Goal: Task Accomplishment & Management: Complete application form

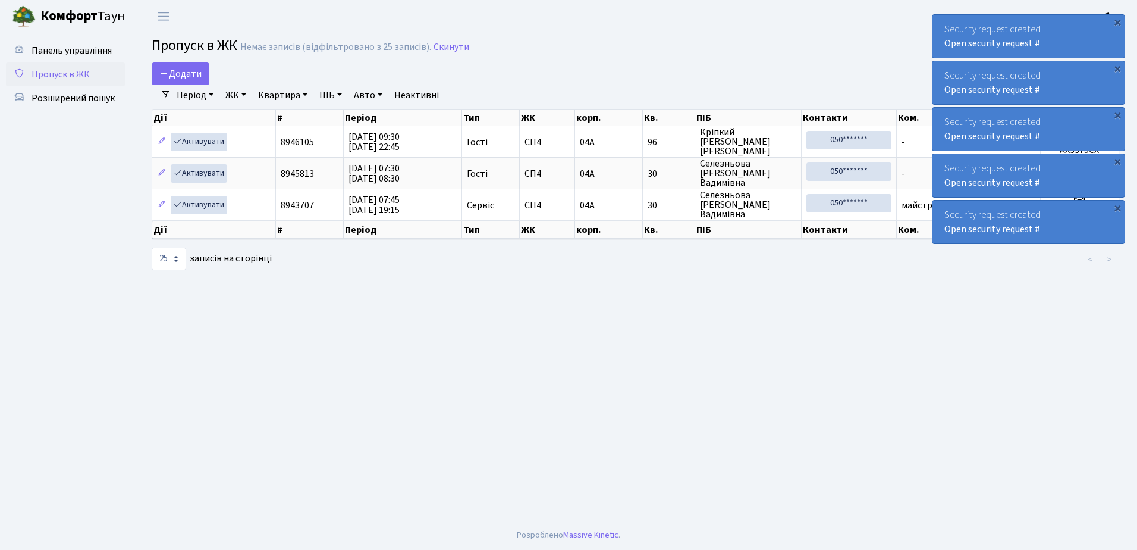
select select "25"
click at [177, 76] on span "Додати" at bounding box center [180, 73] width 42 height 13
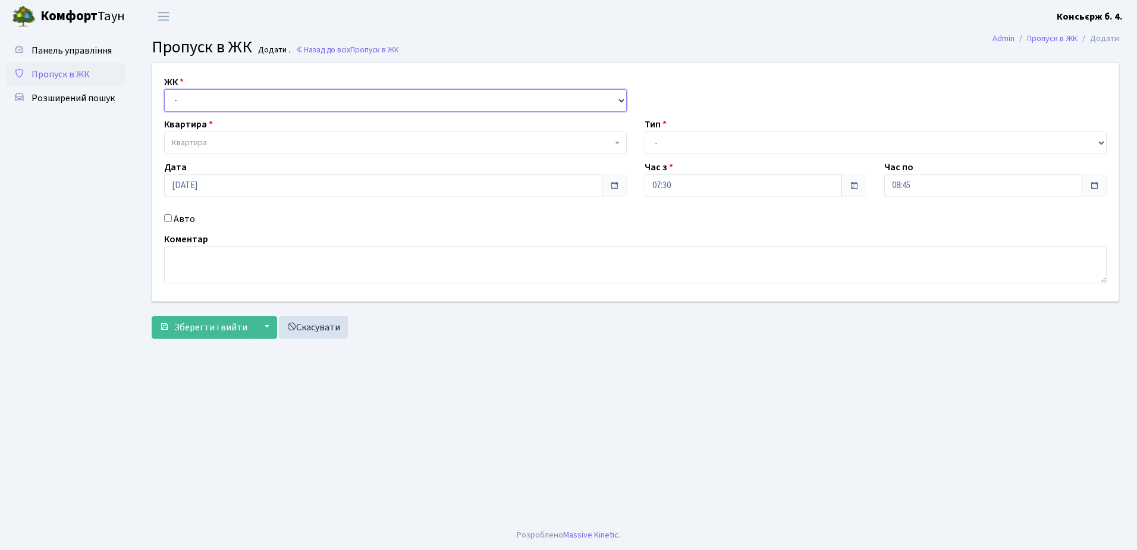
click at [221, 98] on select "- СП4, Столичне шосе, 5" at bounding box center [395, 100] width 463 height 23
select select "325"
click at [164, 89] on select "- СП4, Столичне шосе, 5" at bounding box center [395, 100] width 463 height 23
select select
click at [243, 140] on span "Квартира" at bounding box center [392, 143] width 440 height 12
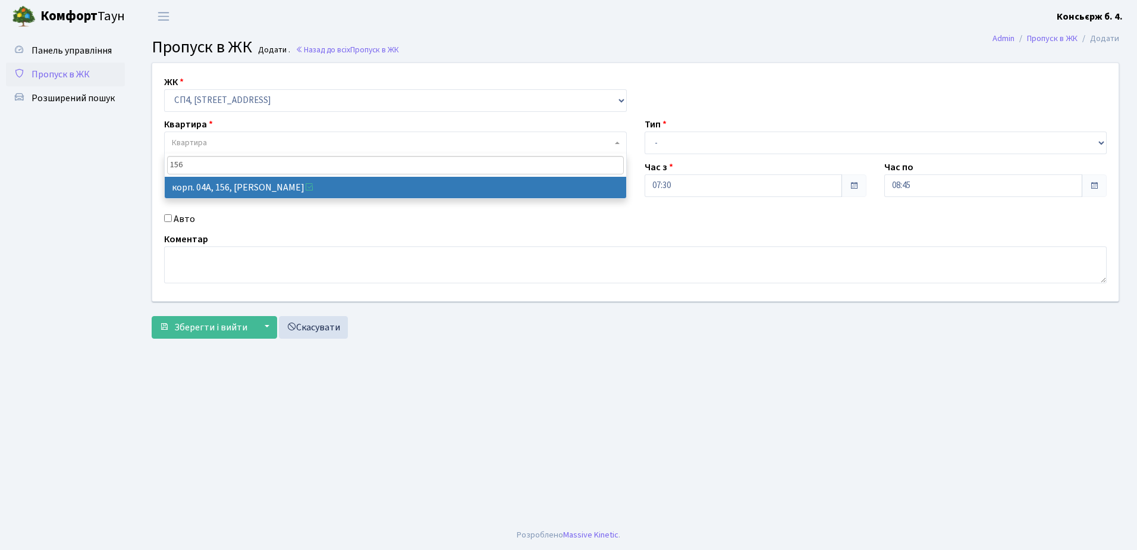
type input "156"
select select "21184"
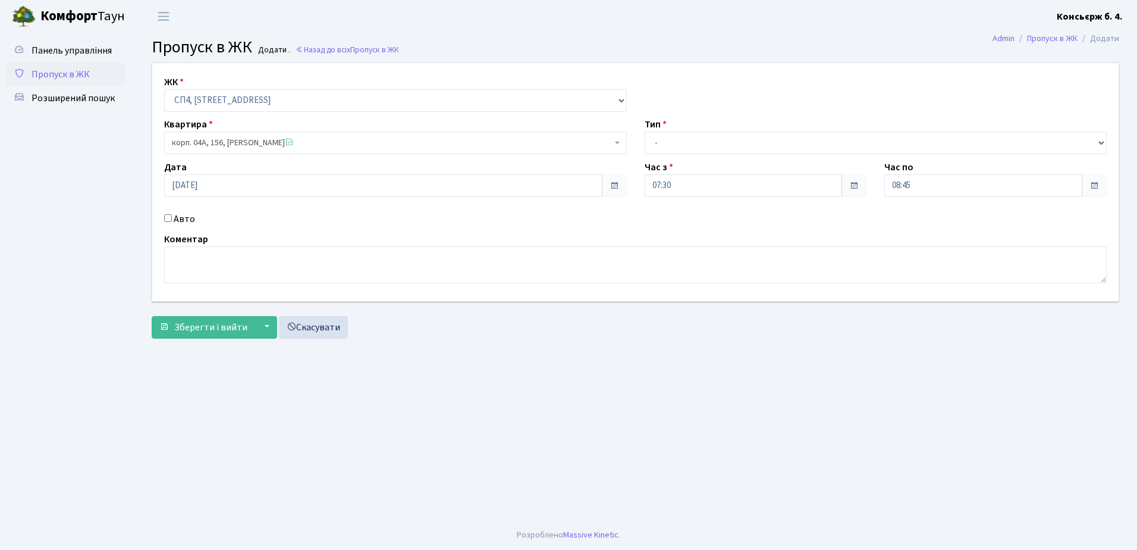
click at [167, 216] on input "Авто" at bounding box center [168, 218] width 8 height 8
checkbox input "true"
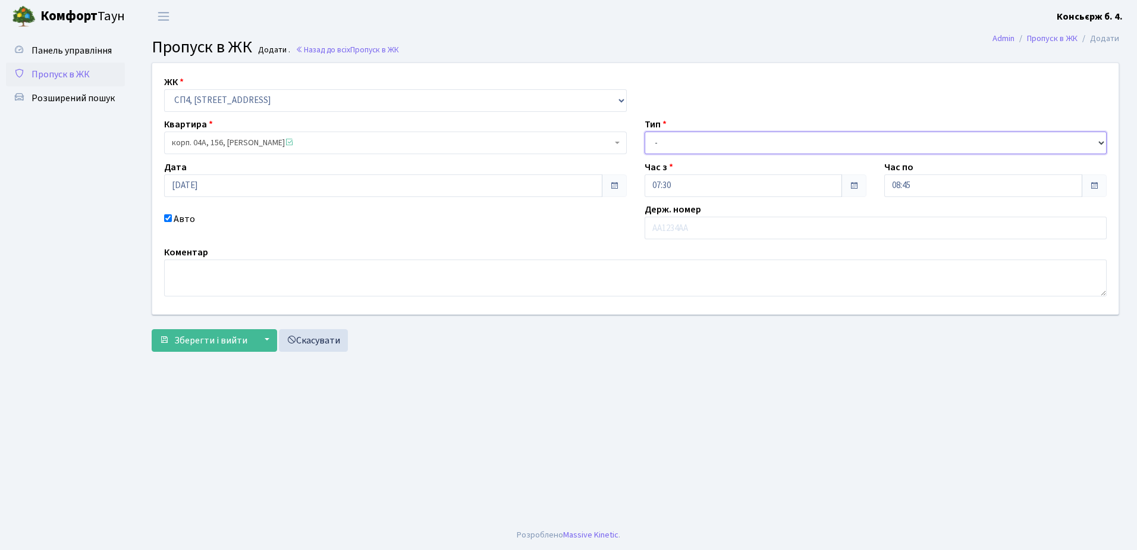
click at [773, 142] on select "- Доставка Таксі Гості Сервіс" at bounding box center [876, 142] width 463 height 23
click at [645, 131] on select "- Доставка Таксі Гості Сервіс" at bounding box center [876, 142] width 463 height 23
click at [751, 137] on select "- Доставка Таксі Гості Сервіс" at bounding box center [876, 142] width 463 height 23
select select "18"
click at [645, 131] on select "- Доставка Таксі Гості Сервіс" at bounding box center [876, 142] width 463 height 23
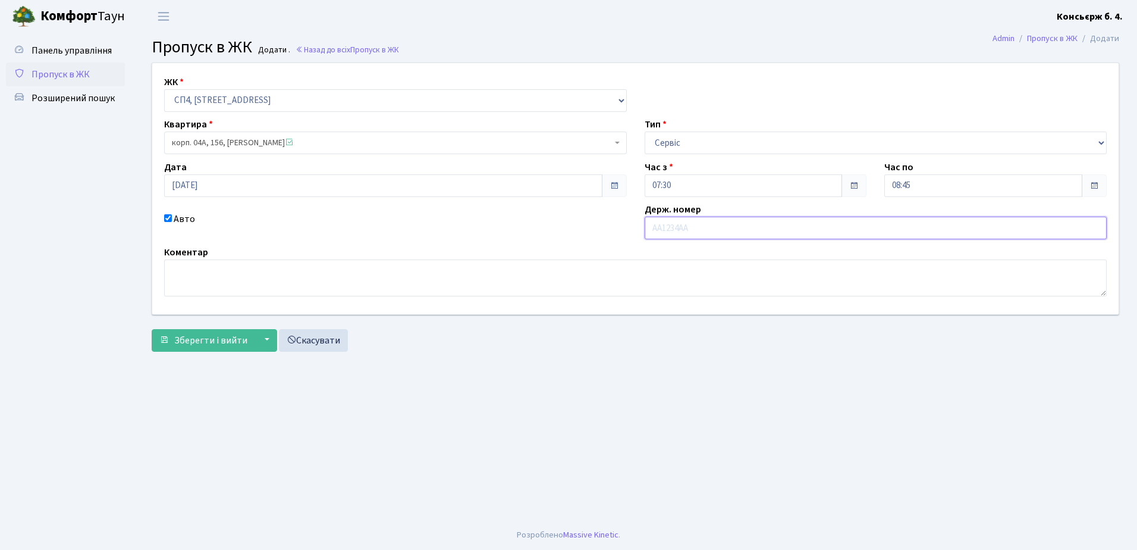
click at [727, 227] on input "text" at bounding box center [876, 227] width 463 height 23
type input "АА0282ІК"
click at [187, 336] on span "Зберегти і вийти" at bounding box center [210, 340] width 73 height 13
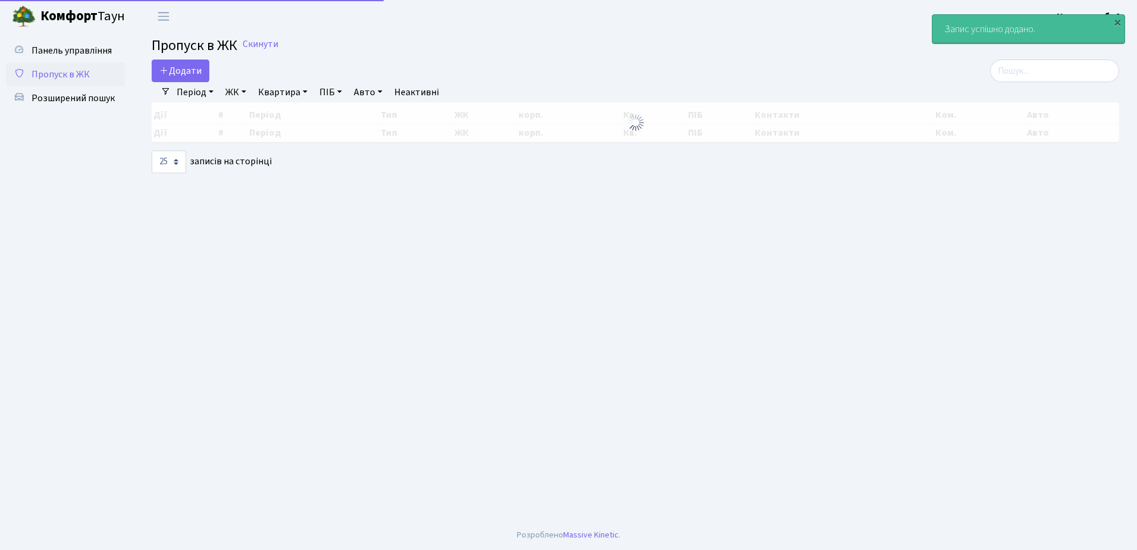
select select "25"
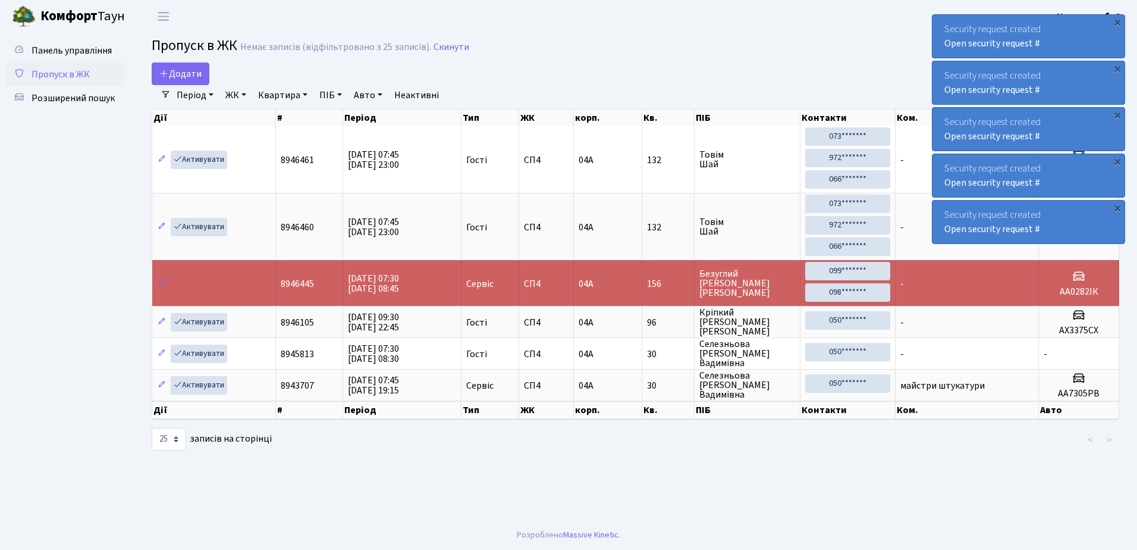
click at [940, 25] on div "Security request created Open security request #" at bounding box center [1029, 36] width 192 height 43
click at [940, 26] on div "Security request created Open security request #" at bounding box center [1029, 36] width 192 height 43
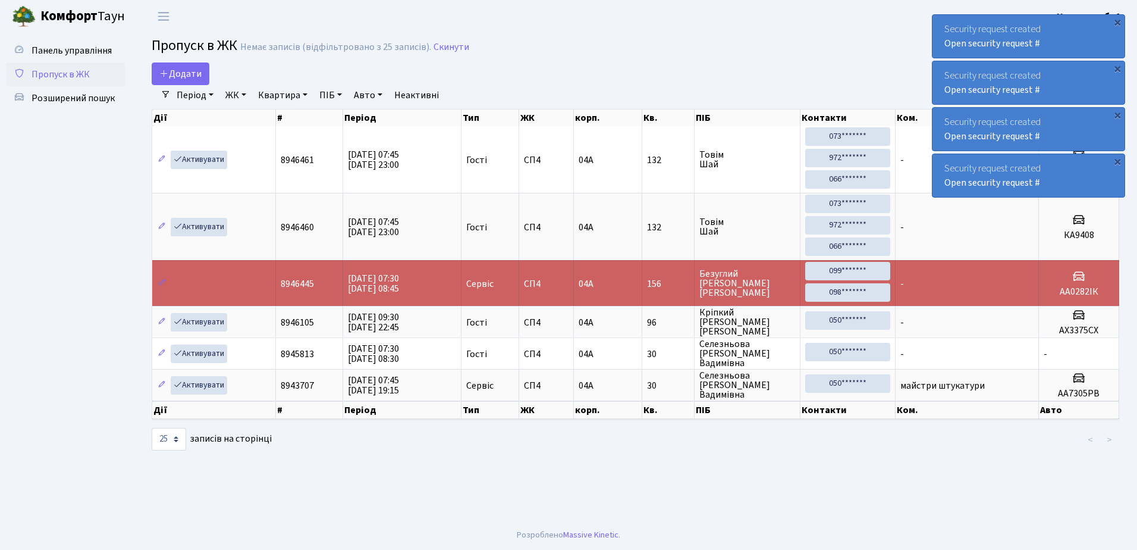
click at [942, 22] on div "Security request created Open security request #" at bounding box center [1029, 36] width 192 height 43
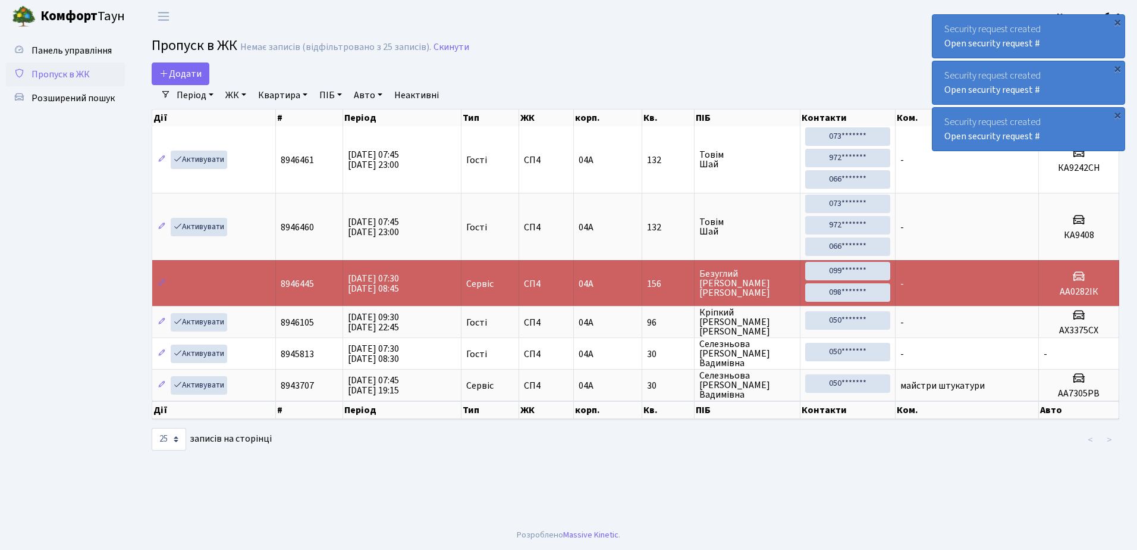
click at [942, 22] on div "Security request created Open security request #" at bounding box center [1029, 36] width 192 height 43
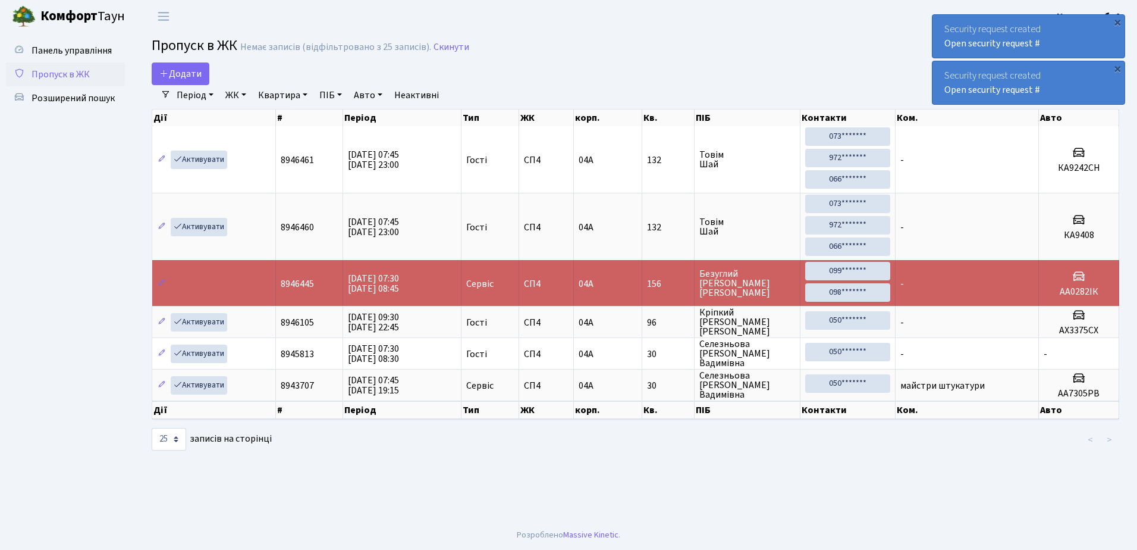
click at [942, 22] on div "Security request created Open security request #" at bounding box center [1029, 36] width 192 height 43
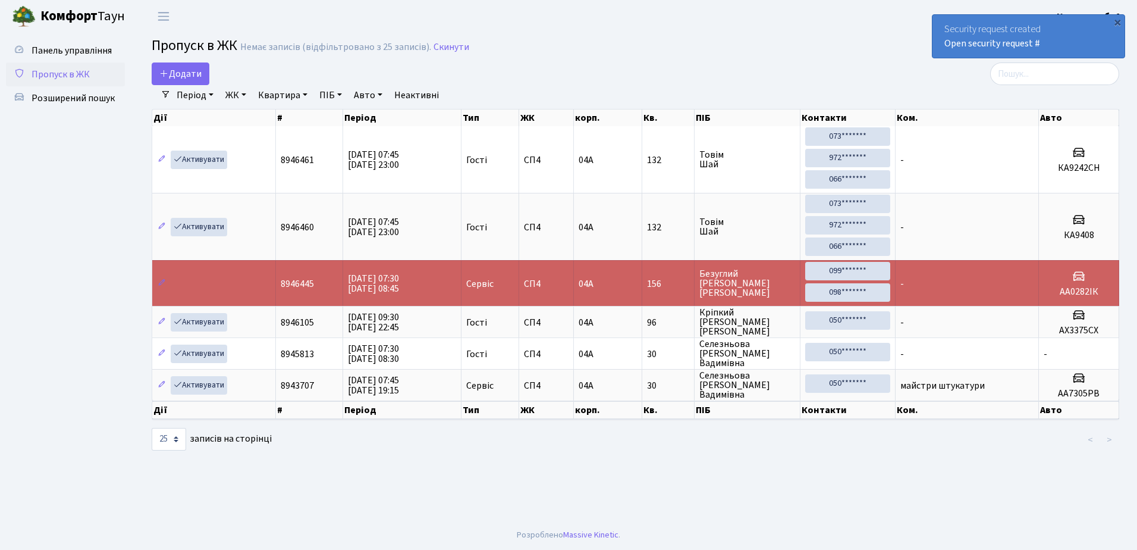
click at [942, 22] on div "Security request created Open security request #" at bounding box center [1029, 36] width 192 height 43
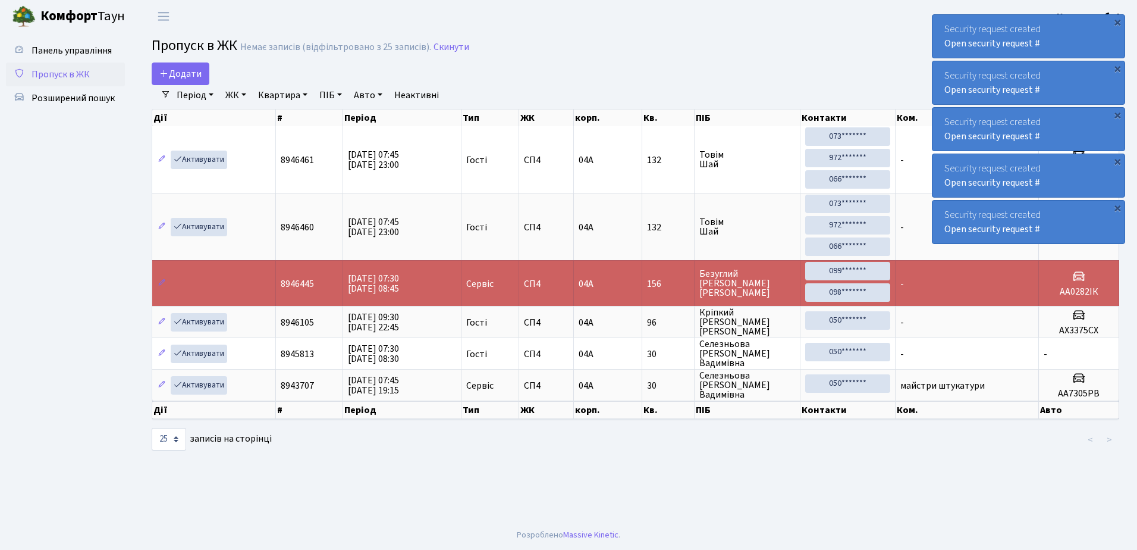
click at [940, 22] on div "Security request created Open security request #" at bounding box center [1029, 36] width 192 height 43
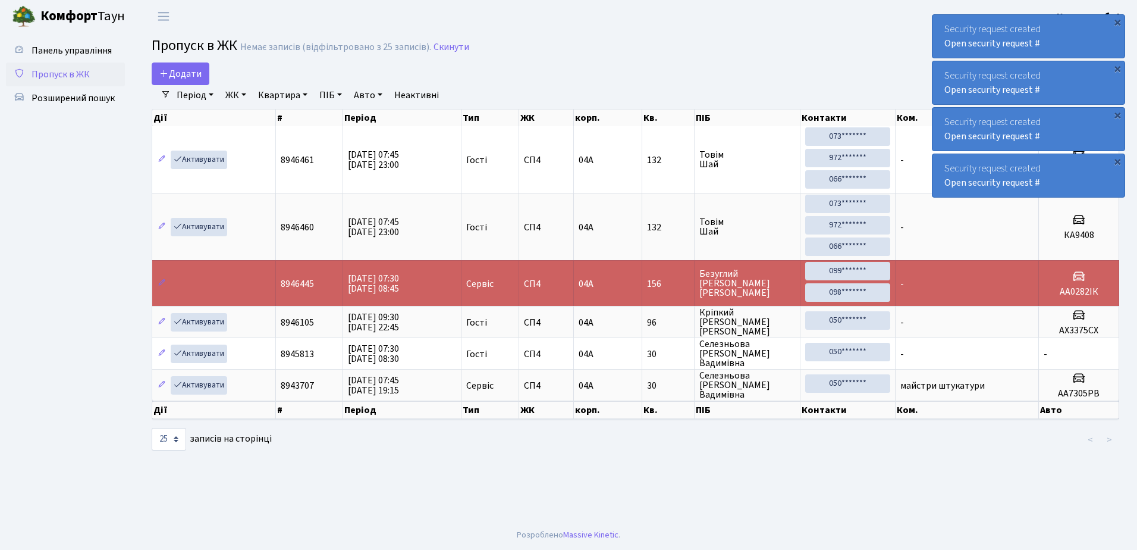
click at [940, 22] on div "Security request created Open security request #" at bounding box center [1029, 36] width 192 height 43
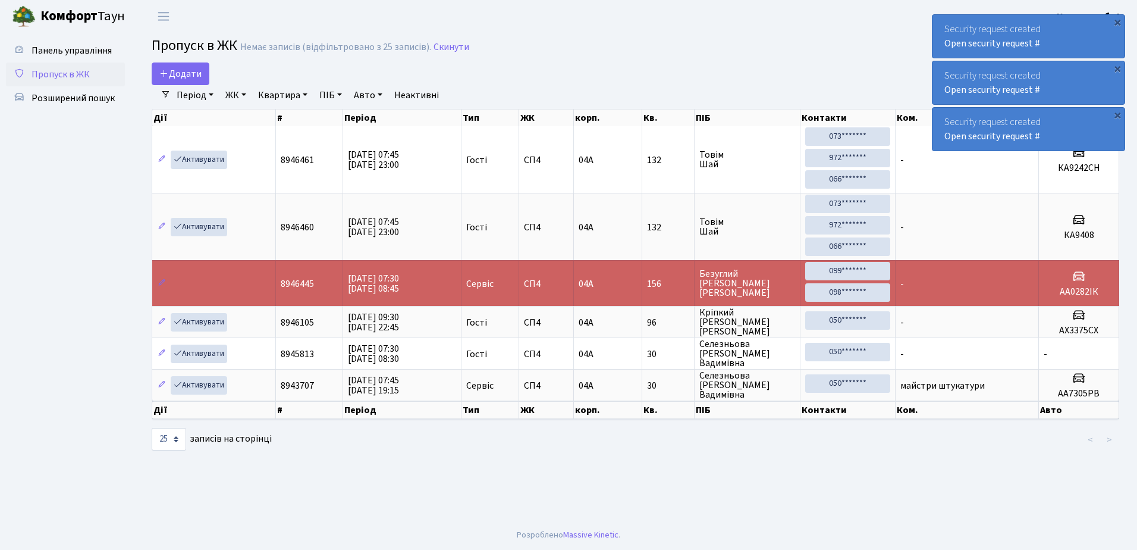
click at [940, 22] on div "Security request created Open security request #" at bounding box center [1029, 36] width 192 height 43
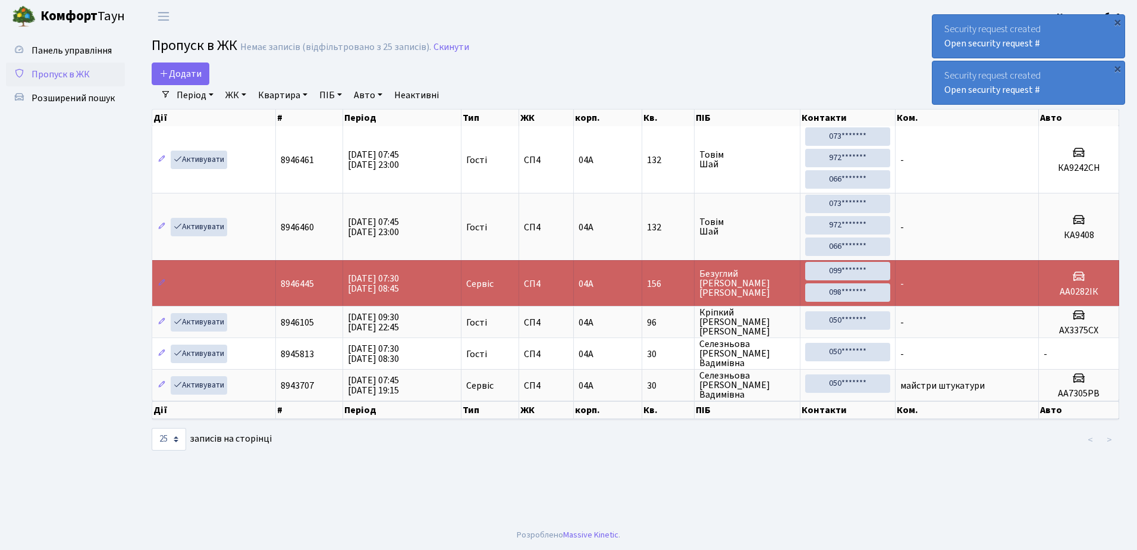
click at [940, 22] on div "Security request created Open security request #" at bounding box center [1029, 36] width 192 height 43
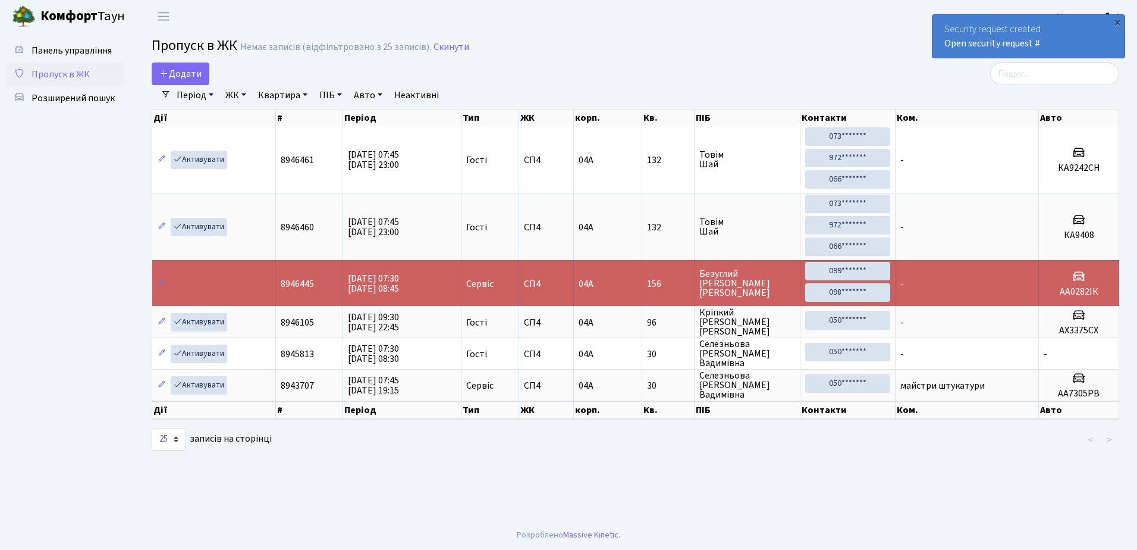
click at [940, 22] on div "Security request created Open security request #" at bounding box center [1029, 36] width 192 height 43
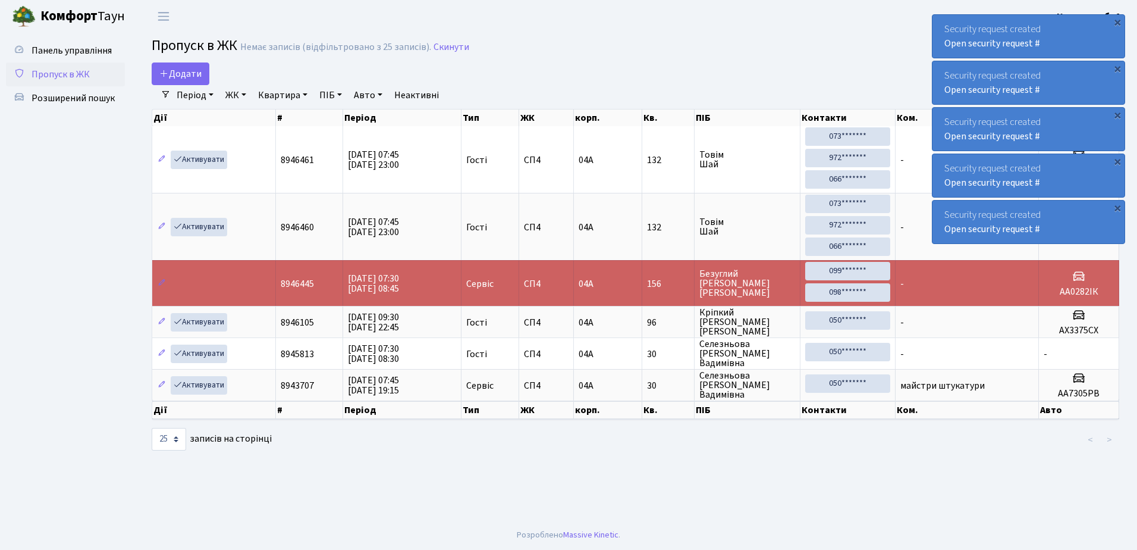
click at [939, 23] on div "Security request created Open security request #" at bounding box center [1029, 36] width 192 height 43
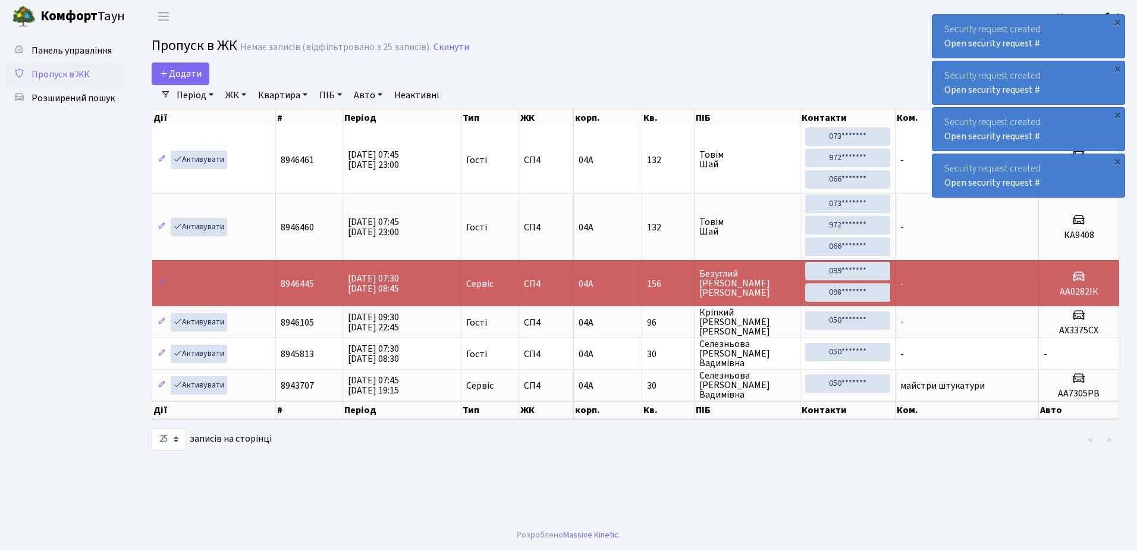
click at [939, 23] on div "Security request created Open security request #" at bounding box center [1029, 36] width 192 height 43
click at [938, 19] on div "Security request created Open security request #" at bounding box center [1029, 36] width 192 height 43
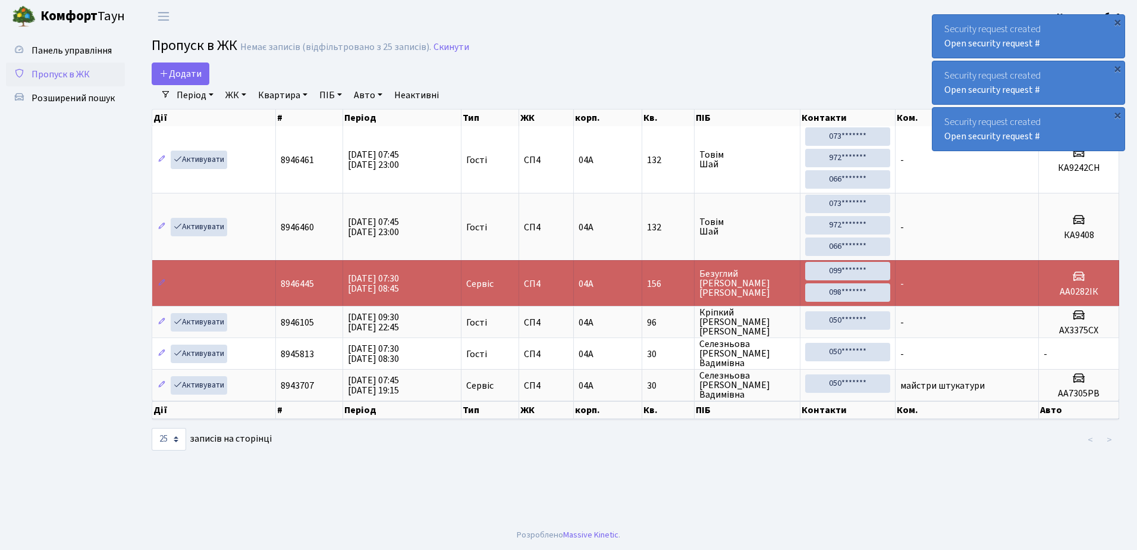
click at [935, 21] on div "Security request created Open security request #" at bounding box center [1029, 36] width 192 height 43
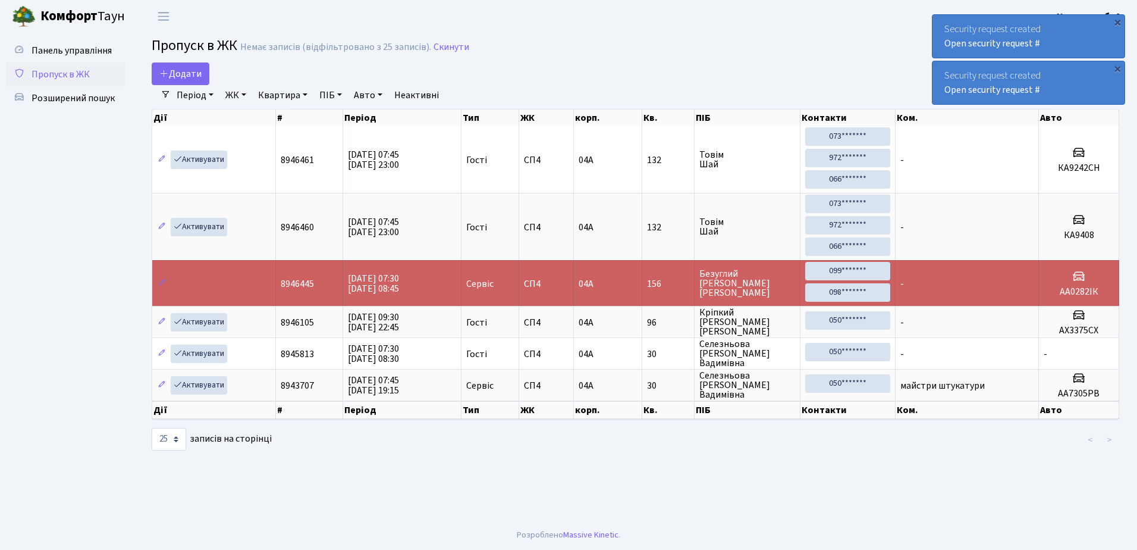
click at [935, 23] on div "Security request created Open security request #" at bounding box center [1029, 36] width 192 height 43
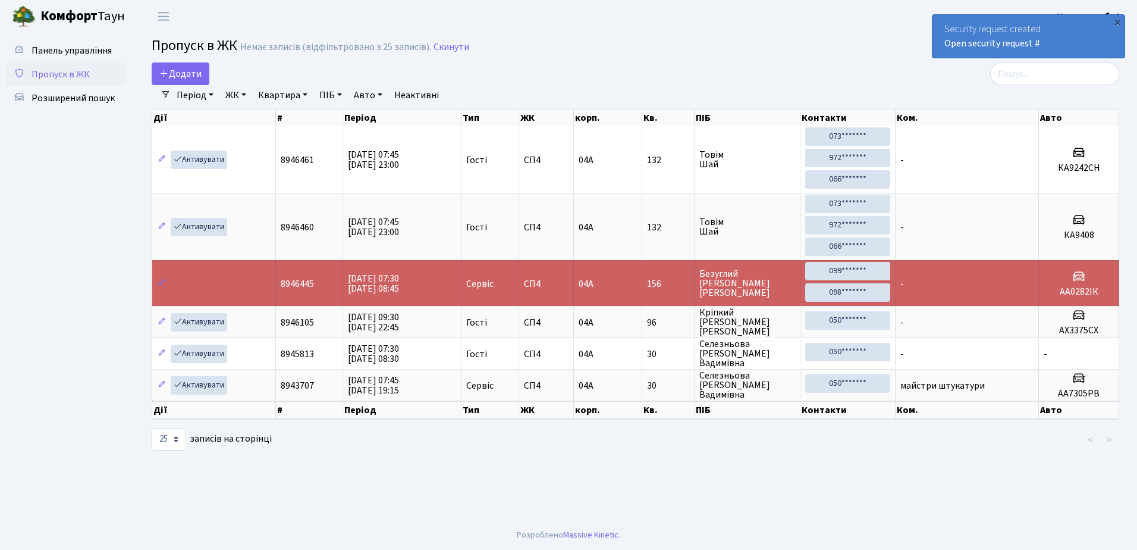
click at [936, 24] on div "Security request created Open security request #" at bounding box center [1029, 36] width 192 height 43
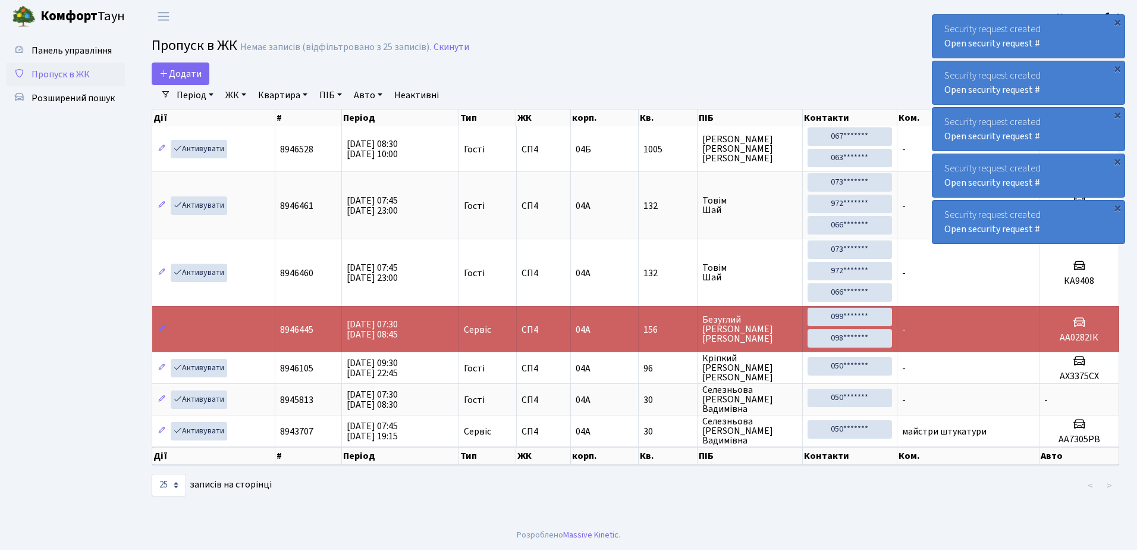
click at [943, 23] on div "Security request created Open security request #" at bounding box center [1029, 36] width 192 height 43
click at [941, 23] on div "Security request created Open security request #" at bounding box center [1029, 36] width 192 height 43
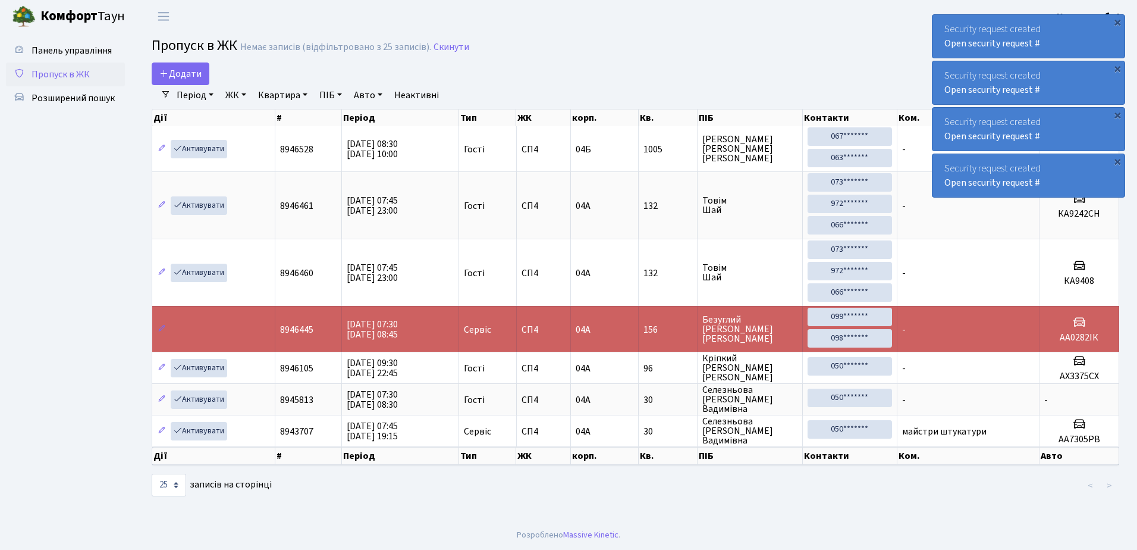
click at [941, 23] on div "Security request created Open security request #" at bounding box center [1029, 36] width 192 height 43
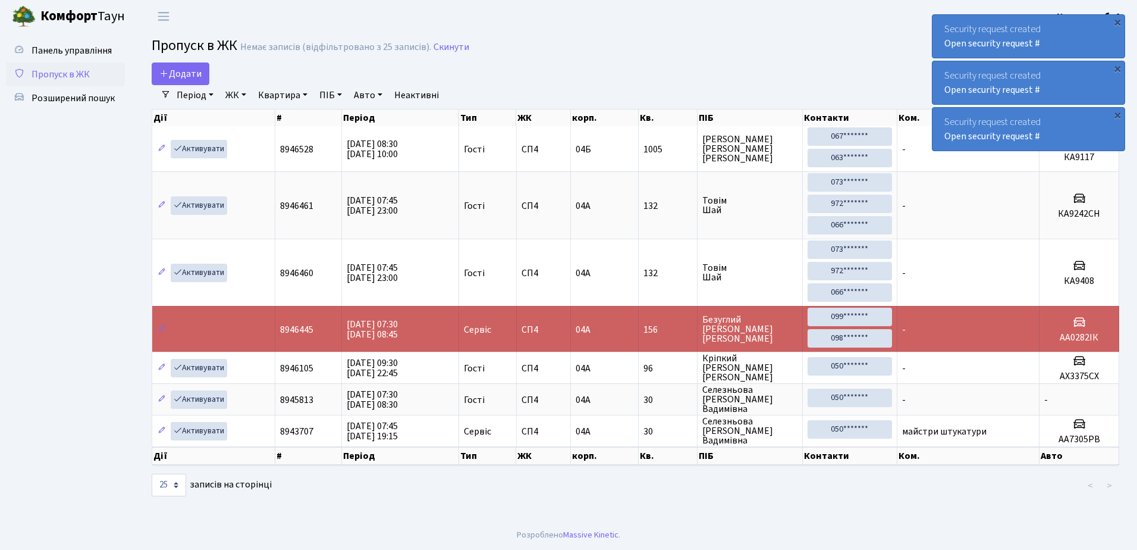
click at [941, 23] on div "Security request created Open security request #" at bounding box center [1029, 36] width 192 height 43
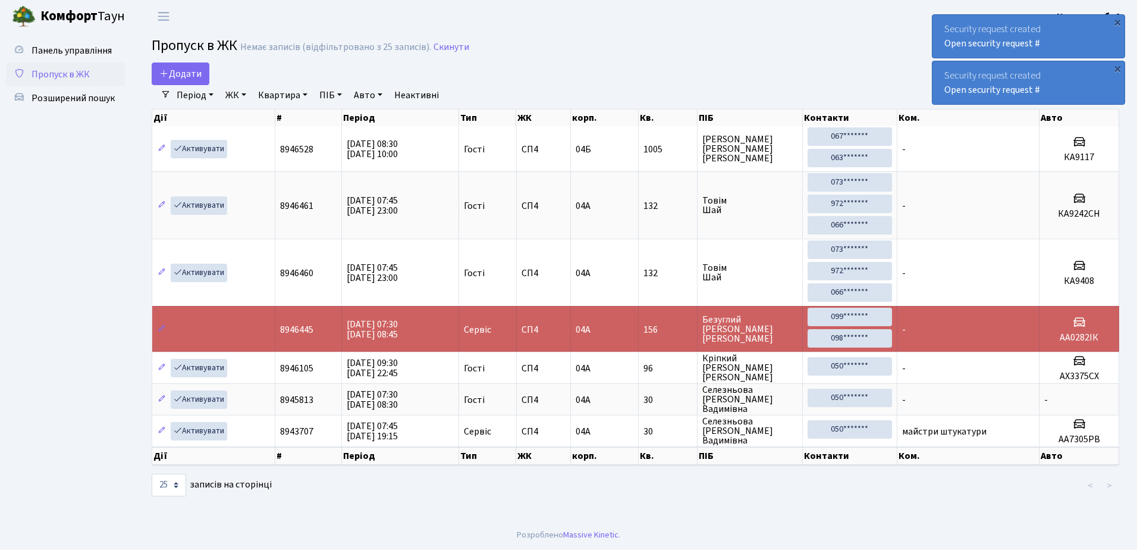
click at [941, 23] on div "Security request created Open security request #" at bounding box center [1029, 36] width 192 height 43
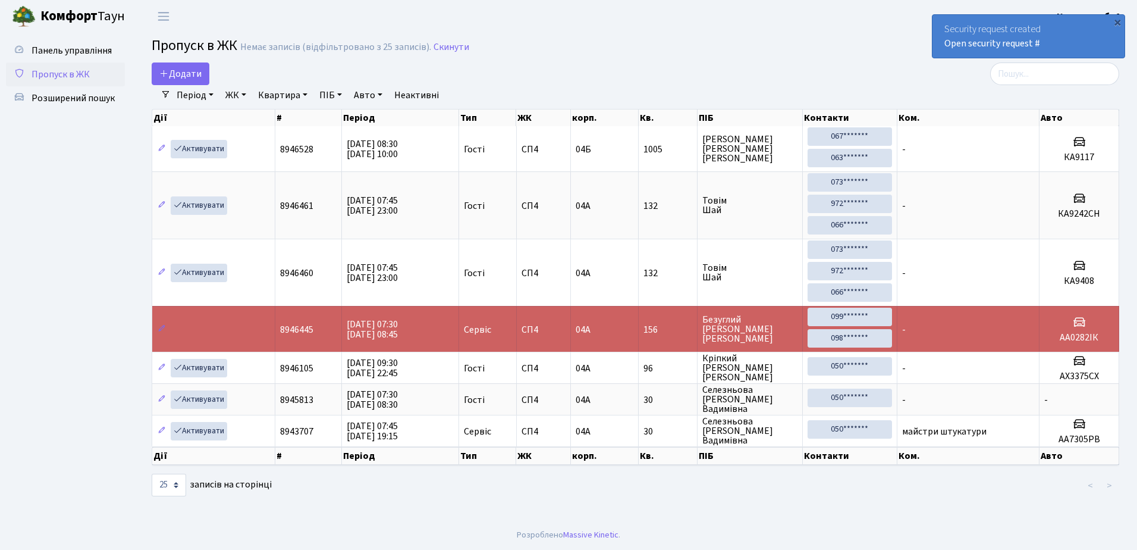
click at [941, 23] on div "Security request created Open security request #" at bounding box center [1029, 36] width 192 height 43
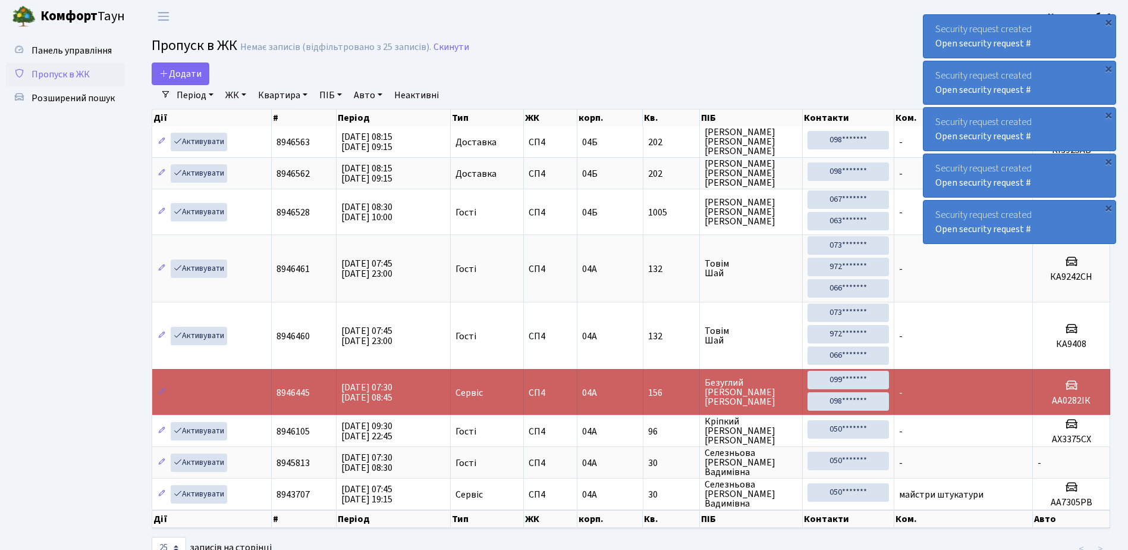
click at [930, 24] on div "Security request created Open security request #" at bounding box center [1020, 36] width 192 height 43
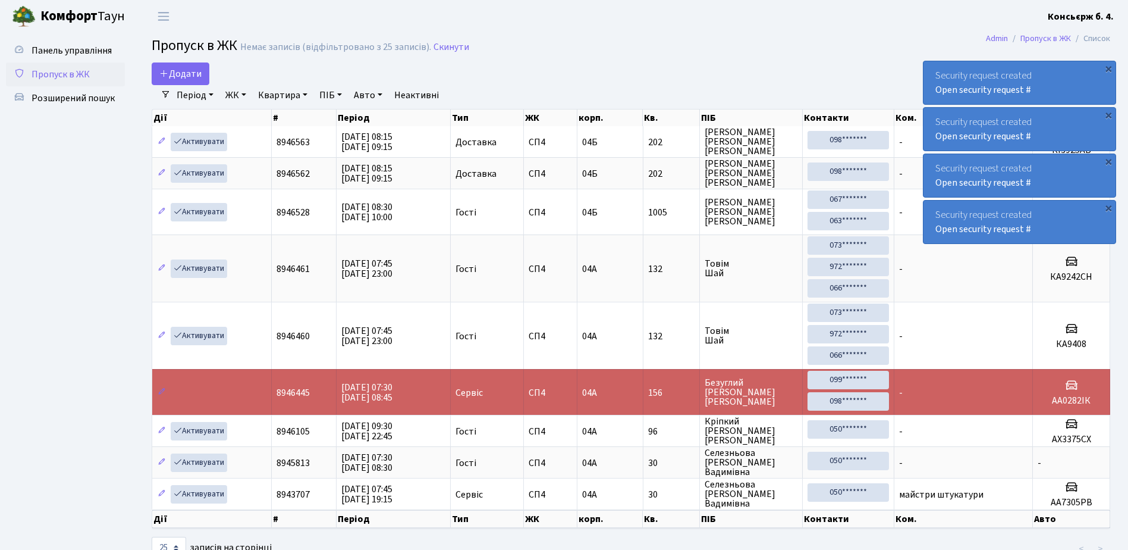
click at [930, 24] on div "Security request created Open security request # × Security request created Ope…" at bounding box center [1019, 129] width 193 height 234
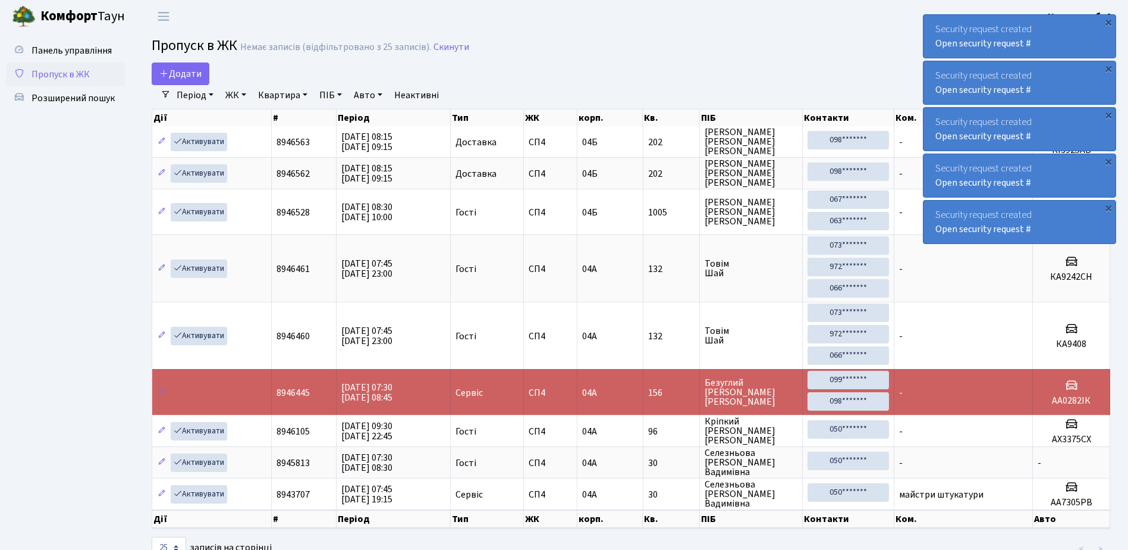
click at [930, 24] on div "Security request created Open security request #" at bounding box center [1020, 36] width 192 height 43
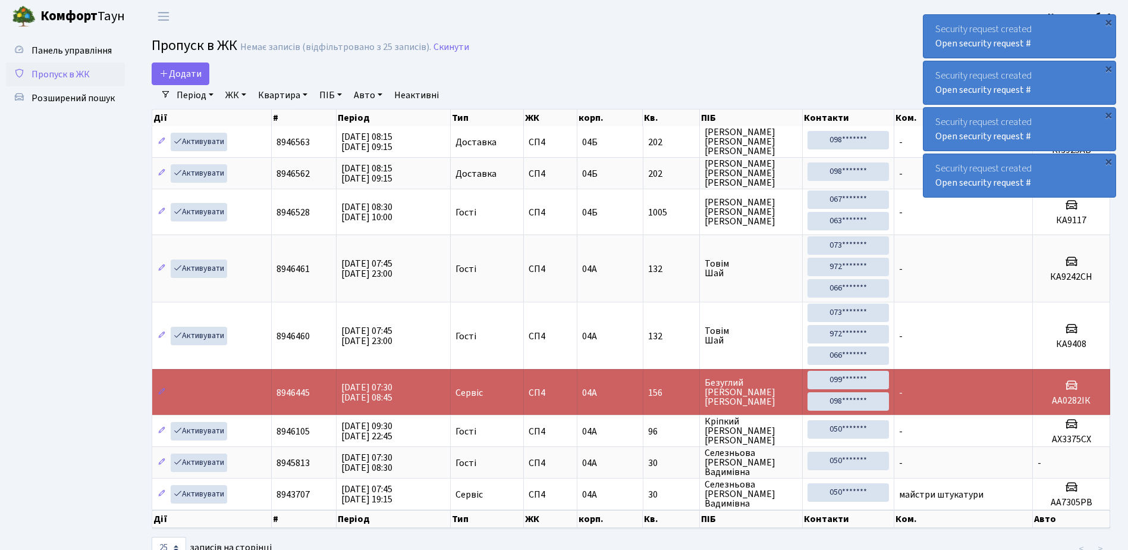
click at [930, 24] on div "Security request created Open security request #" at bounding box center [1020, 36] width 192 height 43
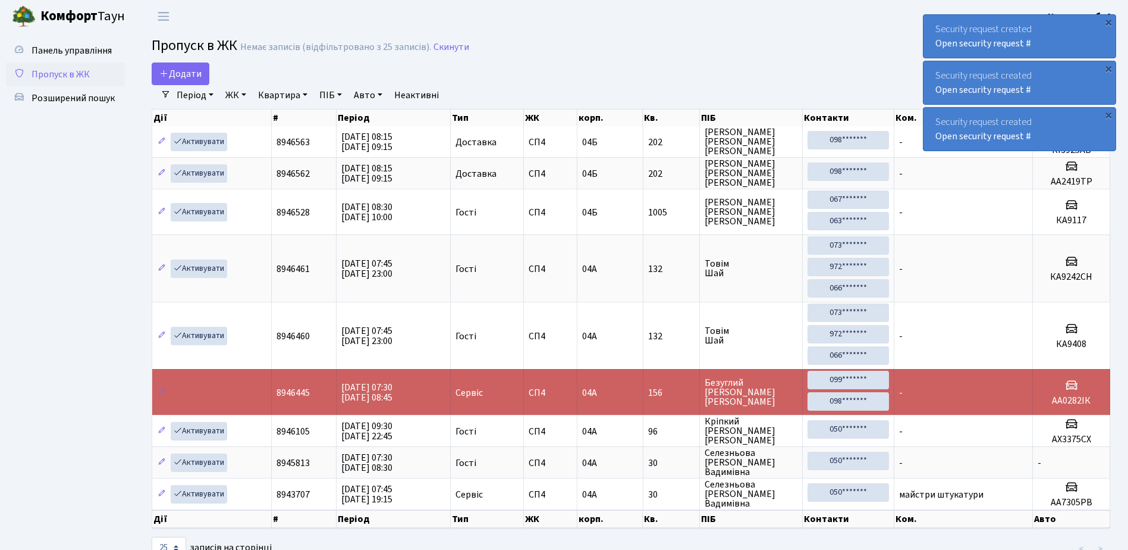
click at [930, 24] on div "Security request created Open security request #" at bounding box center [1020, 36] width 192 height 43
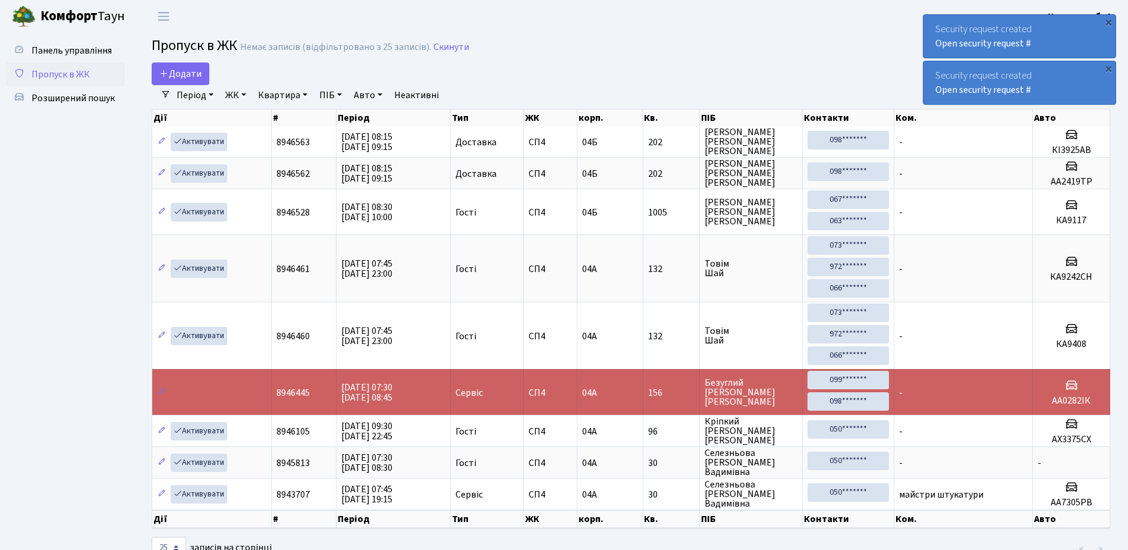
click at [930, 24] on div "Security request created Open security request #" at bounding box center [1020, 36] width 192 height 43
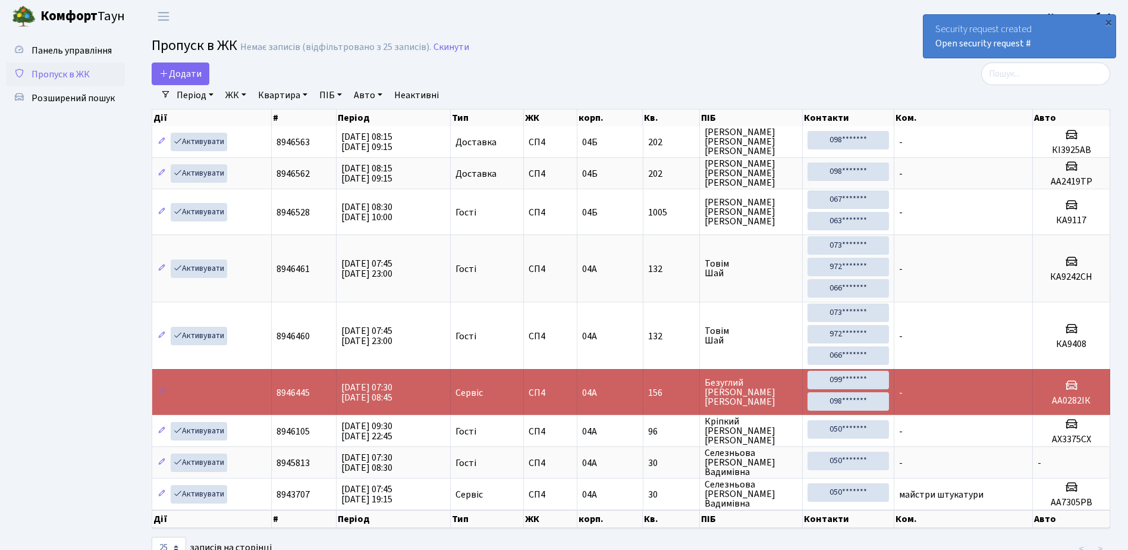
click at [930, 24] on div "Security request created Open security request #" at bounding box center [1020, 36] width 192 height 43
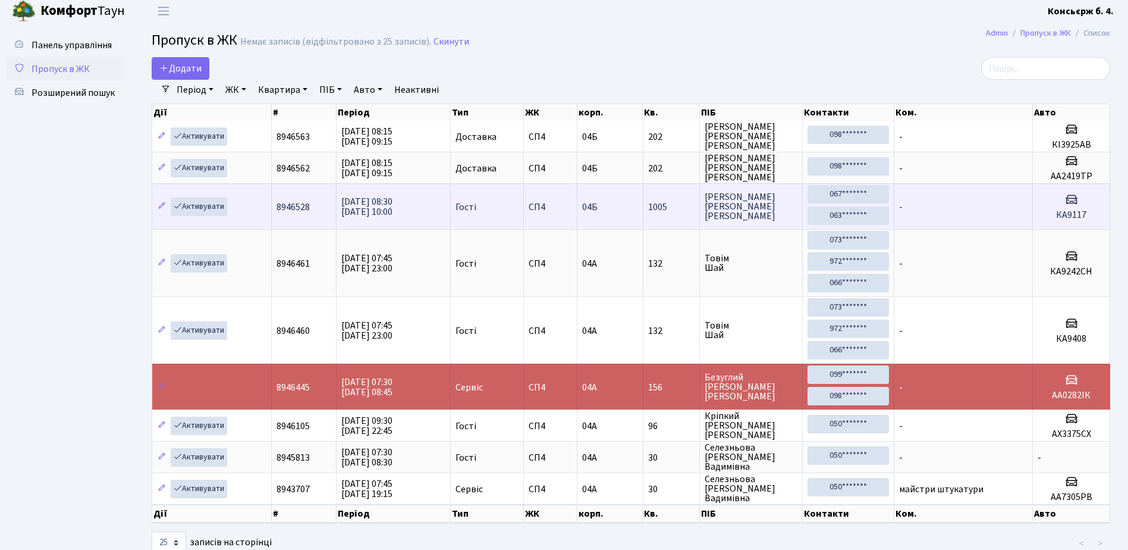
scroll to position [40, 0]
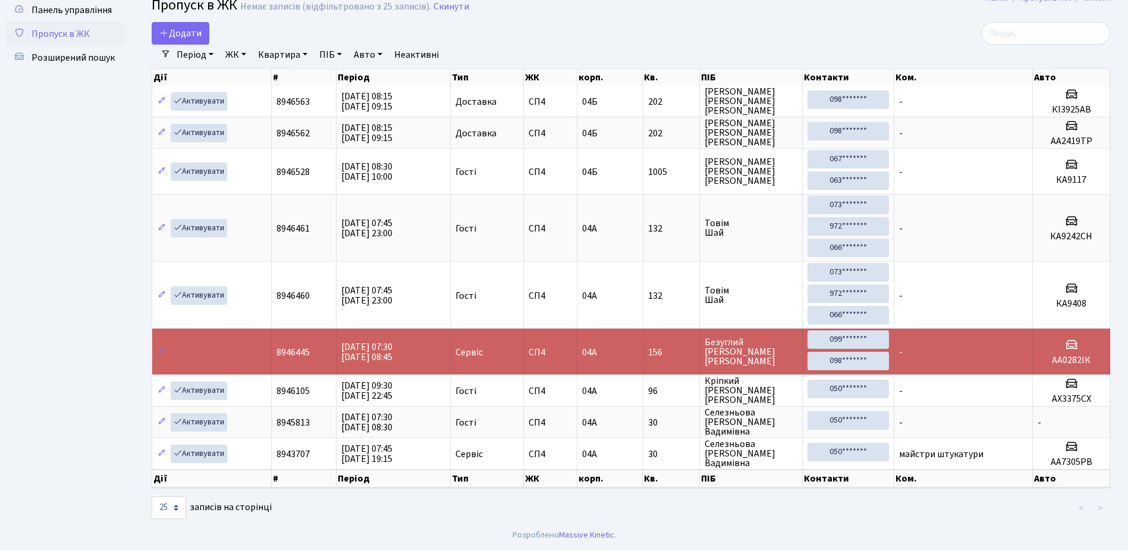
click at [1101, 507] on li ">" at bounding box center [1100, 507] width 19 height 21
click at [1084, 506] on li "<" at bounding box center [1082, 507] width 20 height 21
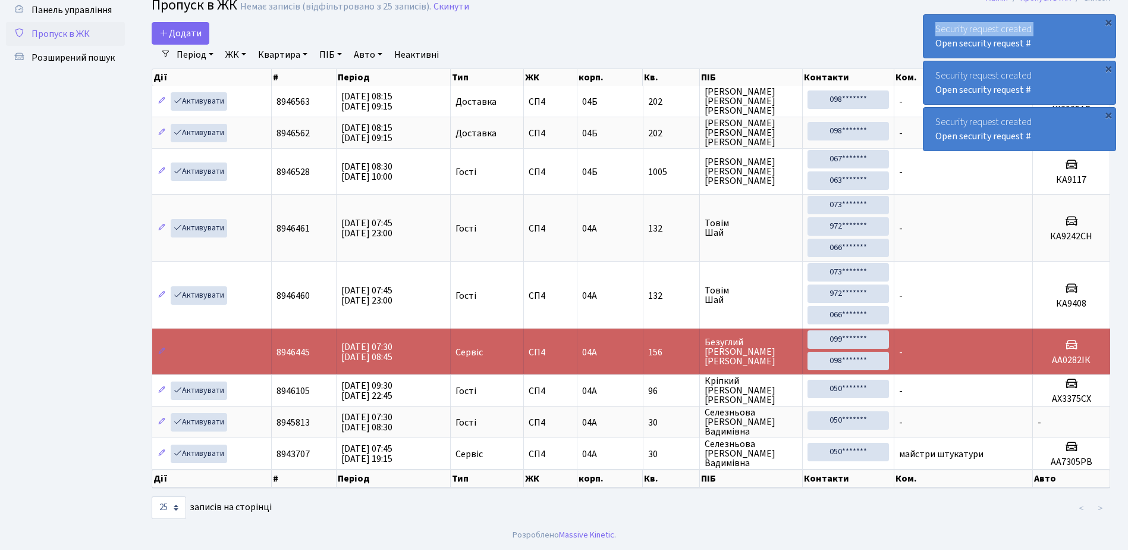
click at [934, 24] on div "Security request created Open security request #" at bounding box center [1020, 36] width 192 height 43
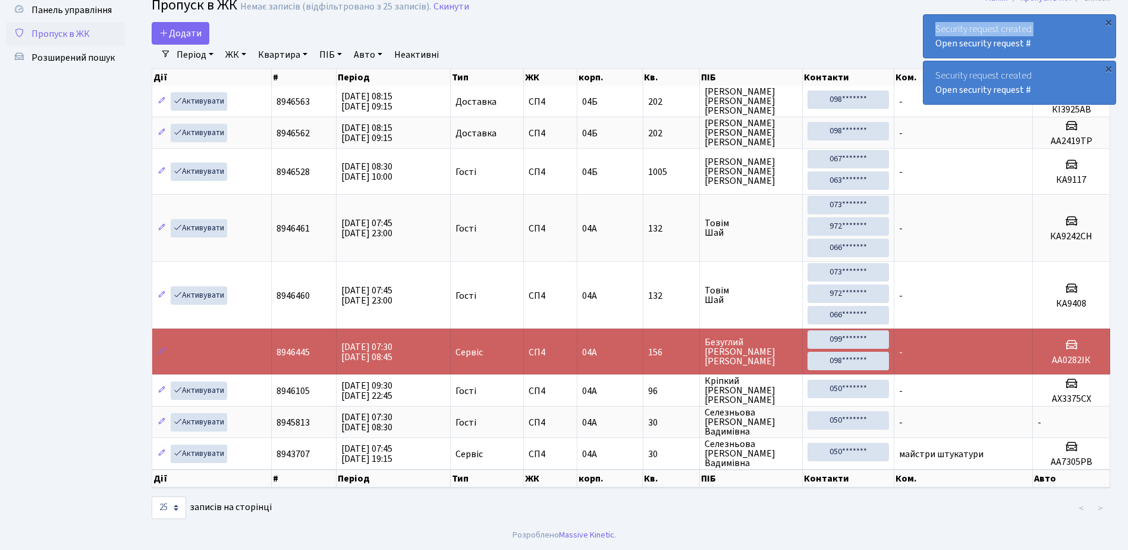
click at [934, 24] on div "Security request created Open security request #" at bounding box center [1020, 36] width 192 height 43
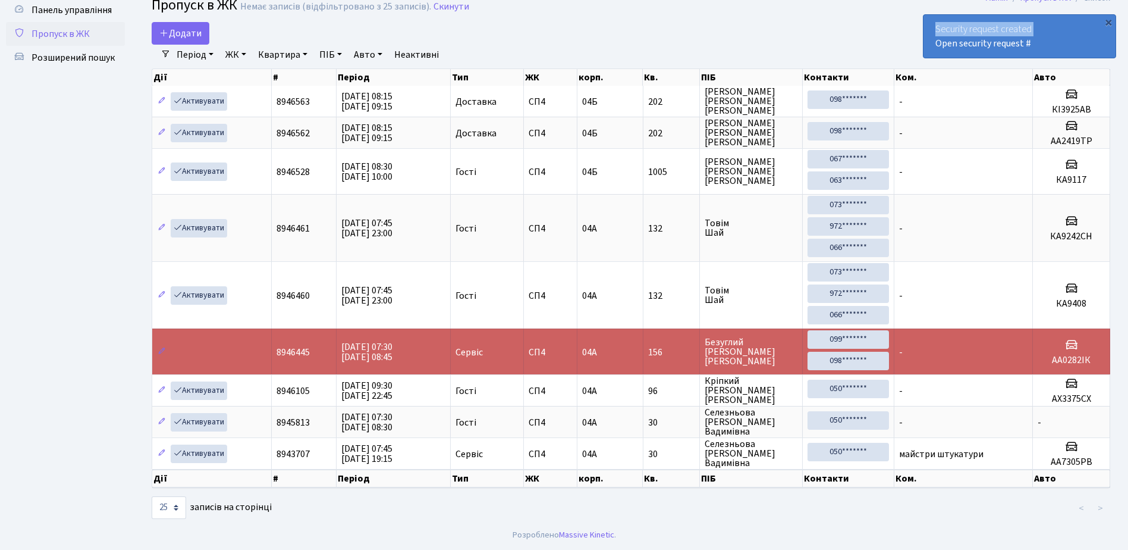
click at [930, 26] on div "Security request created Open security request #" at bounding box center [1020, 36] width 192 height 43
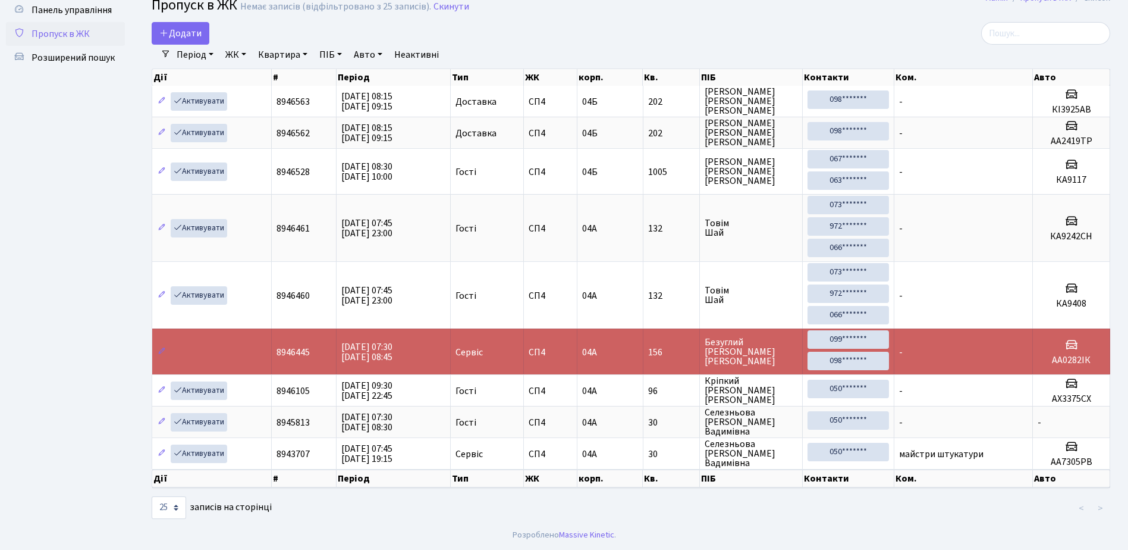
drag, startPoint x: 930, startPoint y: 26, endPoint x: 924, endPoint y: 29, distance: 6.4
click at [924, 29] on div at bounding box center [956, 33] width 307 height 23
click at [968, 45] on div "Період 04.09.2025 - 04.09.2025 ЖК - СП4, Столичне шосе, 5 Квартира ПІБ Авто Неа…" at bounding box center [636, 55] width 930 height 20
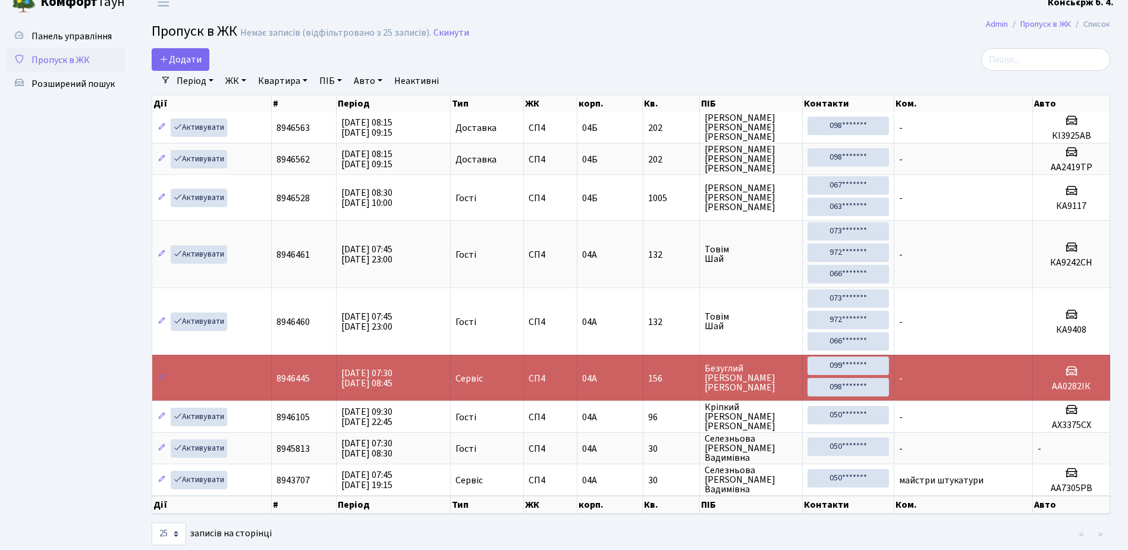
scroll to position [0, 0]
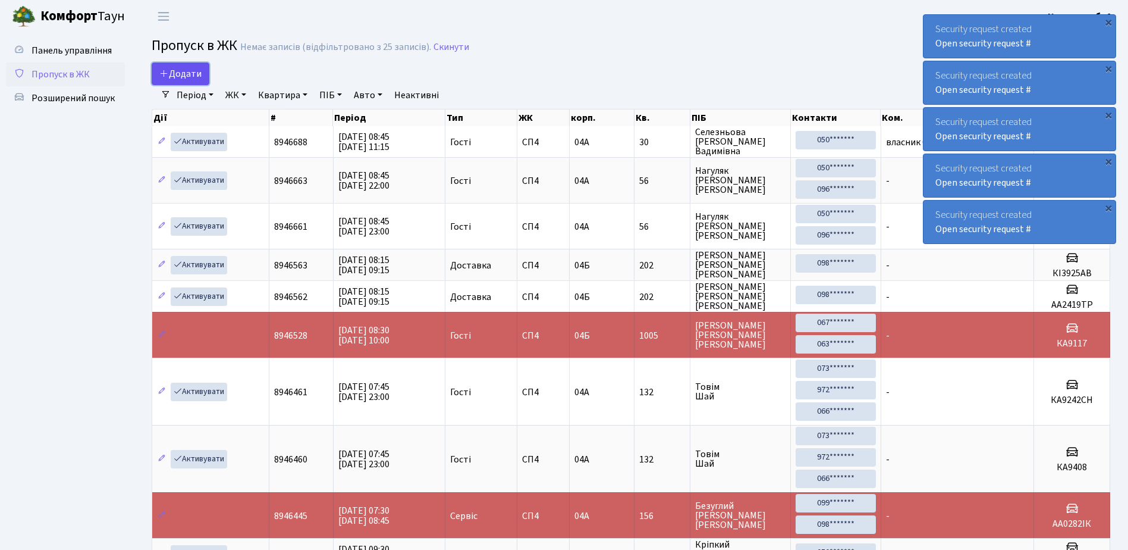
click at [180, 72] on span "Додати" at bounding box center [180, 73] width 42 height 13
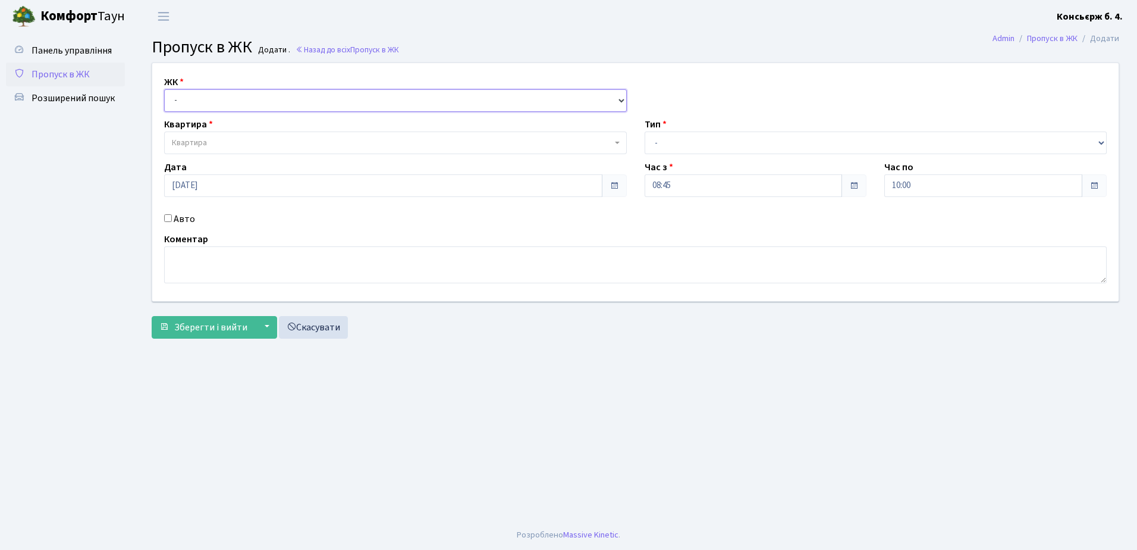
click at [225, 102] on select "- [STREET_ADDRESS]" at bounding box center [395, 100] width 463 height 23
select select "325"
click at [164, 89] on select "- СП4, Столичне шосе, 5" at bounding box center [395, 100] width 463 height 23
select select
click at [247, 143] on span "Квартира" at bounding box center [392, 143] width 440 height 12
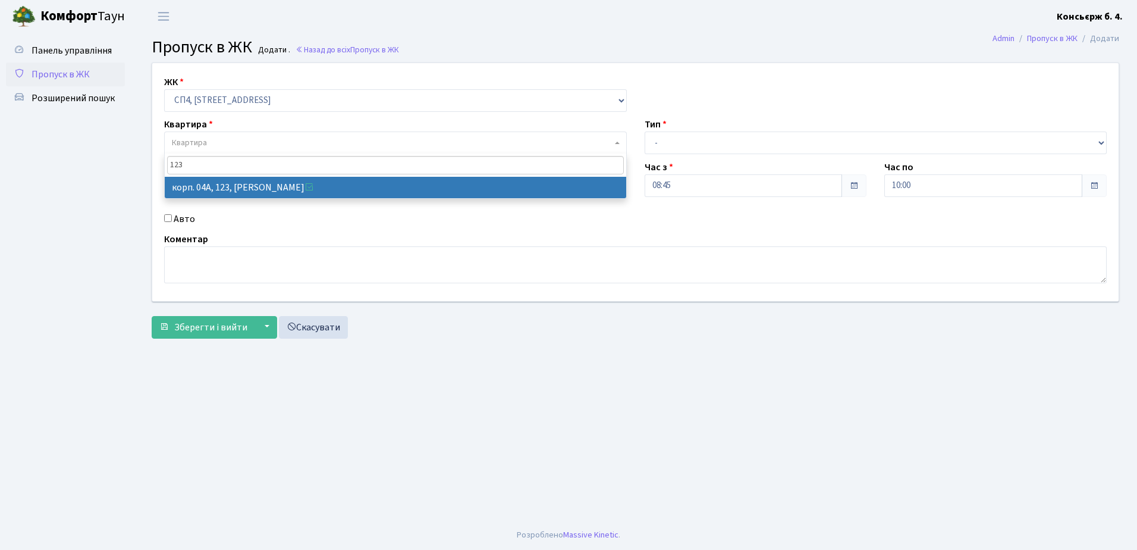
type input "123"
select select "21151"
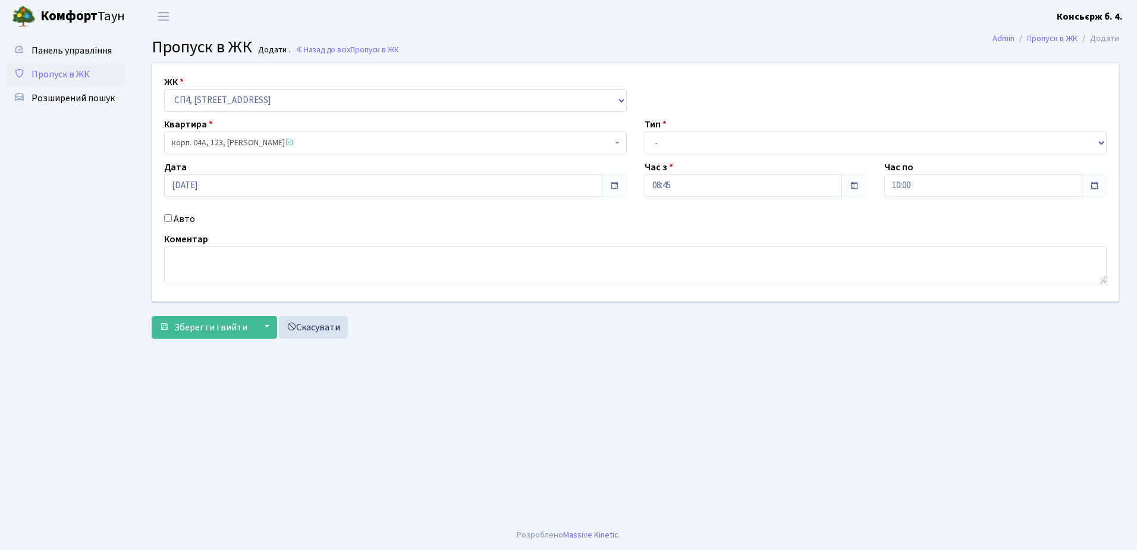
click at [169, 217] on input "Авто" at bounding box center [168, 218] width 8 height 8
checkbox input "true"
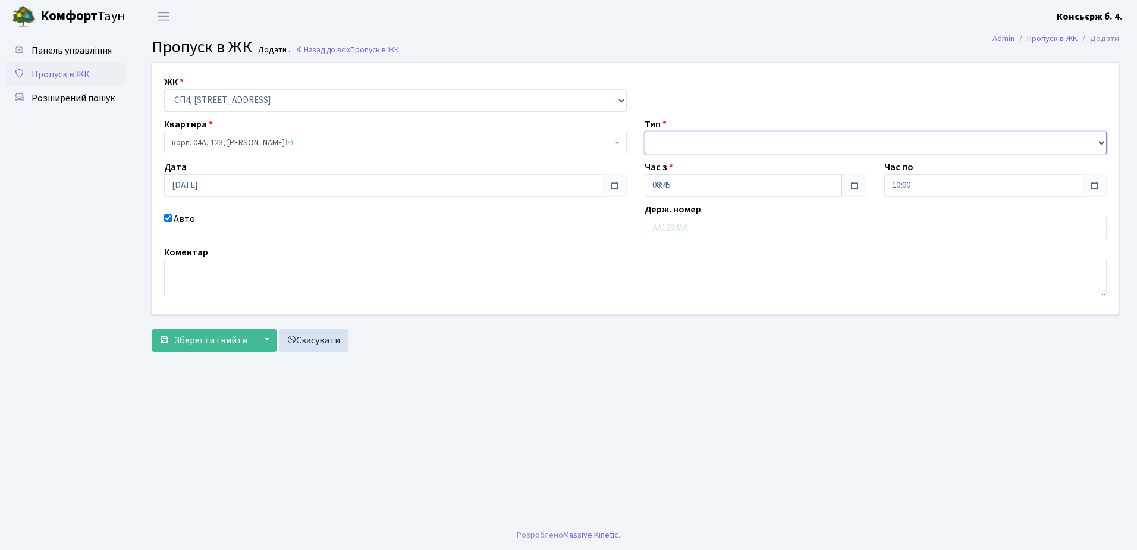
click at [737, 141] on select "- Доставка Таксі Гості Сервіс" at bounding box center [876, 142] width 463 height 23
select select "18"
click at [645, 131] on select "- Доставка Таксі Гості Сервіс" at bounding box center [876, 142] width 463 height 23
click at [722, 228] on input "text" at bounding box center [876, 227] width 463 height 23
type input "АА9005ІХ"
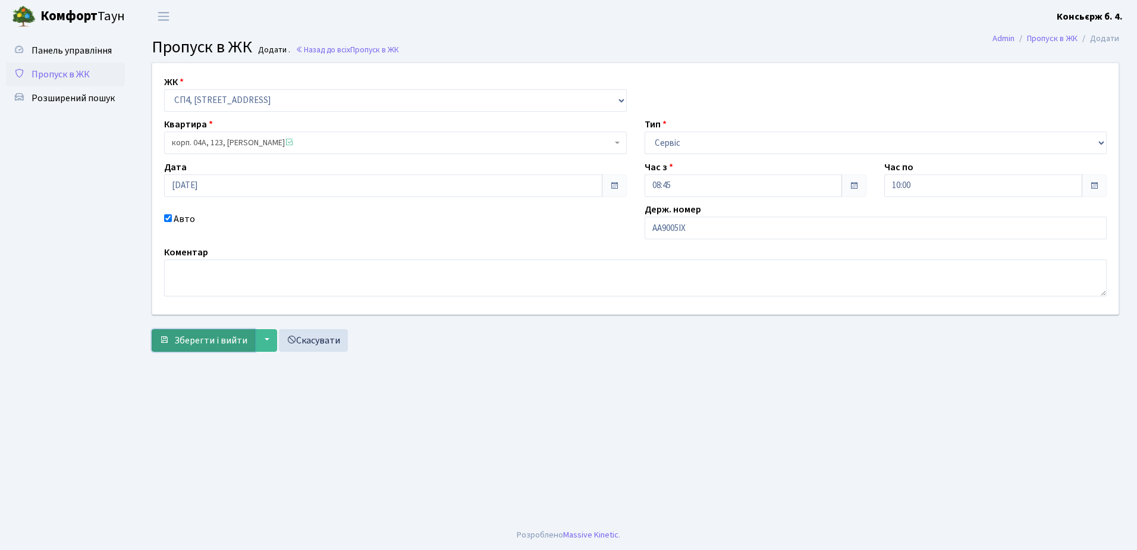
click at [213, 341] on span "Зберегти і вийти" at bounding box center [210, 340] width 73 height 13
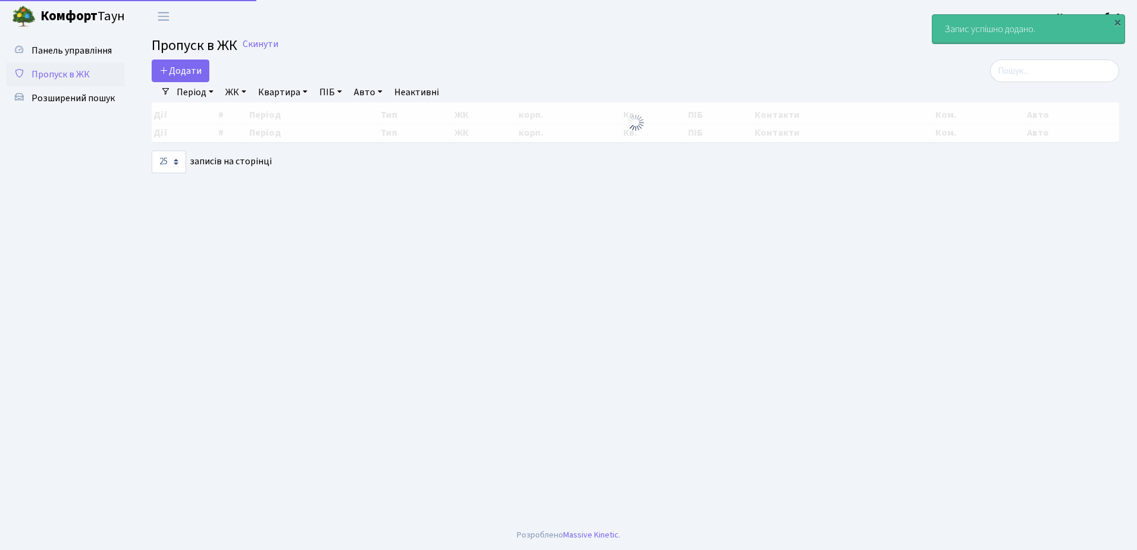
select select "25"
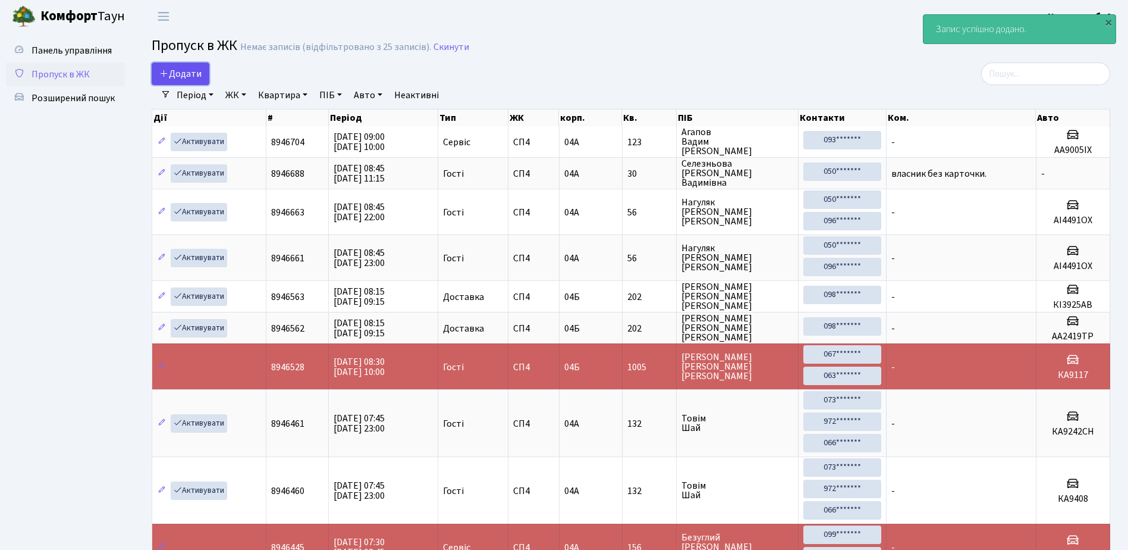
click at [176, 74] on span "Додати" at bounding box center [180, 73] width 42 height 13
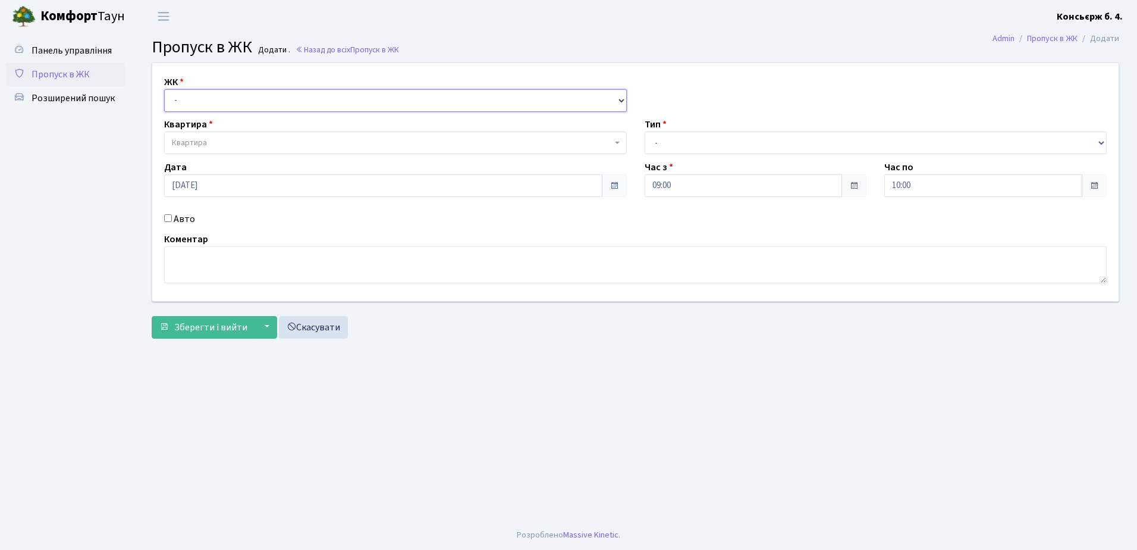
click at [246, 102] on select "- [STREET_ADDRESS]" at bounding box center [395, 100] width 463 height 23
select select "325"
click at [164, 89] on select "- [STREET_ADDRESS]" at bounding box center [395, 100] width 463 height 23
select select
click at [268, 142] on span "Квартира" at bounding box center [392, 143] width 440 height 12
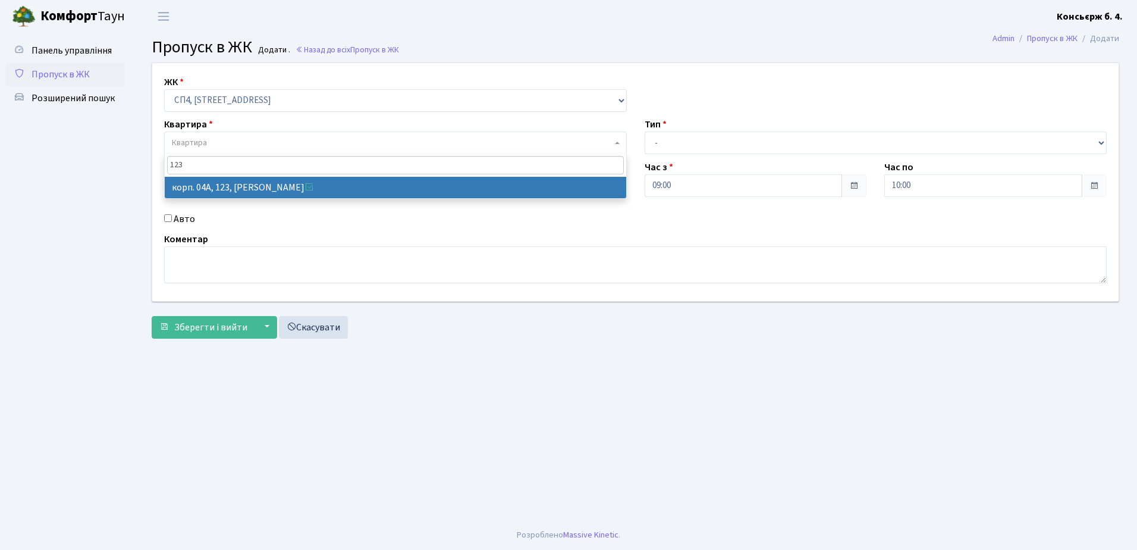
type input "123"
select select "21151"
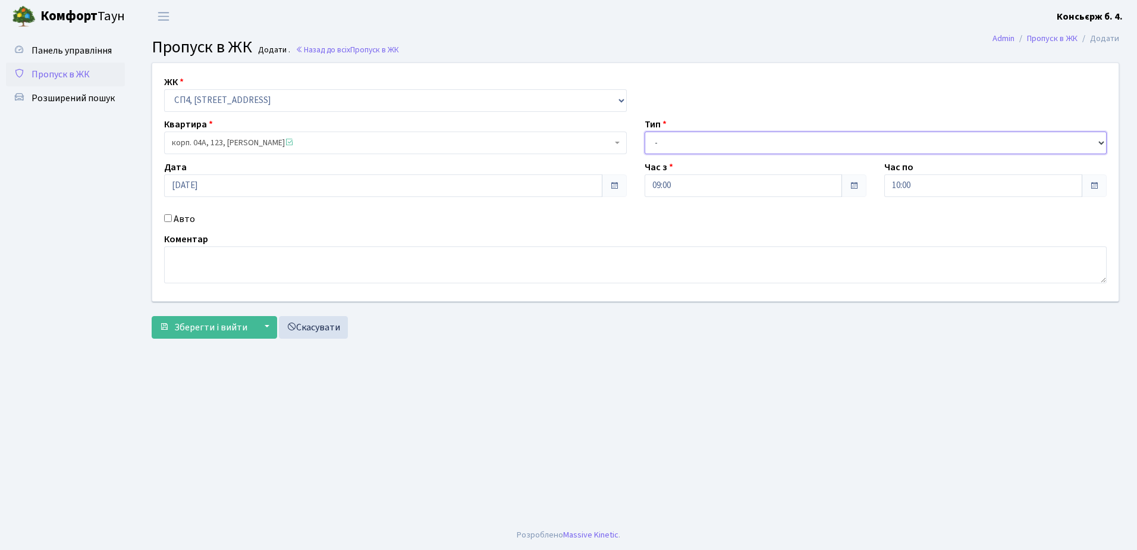
click at [734, 142] on select "- Доставка Таксі Гості Сервіс" at bounding box center [876, 142] width 463 height 23
select select "3"
click at [645, 131] on select "- Доставка Таксі Гості Сервіс" at bounding box center [876, 142] width 463 height 23
click at [332, 268] on textarea at bounding box center [635, 264] width 943 height 37
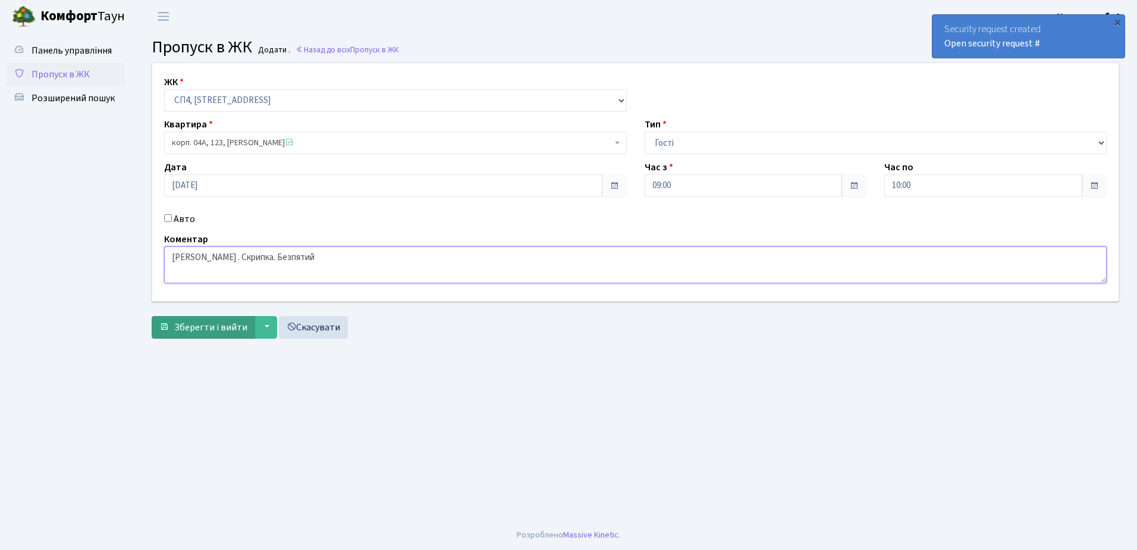
type textarea "[PERSON_NAME] . Скрипка. Безпятий"
click at [203, 324] on span "Зберегти і вийти" at bounding box center [210, 327] width 73 height 13
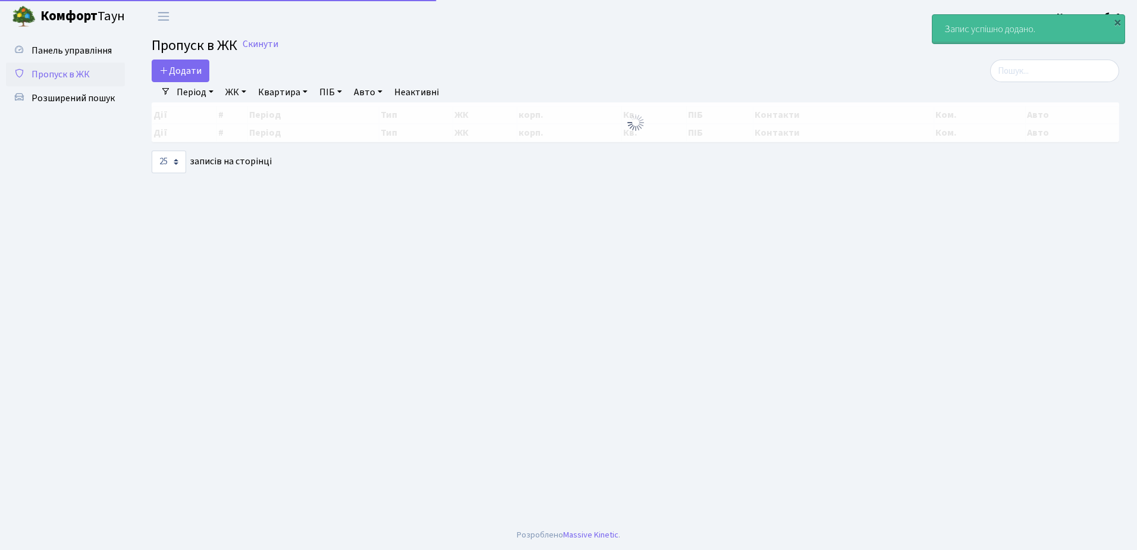
select select "25"
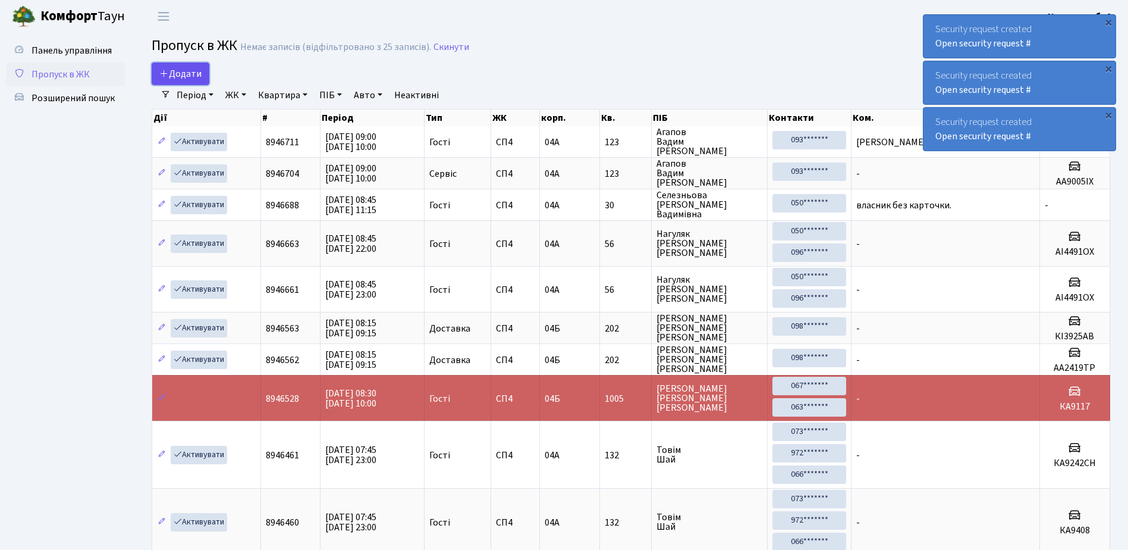
click at [173, 71] on span "Додати" at bounding box center [180, 73] width 42 height 13
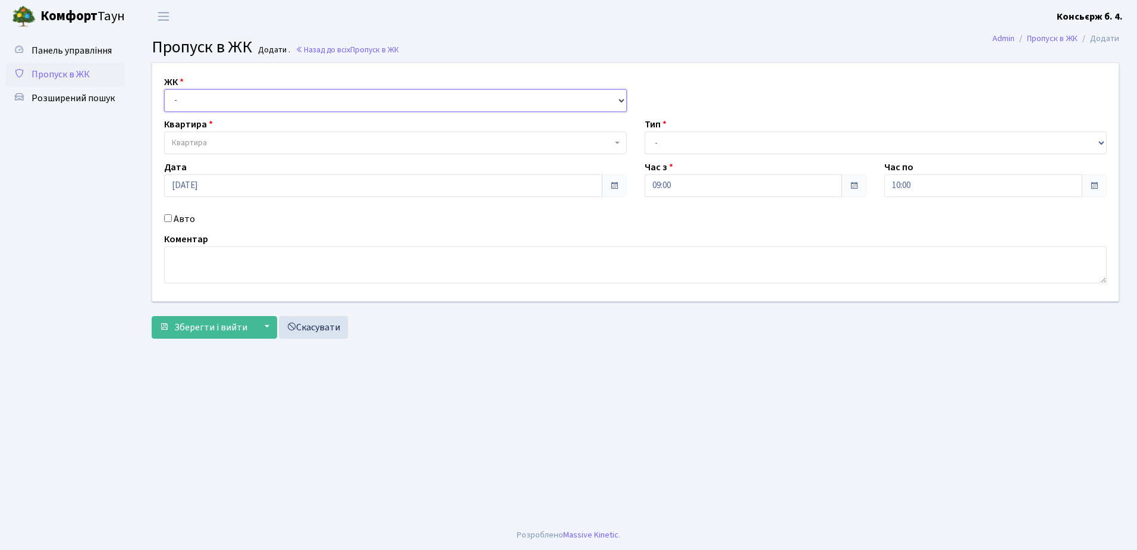
click at [244, 99] on select "- [STREET_ADDRESS]" at bounding box center [395, 100] width 463 height 23
select select "325"
click at [164, 89] on select "- [STREET_ADDRESS]" at bounding box center [395, 100] width 463 height 23
select select
click at [241, 137] on span "Квартира" at bounding box center [392, 143] width 440 height 12
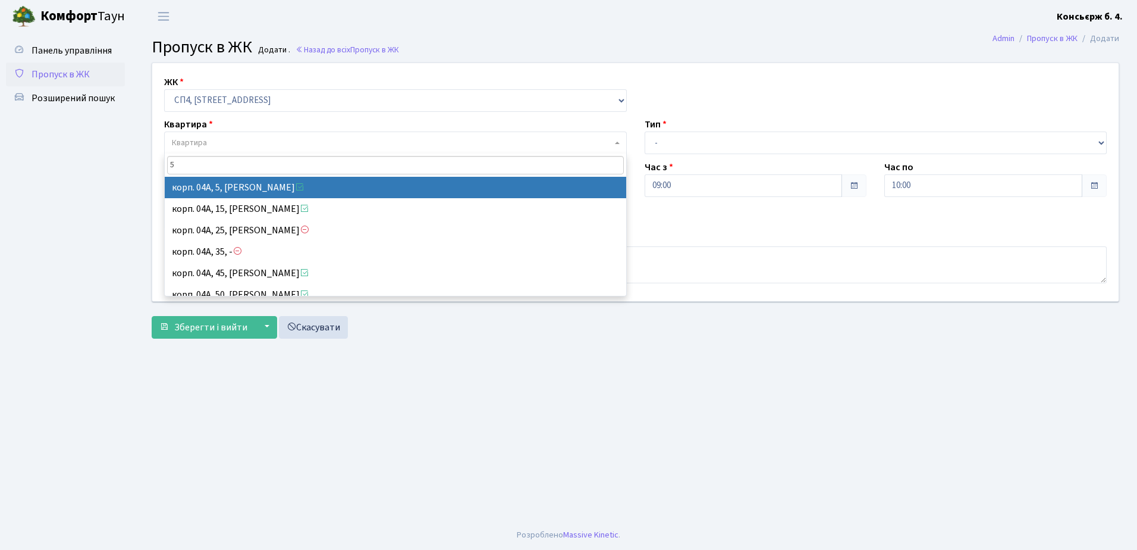
type input "5"
select select "21033"
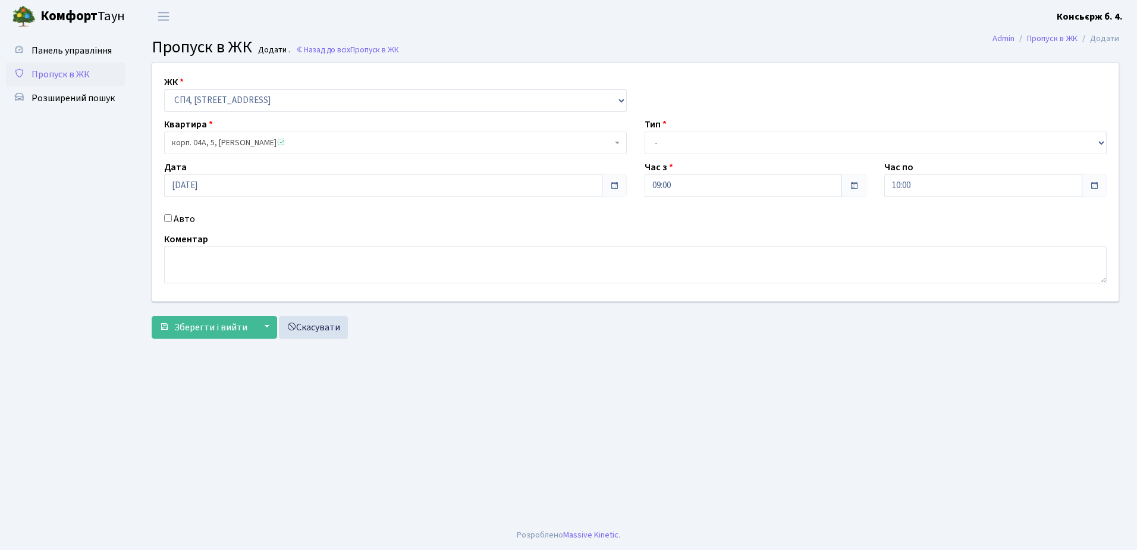
click at [169, 217] on input "Авто" at bounding box center [168, 218] width 8 height 8
checkbox input "true"
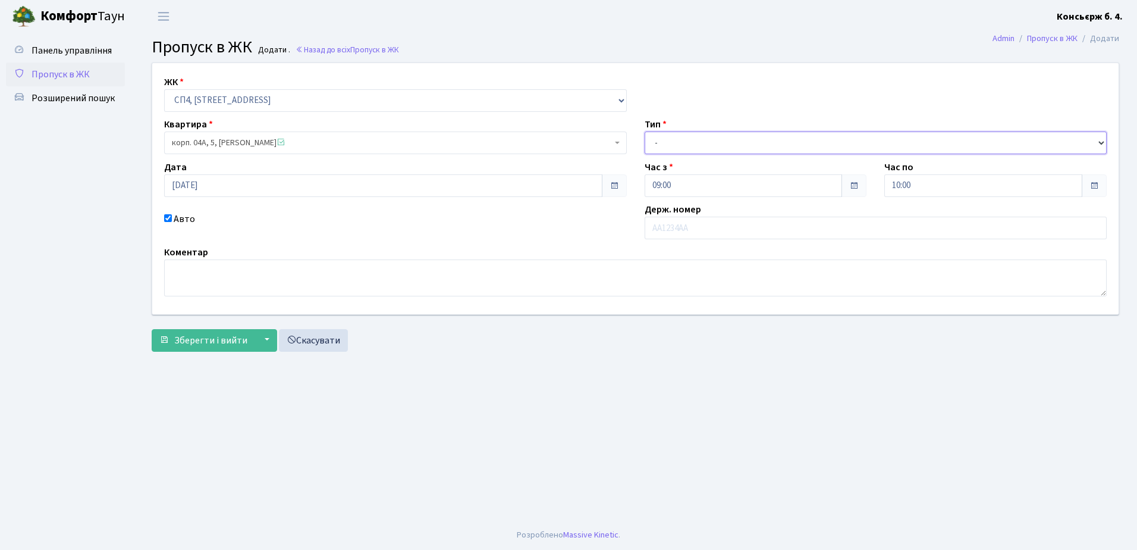
click at [718, 142] on select "- Доставка Таксі Гості Сервіс" at bounding box center [876, 142] width 463 height 23
select select "18"
click at [645, 131] on select "- Доставка Таксі Гості Сервіс" at bounding box center [876, 142] width 463 height 23
click at [705, 224] on input "text" at bounding box center [876, 227] width 463 height 23
type input "в"
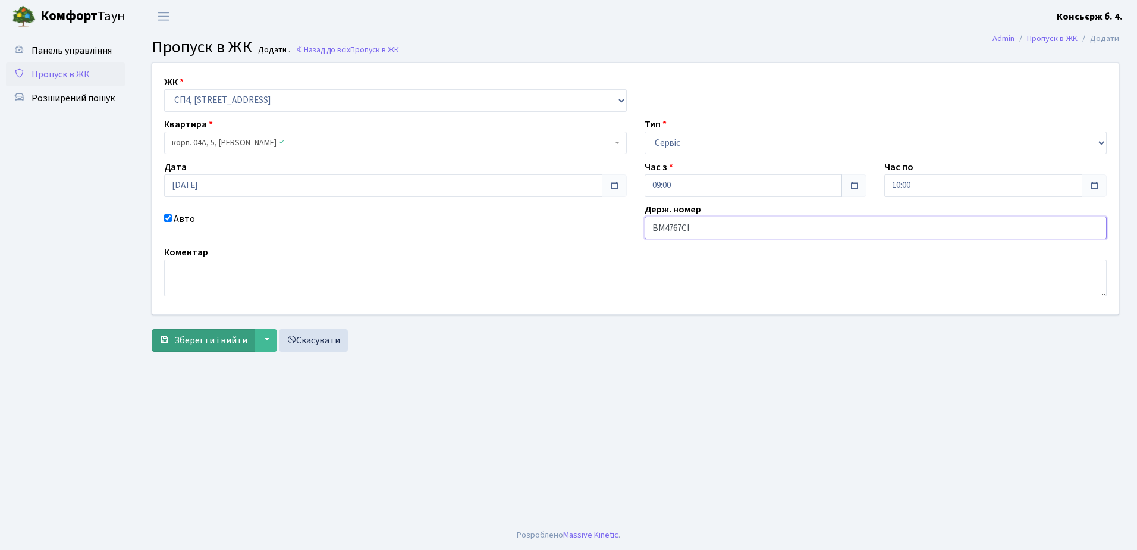
type input "ВМ4767СІ"
click at [207, 341] on span "Зберегти і вийти" at bounding box center [210, 340] width 73 height 13
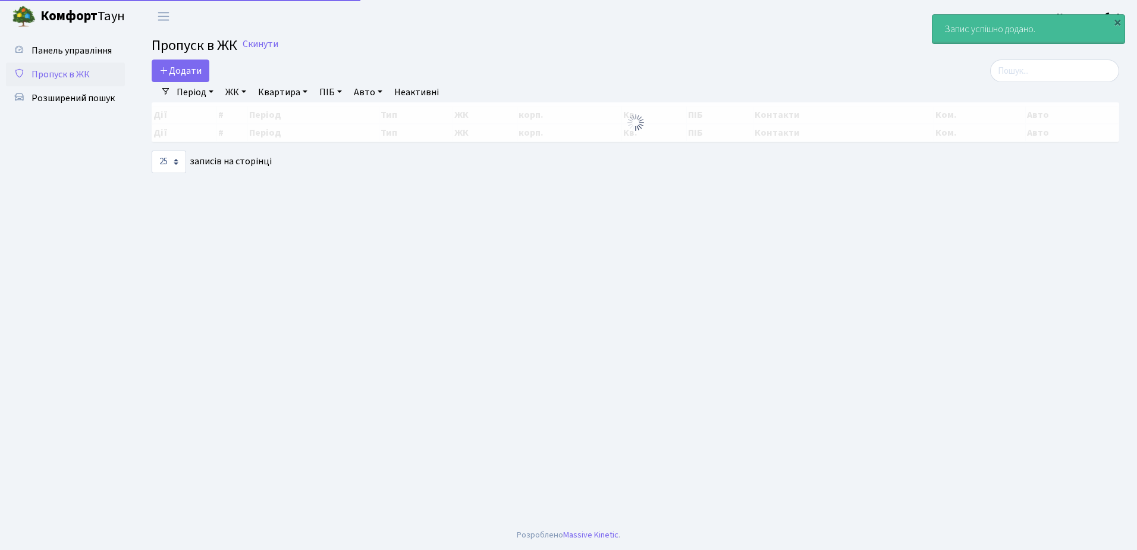
select select "25"
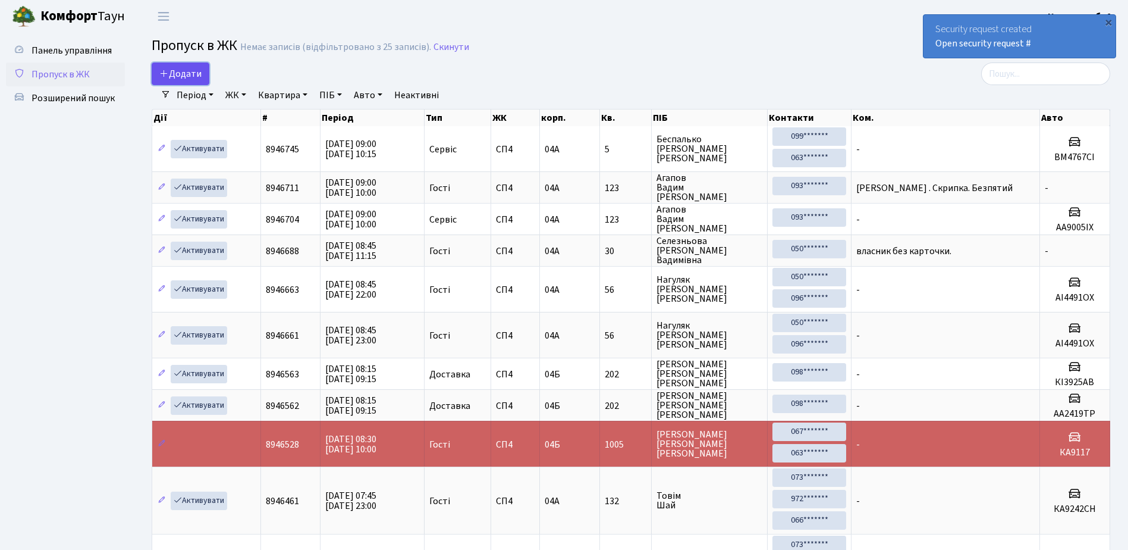
click at [176, 68] on span "Додати" at bounding box center [180, 73] width 42 height 13
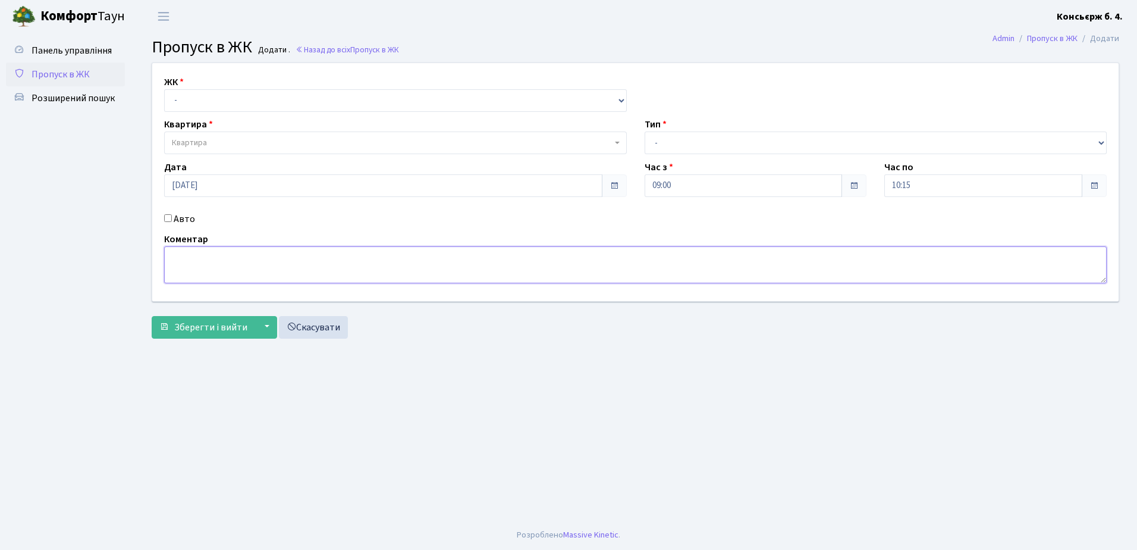
click at [198, 256] on textarea at bounding box center [635, 264] width 943 height 37
type textarea ","
type textarea "."
type textarea ","
type textarea "."
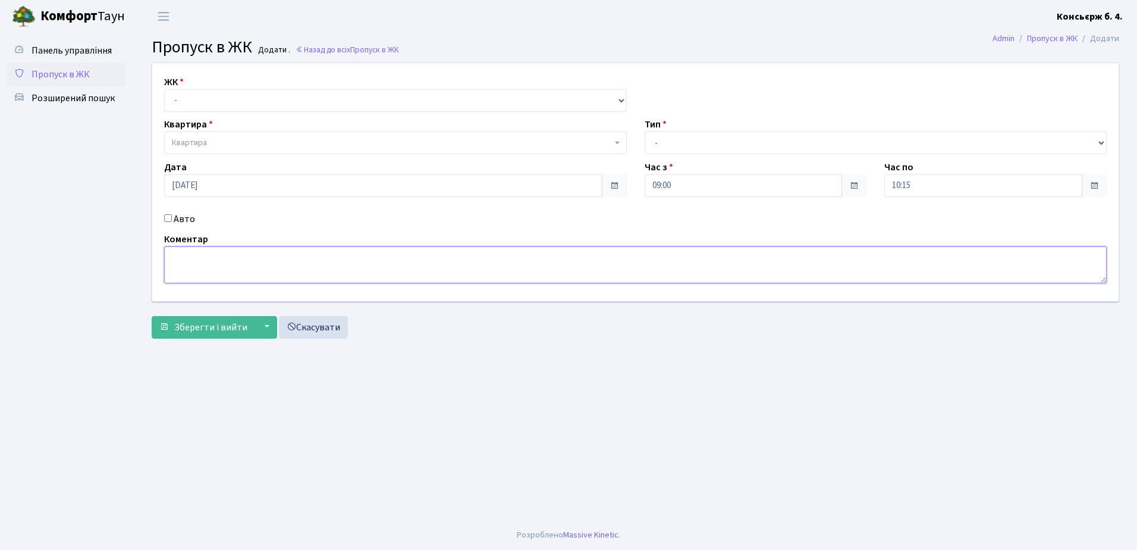
type textarea "."
drag, startPoint x: 199, startPoint y: 256, endPoint x: 199, endPoint y: 263, distance: 7.2
click at [199, 263] on textarea at bounding box center [635, 264] width 943 height 37
type textarea "Б"
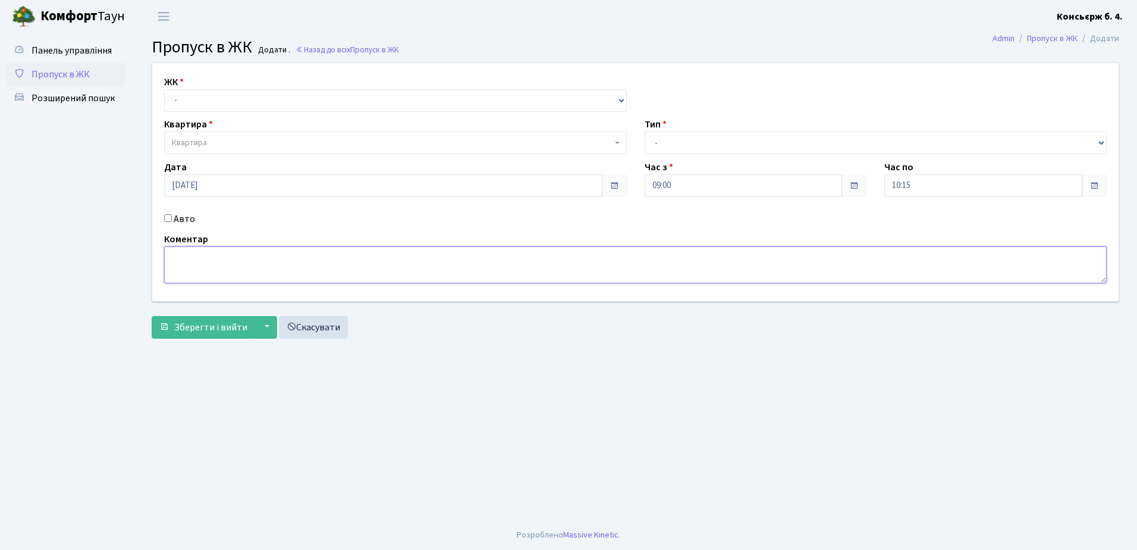
type textarea "б"
type textarea "Б"
click at [192, 270] on textarea "Б" at bounding box center [635, 264] width 943 height 37
type textarea "."
type textarea ","
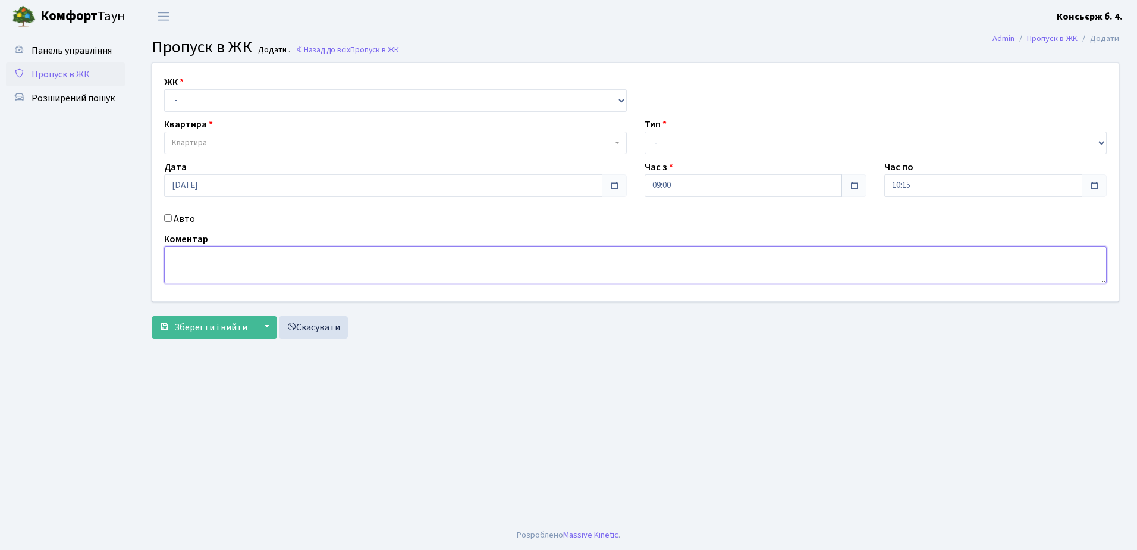
type textarea ","
type textarea "."
type textarea "Є"
type textarea "є"
type textarea ","
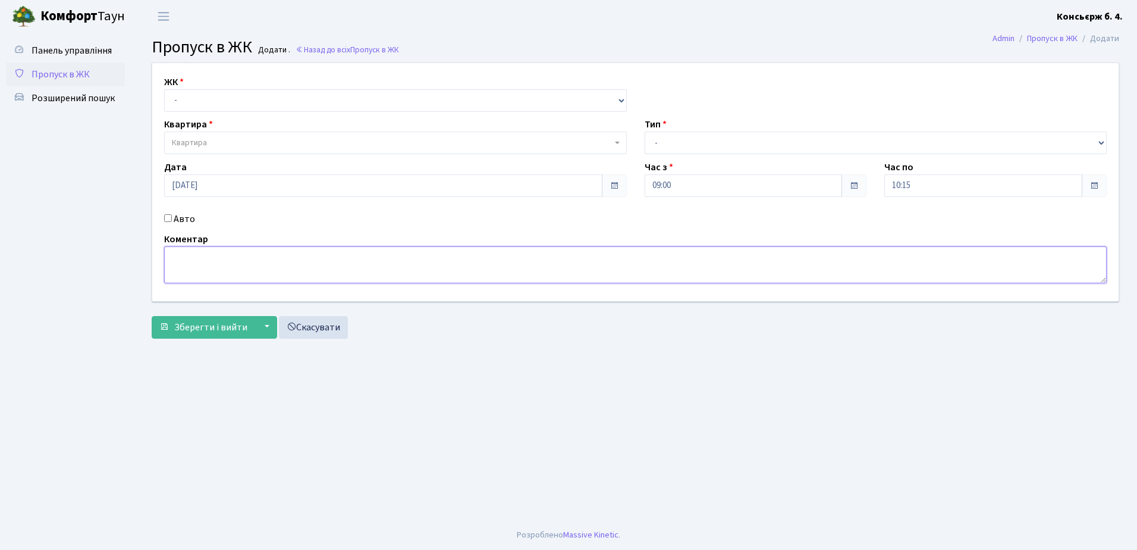
type textarea "б"
type textarea "ю"
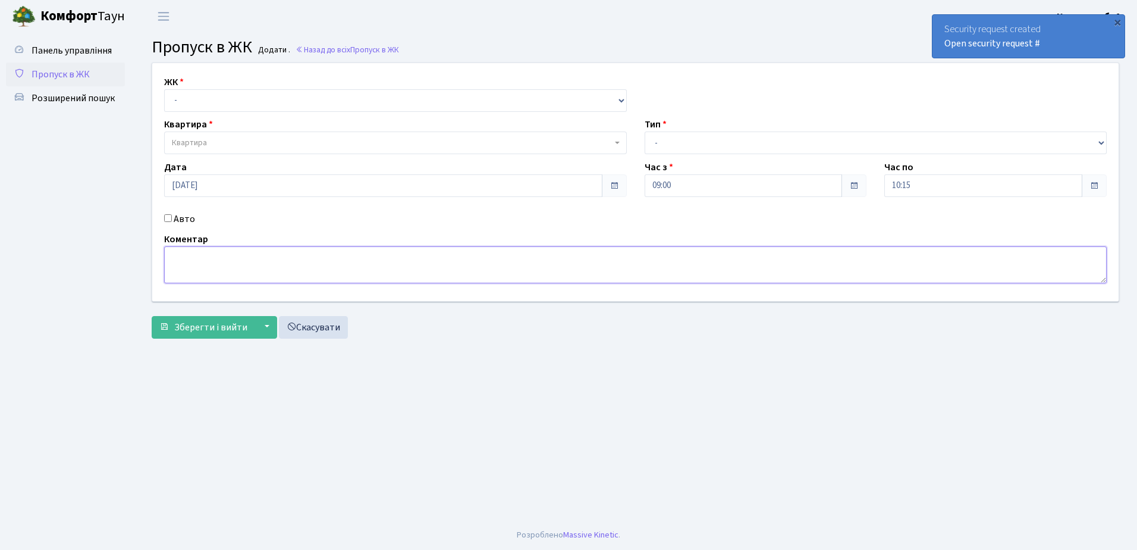
type textarea "Ю"
type textarea ","
type textarea "Є"
type textarea "."
type textarea ","
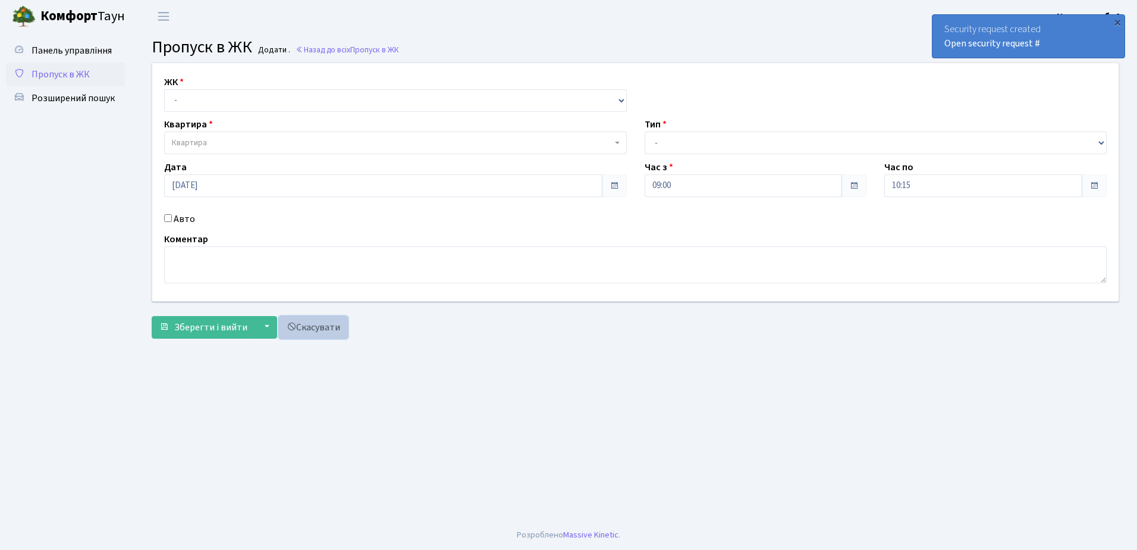
click at [323, 325] on link "Скасувати" at bounding box center [313, 327] width 69 height 23
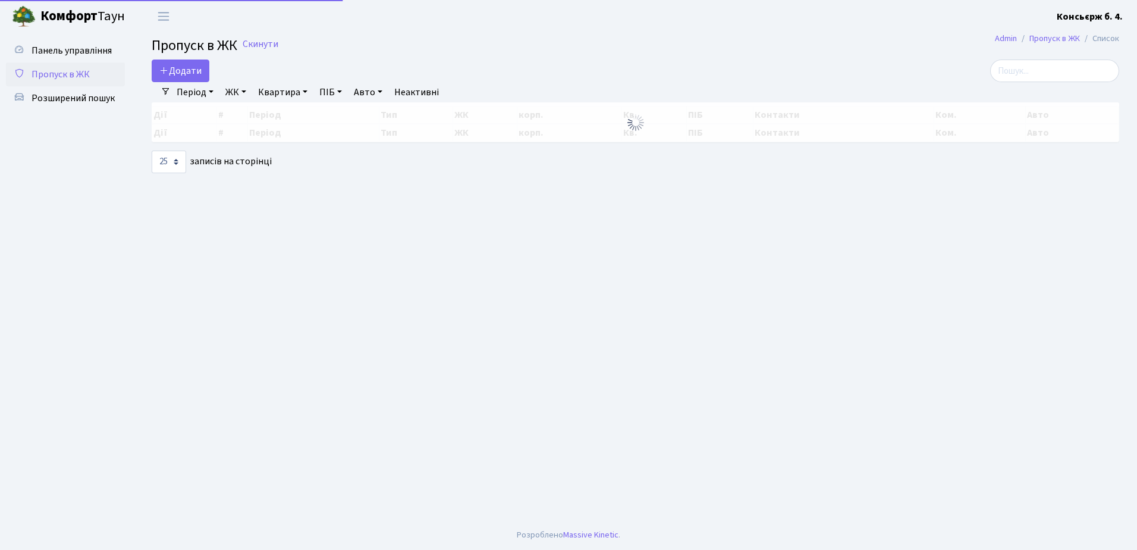
select select "25"
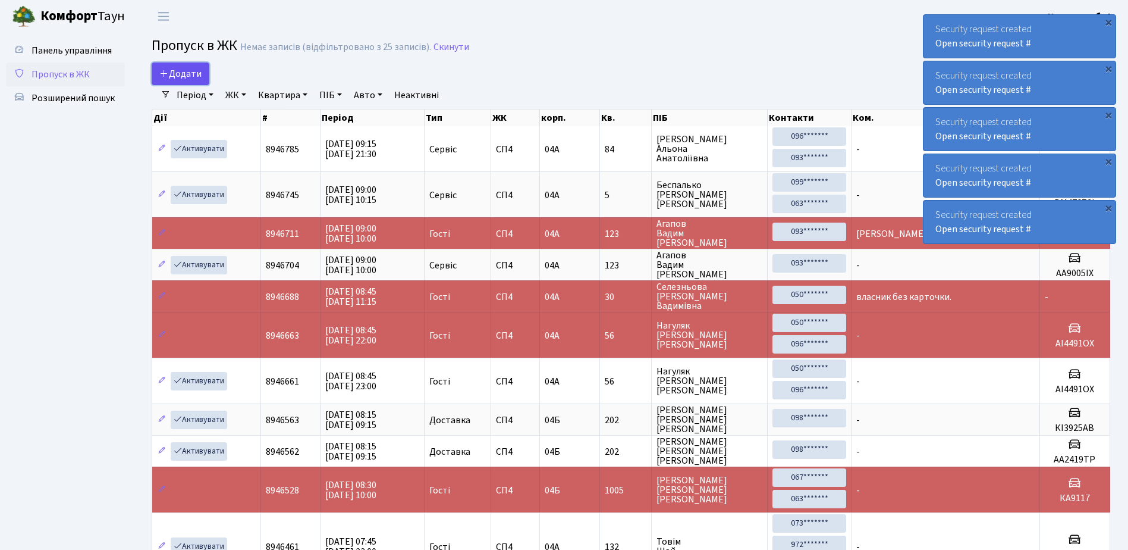
click at [186, 69] on span "Додати" at bounding box center [180, 73] width 42 height 13
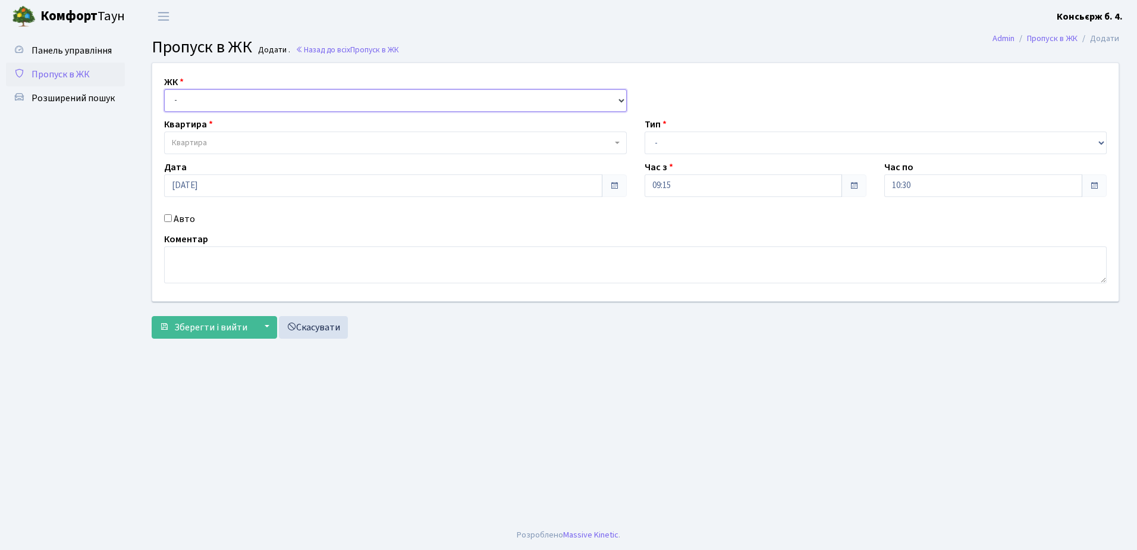
click at [233, 95] on select "- [STREET_ADDRESS]" at bounding box center [395, 100] width 463 height 23
select select "325"
click at [164, 89] on select "- [STREET_ADDRESS]" at bounding box center [395, 100] width 463 height 23
select select
click at [240, 143] on span "Квартира" at bounding box center [392, 143] width 440 height 12
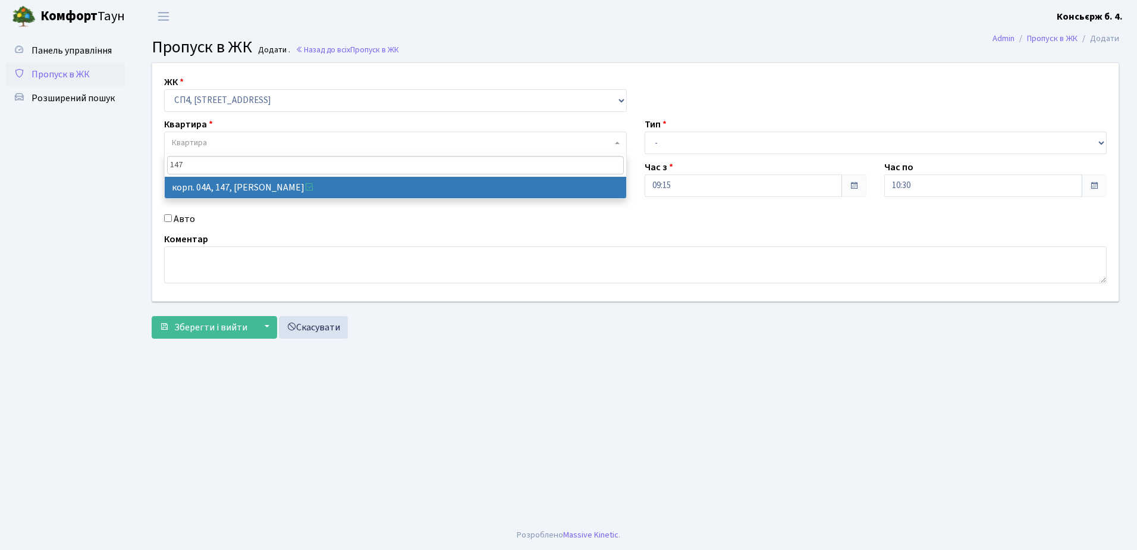
type input "147"
select select "21175"
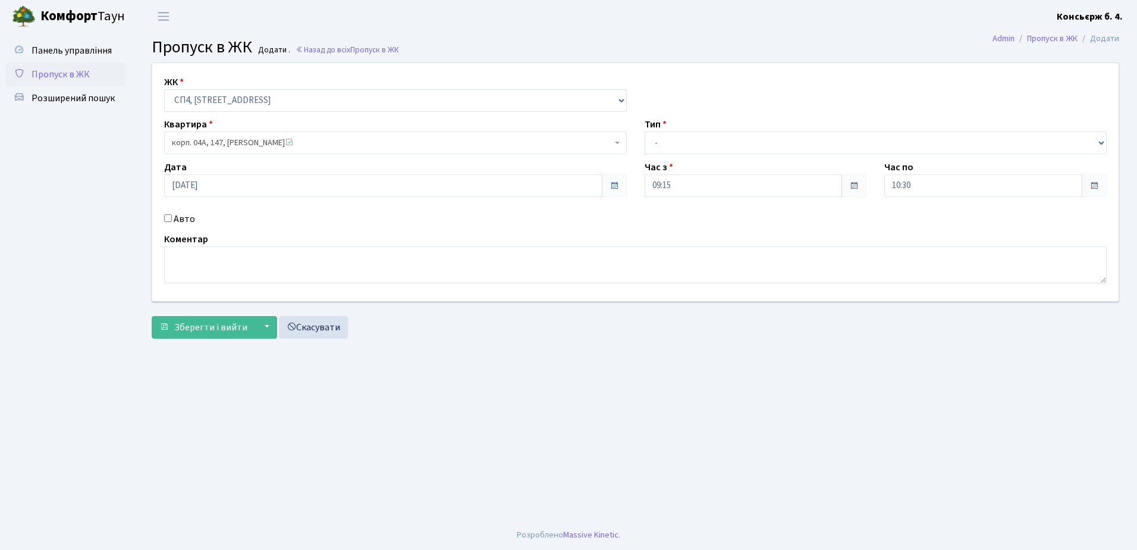
click at [168, 215] on input "Авто" at bounding box center [168, 218] width 8 height 8
checkbox input "true"
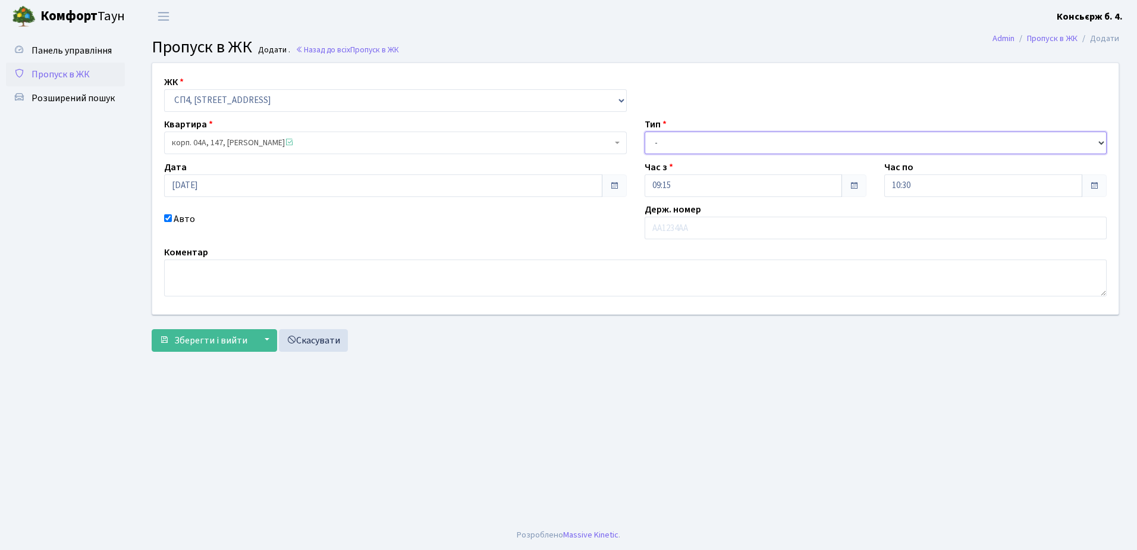
click at [707, 140] on select "- Доставка Таксі Гості Сервіс" at bounding box center [876, 142] width 463 height 23
select select "18"
click at [645, 131] on select "- Доставка Таксі Гості Сервіс" at bounding box center [876, 142] width 463 height 23
click at [698, 225] on input "text" at bounding box center [876, 227] width 463 height 23
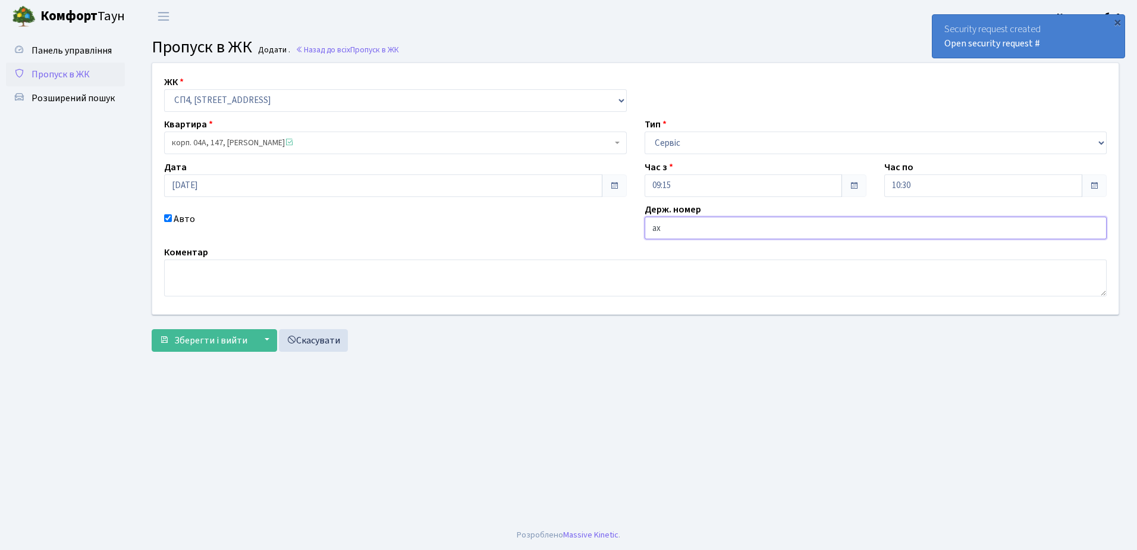
type input "а"
type input "АХ6739РН"
click at [199, 342] on span "Зберегти і вийти" at bounding box center [210, 340] width 73 height 13
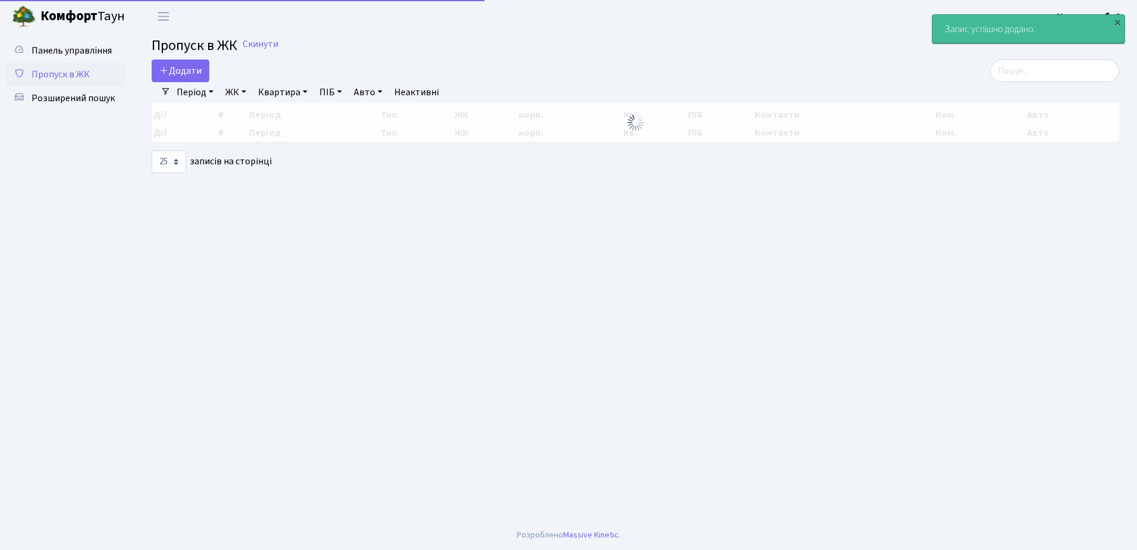
select select "25"
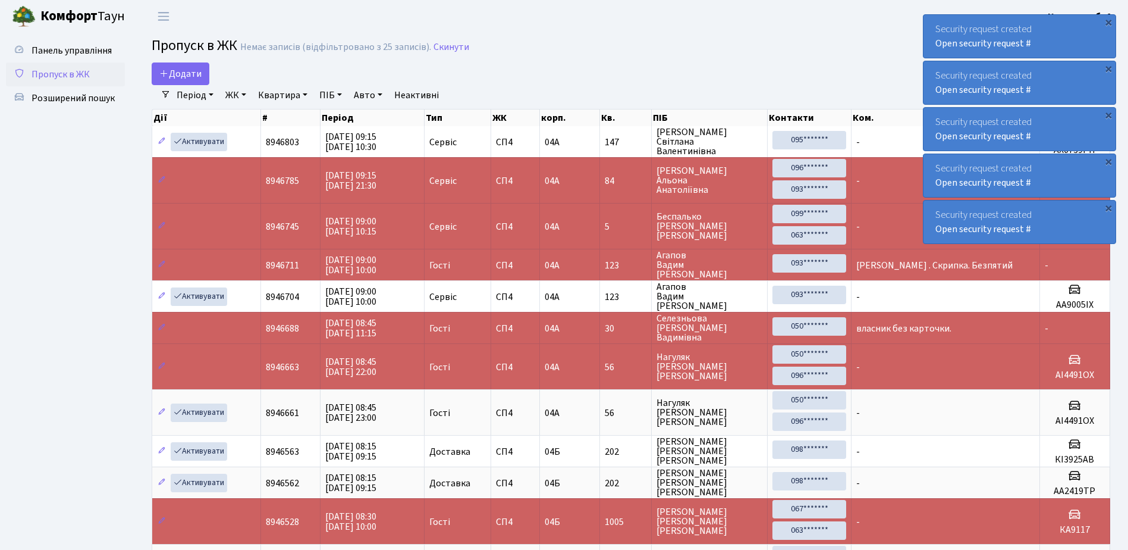
click at [933, 23] on div "Security request created Open security request #" at bounding box center [1020, 36] width 192 height 43
click at [930, 24] on div "Security request created Open security request #" at bounding box center [1020, 36] width 192 height 43
click at [928, 24] on div "Security request created Open security request #" at bounding box center [1020, 36] width 192 height 43
click at [927, 24] on div "Security request created Open security request #" at bounding box center [1020, 36] width 192 height 43
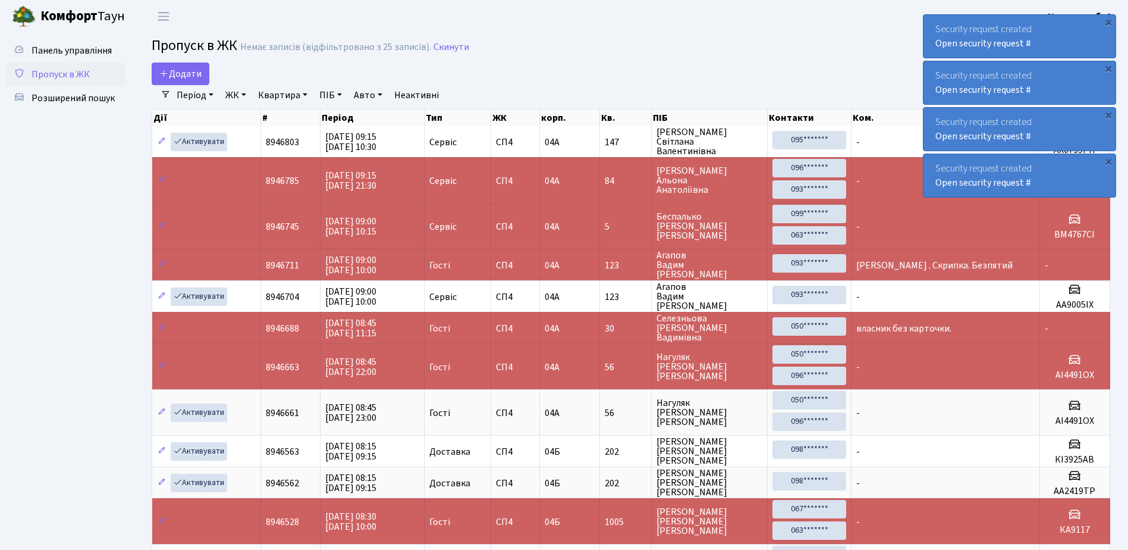
click at [927, 24] on div "Security request created Open security request #" at bounding box center [1020, 36] width 192 height 43
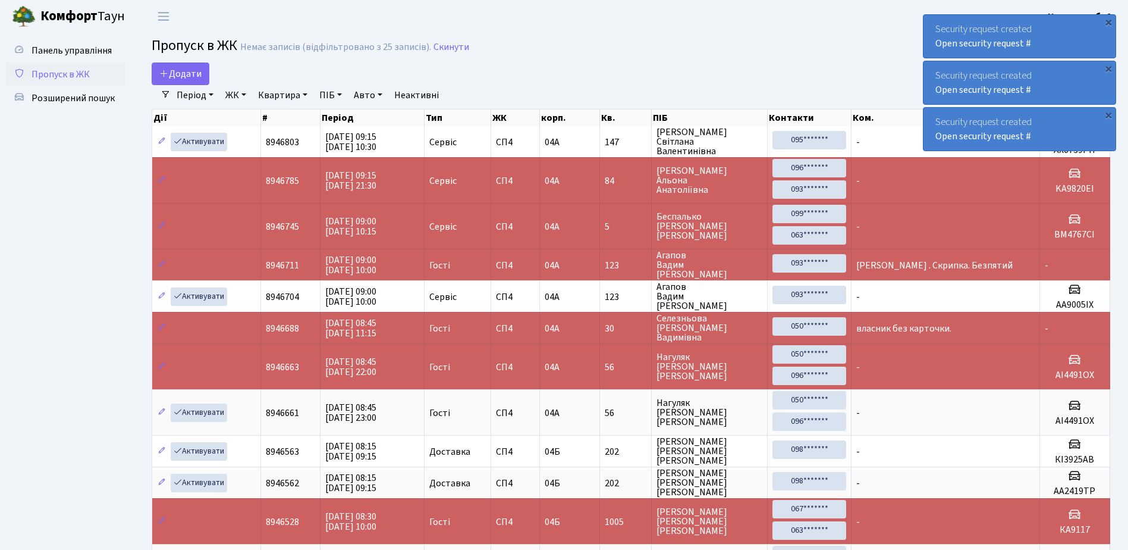
click at [931, 22] on div "Security request created Open security request #" at bounding box center [1020, 36] width 192 height 43
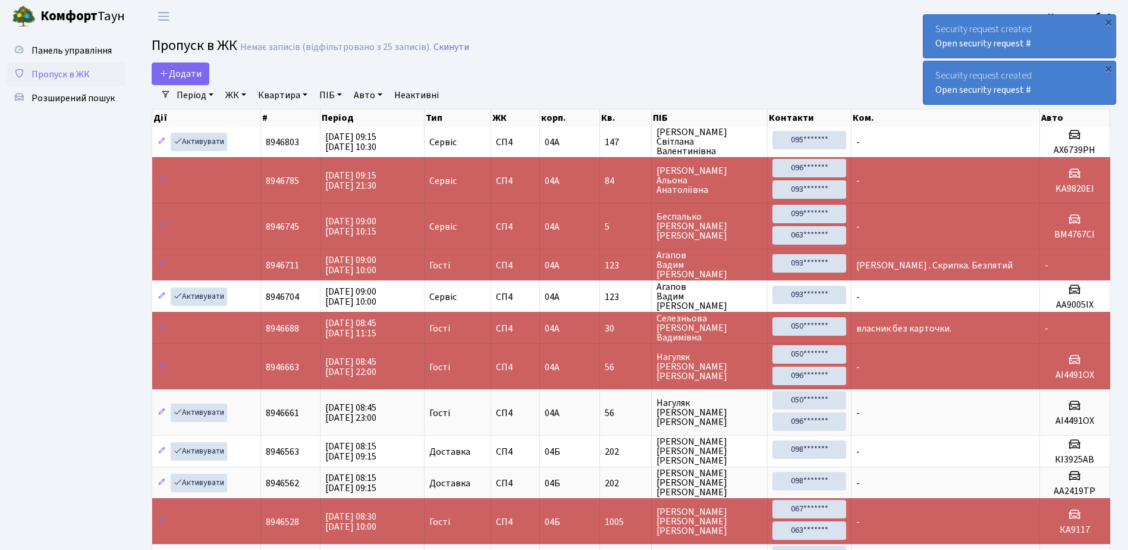
click at [931, 22] on div "Security request created Open security request #" at bounding box center [1020, 36] width 192 height 43
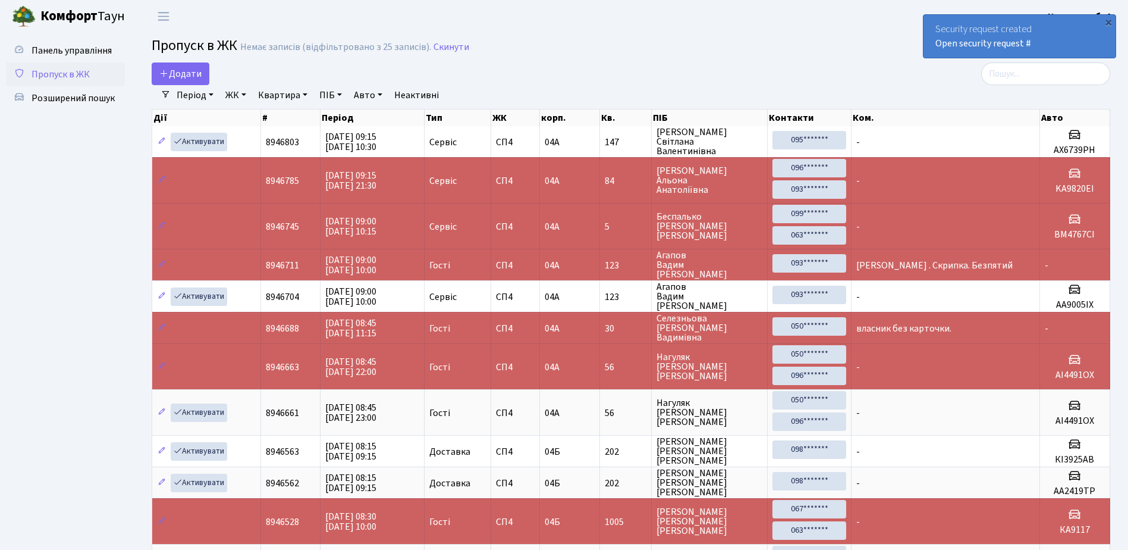
click at [933, 17] on div "Security request created Open security request #" at bounding box center [1020, 36] width 192 height 43
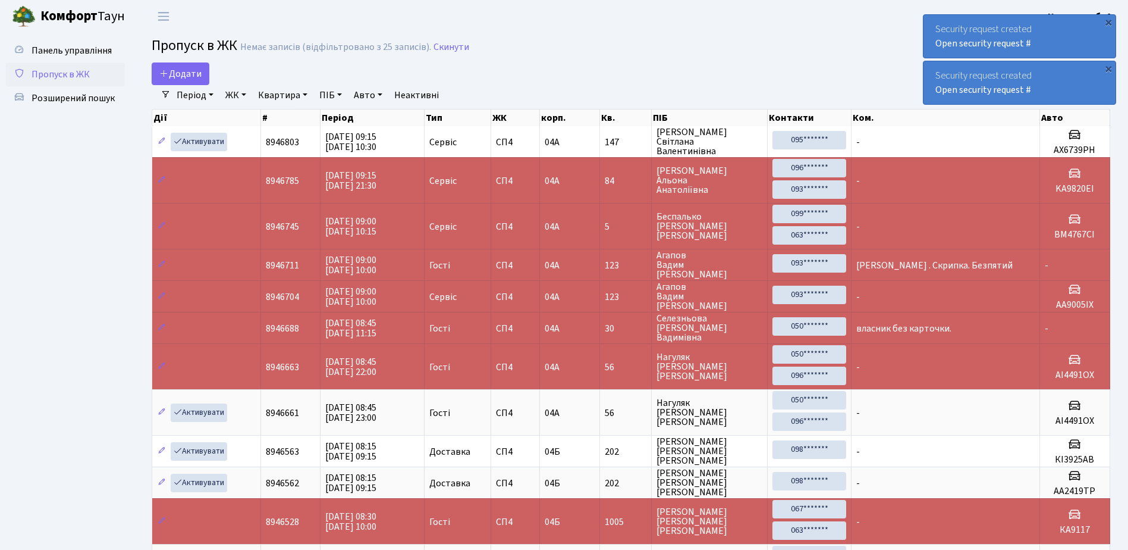
click at [933, 23] on div "Security request created Open security request #" at bounding box center [1020, 36] width 192 height 43
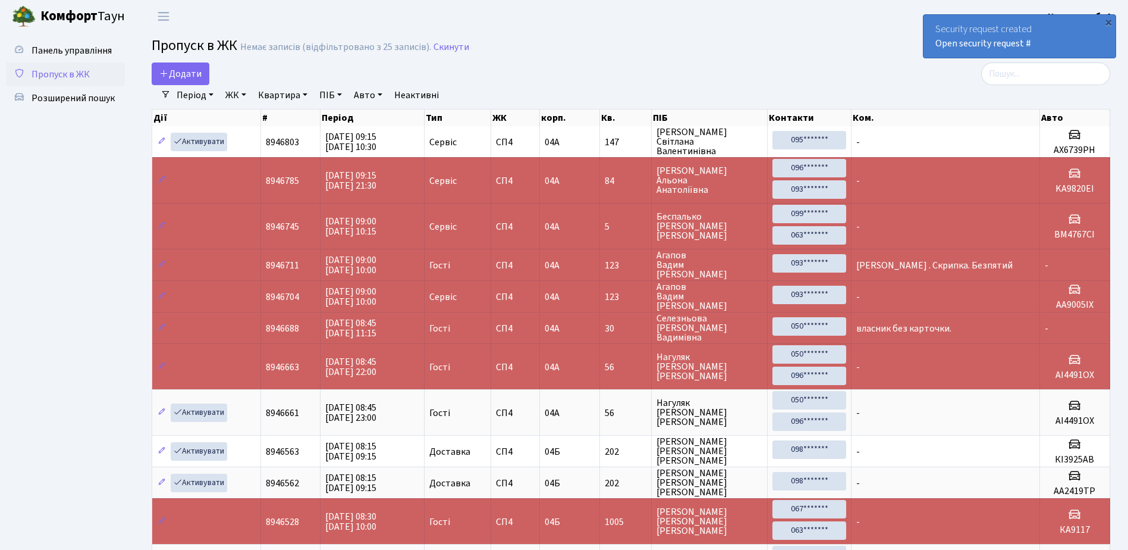
click at [933, 23] on div "Security request created Open security request #" at bounding box center [1020, 36] width 192 height 43
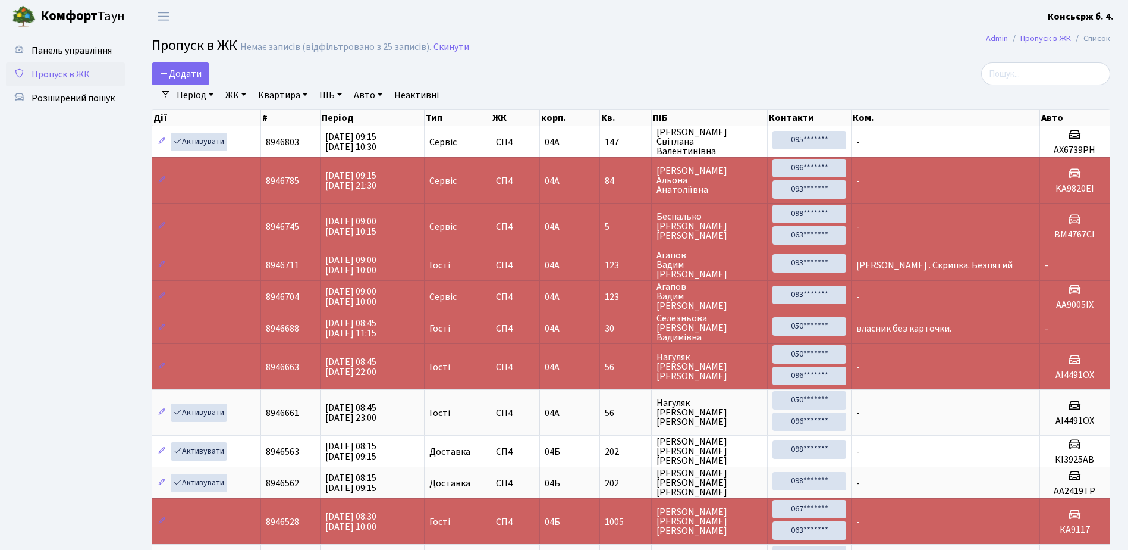
click at [366, 94] on link "Авто" at bounding box center [368, 95] width 38 height 20
type input "Ф"
type input "АІ2692АВ"
click at [288, 93] on link "Квартира" at bounding box center [282, 95] width 59 height 20
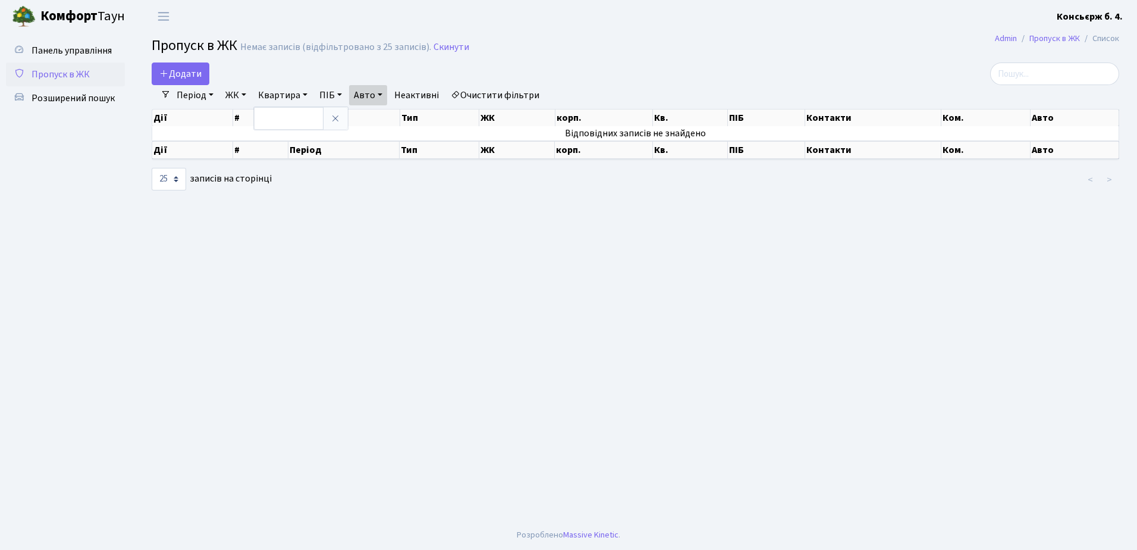
click at [378, 95] on link "Авто" at bounding box center [368, 95] width 38 height 20
click at [436, 116] on icon at bounding box center [431, 119] width 10 height 10
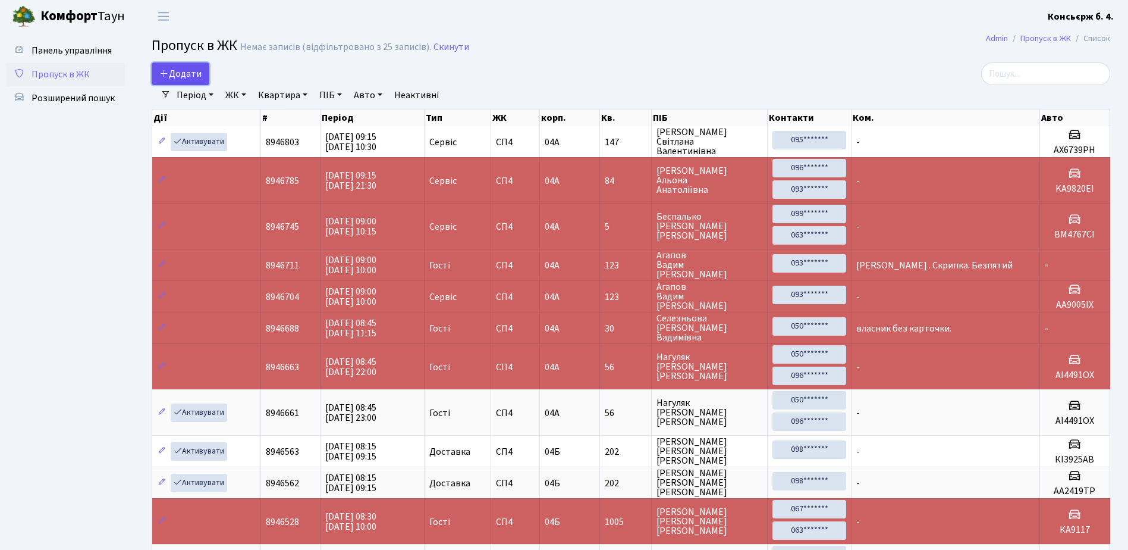
click at [174, 71] on span "Додати" at bounding box center [180, 73] width 42 height 13
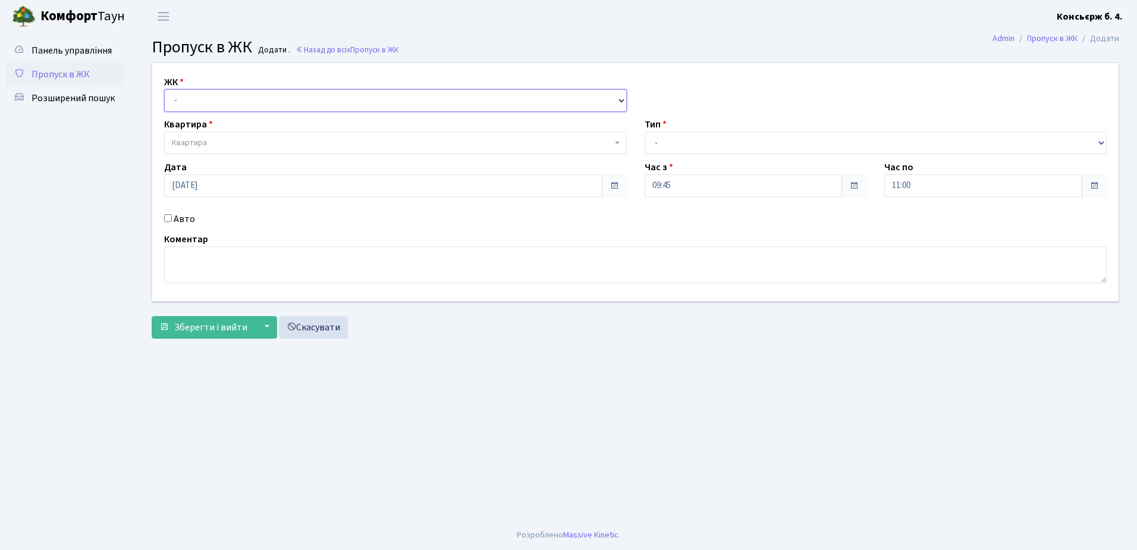
click at [271, 101] on select "- [STREET_ADDRESS]" at bounding box center [395, 100] width 463 height 23
select select "325"
click at [164, 89] on select "- [STREET_ADDRESS]" at bounding box center [395, 100] width 463 height 23
select select
click at [265, 143] on span "Квартира" at bounding box center [392, 143] width 440 height 12
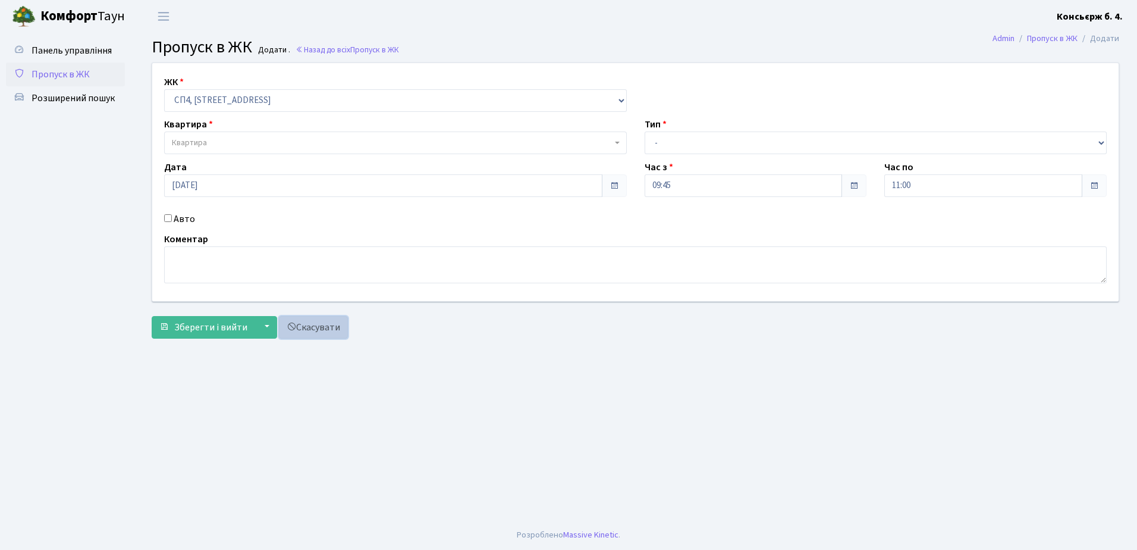
click at [305, 324] on link "Скасувати" at bounding box center [313, 327] width 69 height 23
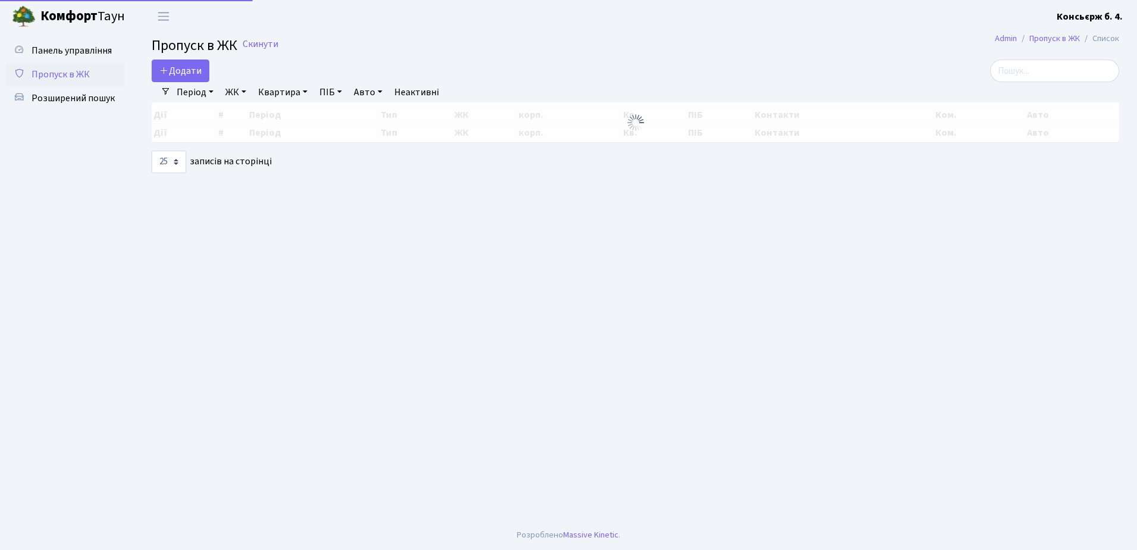
select select "25"
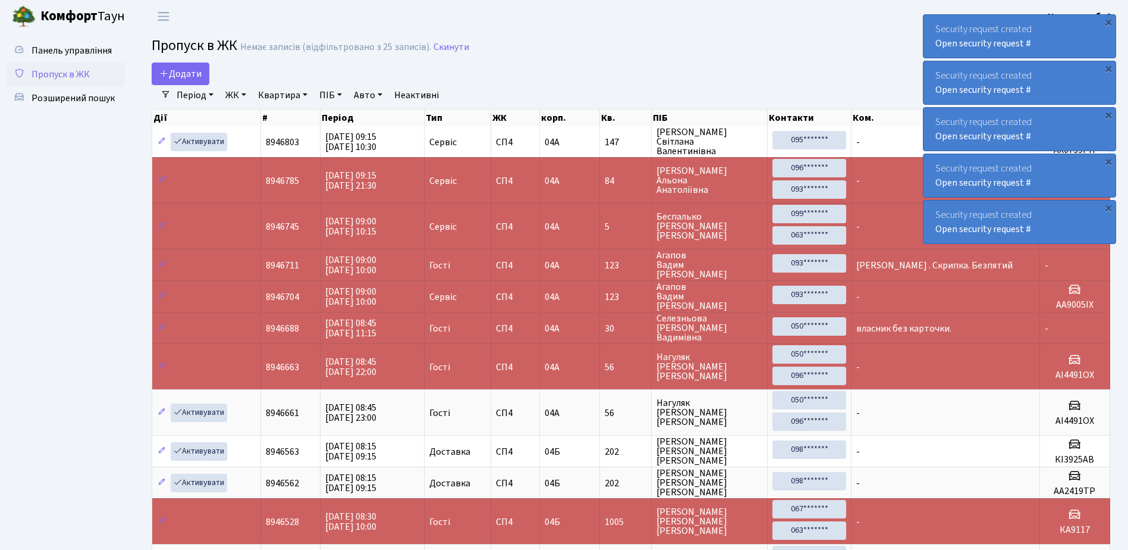
click at [931, 26] on div "Security request created Open security request #" at bounding box center [1020, 36] width 192 height 43
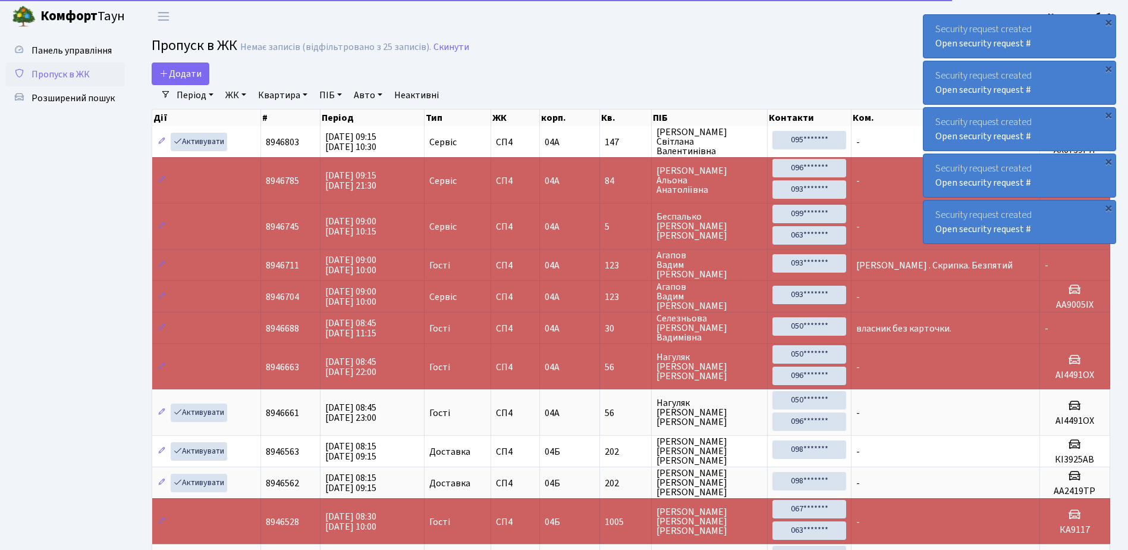
click at [931, 26] on div "Security request created Open security request #" at bounding box center [1020, 36] width 192 height 43
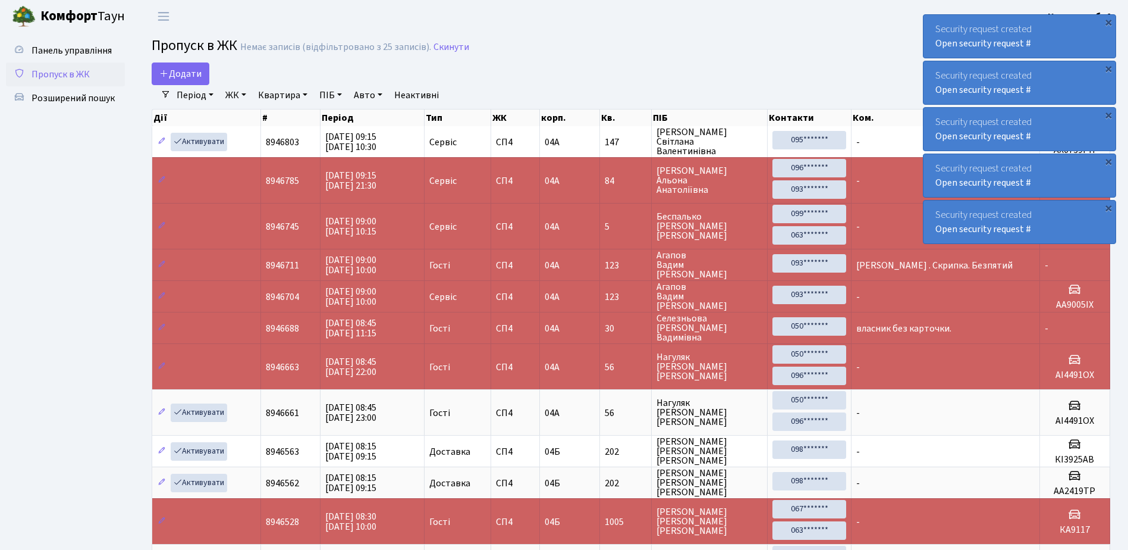
click at [931, 26] on div "Security request created Open security request #" at bounding box center [1020, 36] width 192 height 43
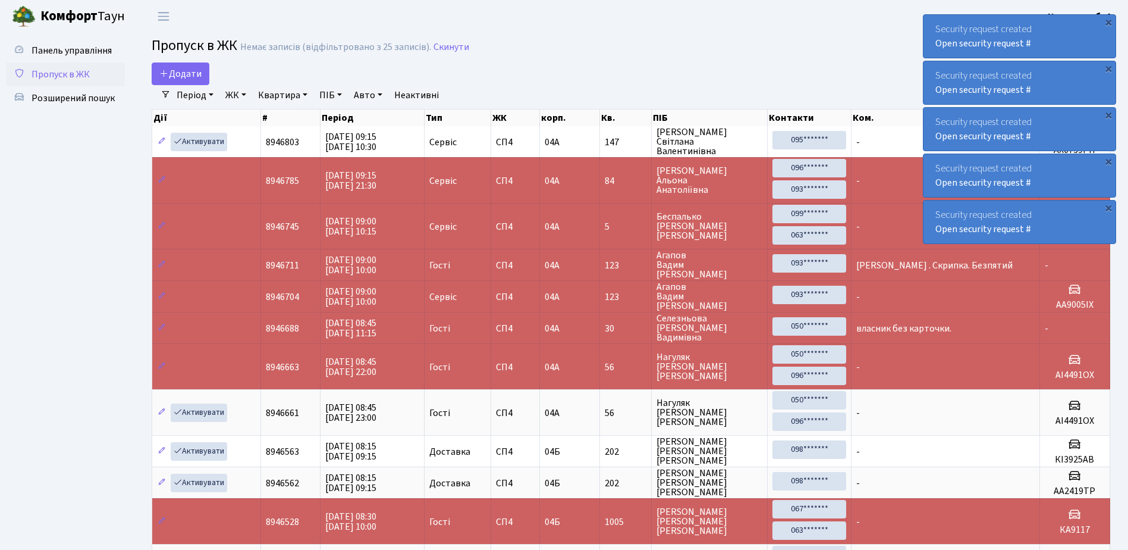
click at [931, 26] on div "Security request created Open security request #" at bounding box center [1020, 36] width 192 height 43
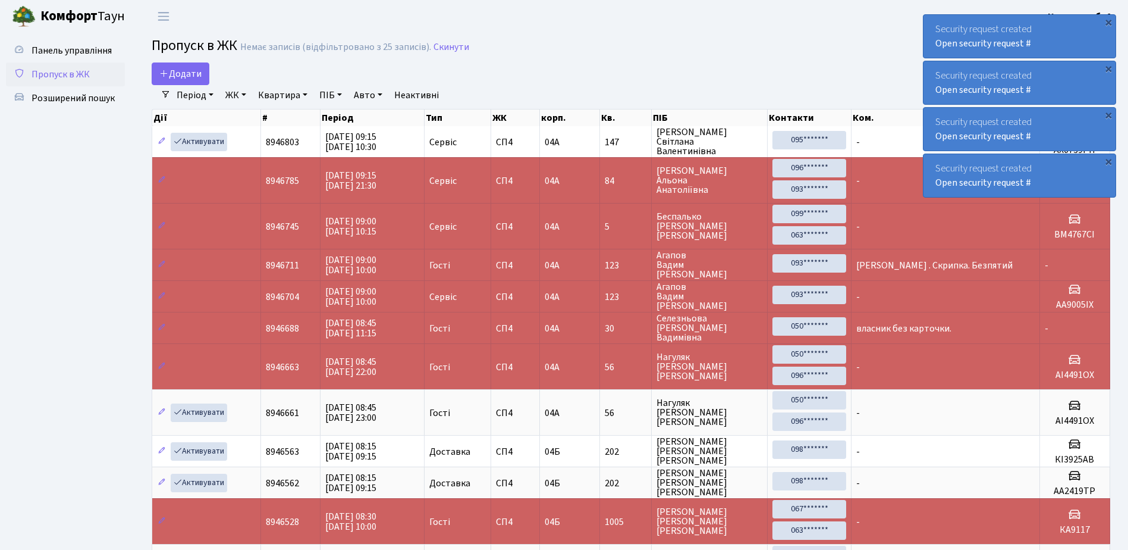
click at [931, 26] on div "Security request created Open security request #" at bounding box center [1020, 36] width 192 height 43
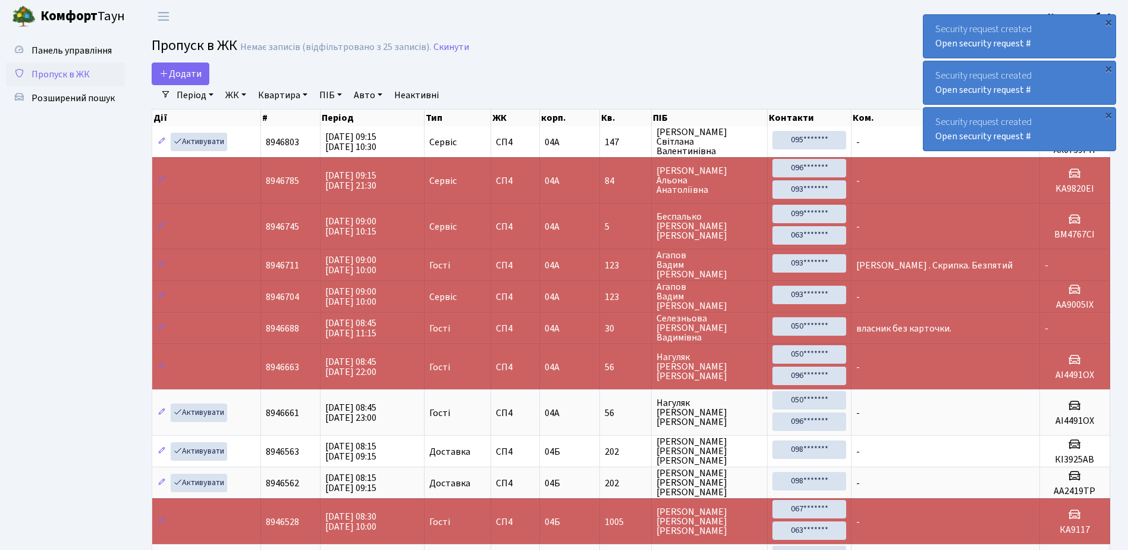
click at [931, 26] on div "Security request created Open security request #" at bounding box center [1020, 36] width 192 height 43
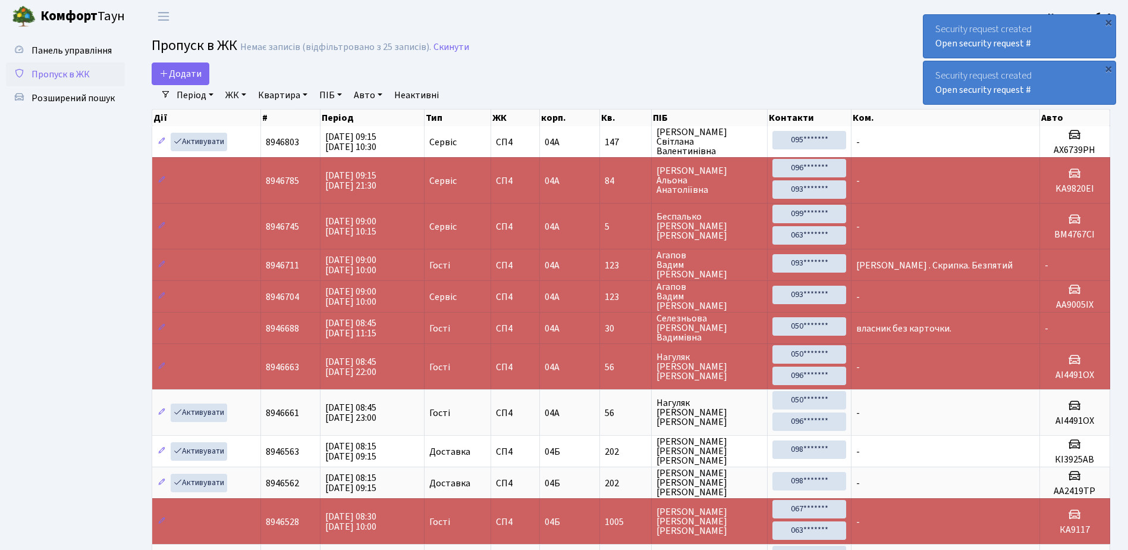
click at [931, 26] on div "Security request created Open security request #" at bounding box center [1020, 36] width 192 height 43
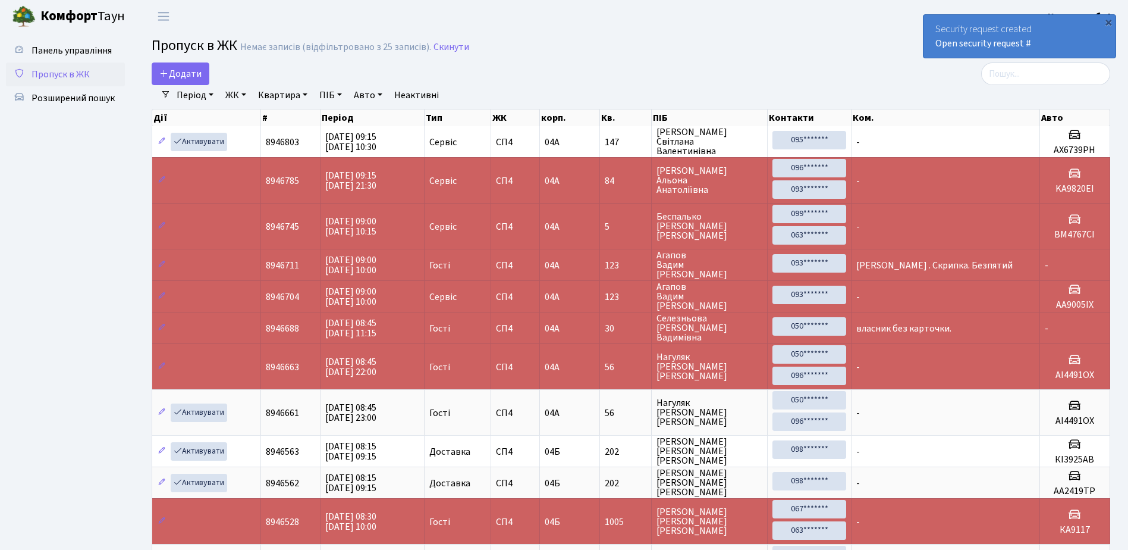
click at [931, 26] on div "Security request created Open security request #" at bounding box center [1020, 36] width 192 height 43
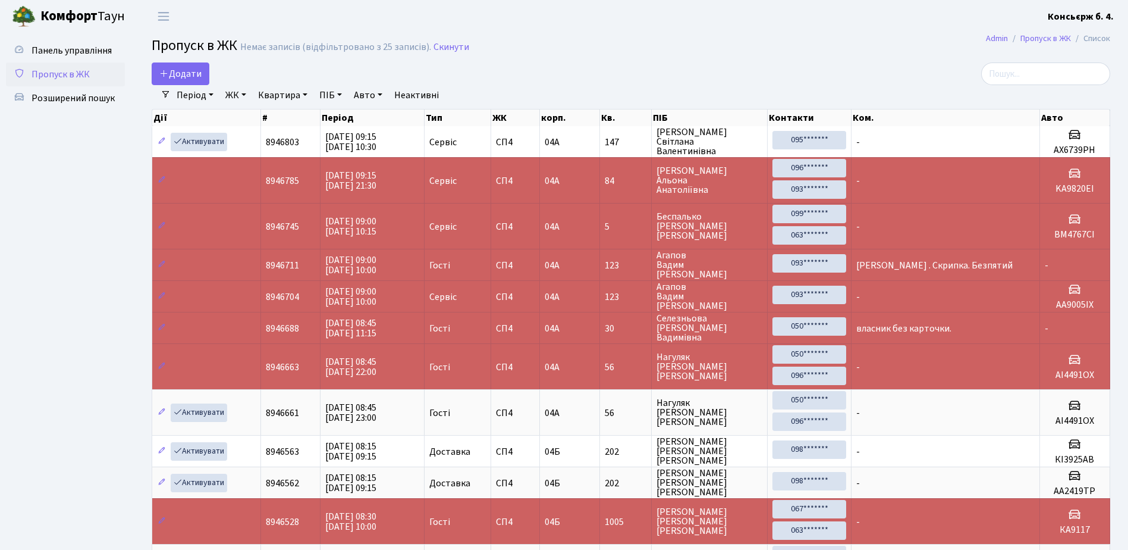
click at [931, 26] on header "Комфорт Таун Консьєрж б. 4. Мій обліковий запис Вийти" at bounding box center [564, 16] width 1128 height 33
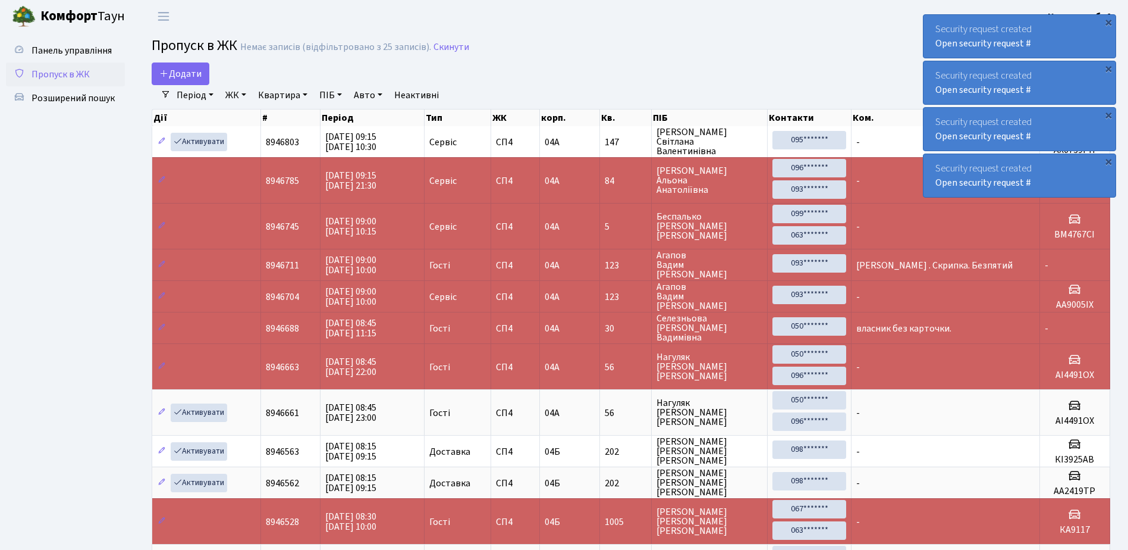
click at [932, 21] on div "Security request created Open security request #" at bounding box center [1020, 36] width 192 height 43
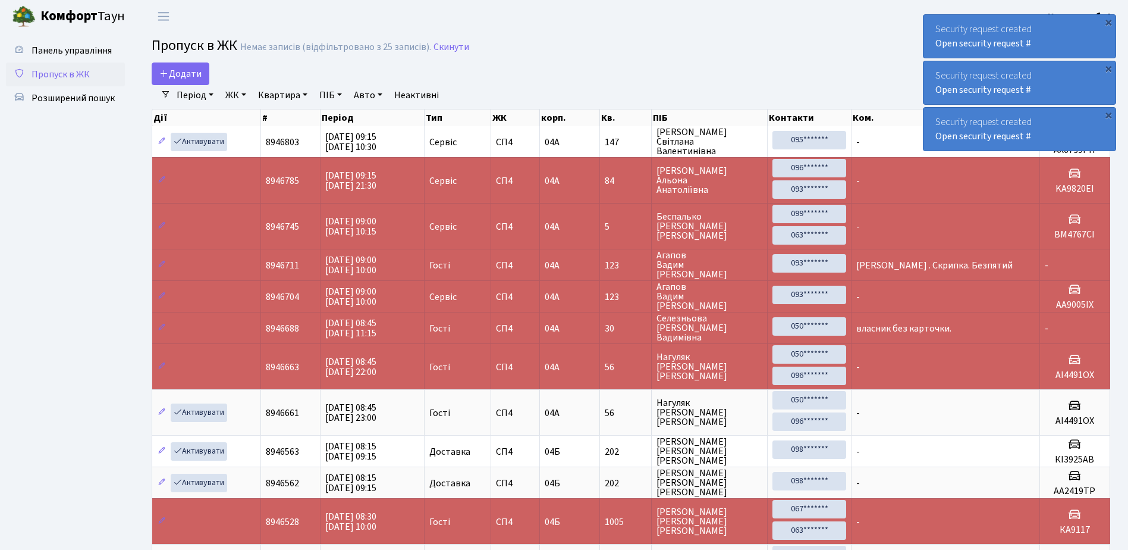
click at [933, 21] on div "Security request created Open security request #" at bounding box center [1020, 36] width 192 height 43
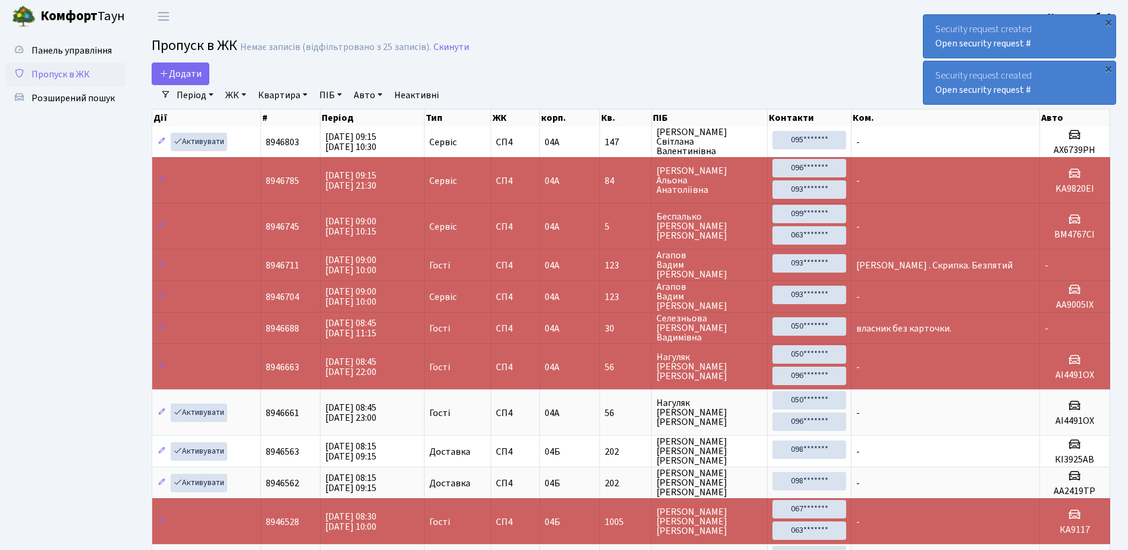
click at [933, 21] on div "Security request created Open security request #" at bounding box center [1020, 36] width 192 height 43
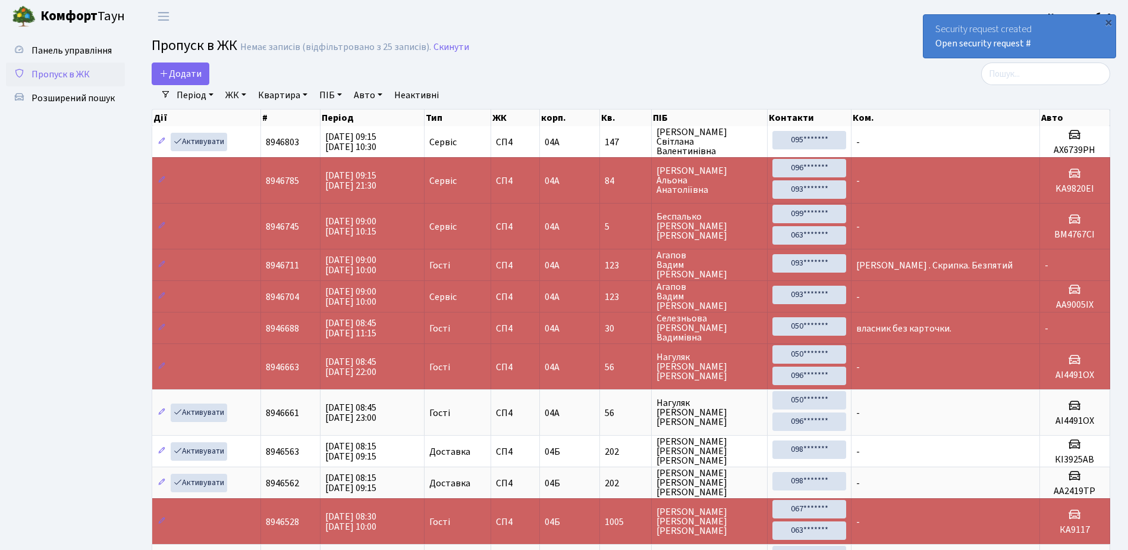
click at [933, 21] on div "Security request created Open security request #" at bounding box center [1020, 36] width 192 height 43
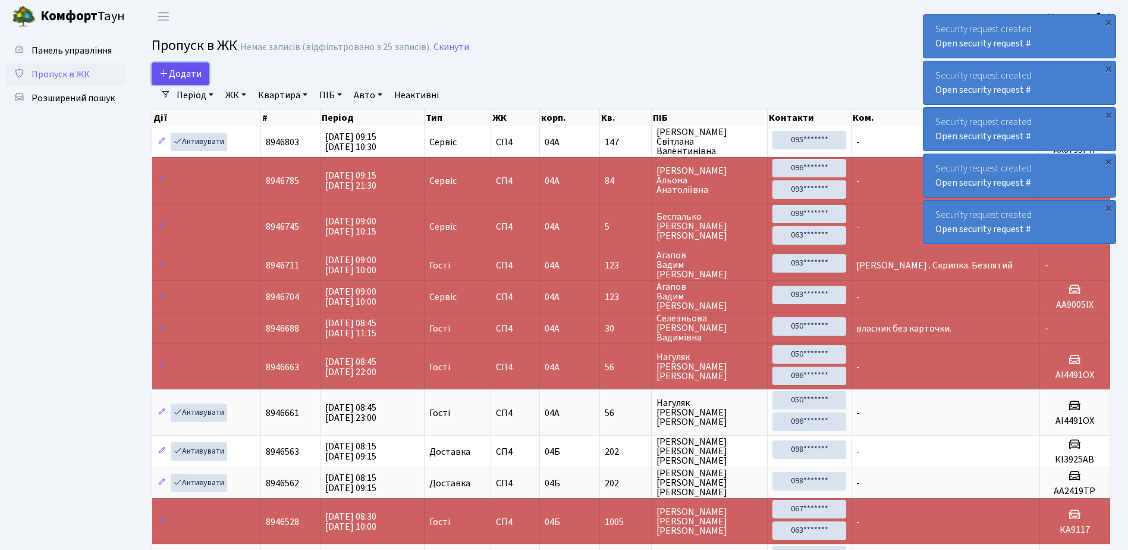
click at [174, 70] on span "Додати" at bounding box center [180, 73] width 42 height 13
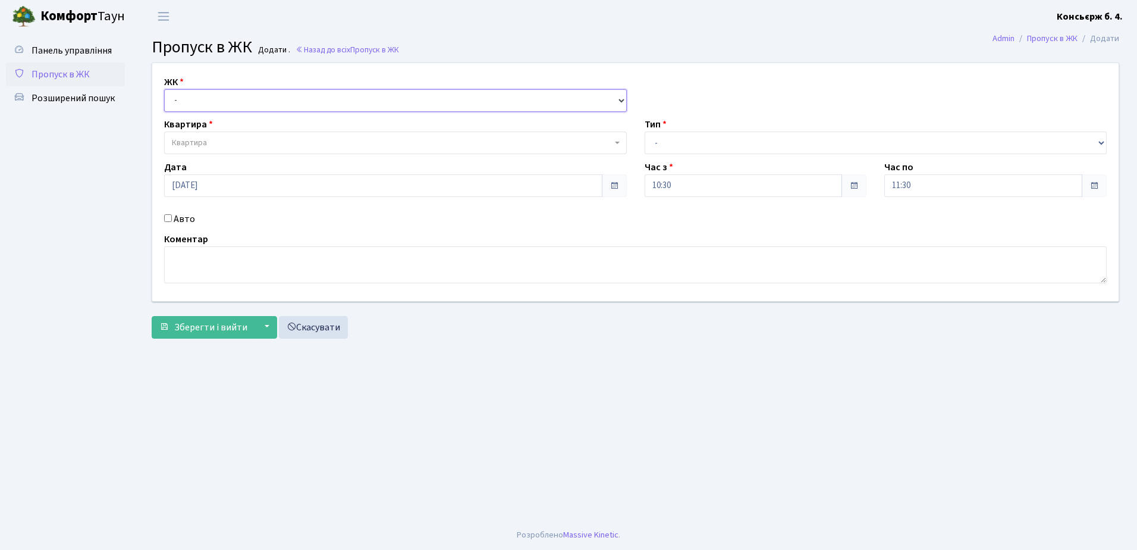
click at [207, 97] on select "- [STREET_ADDRESS]" at bounding box center [395, 100] width 463 height 23
select select "325"
click at [164, 89] on select "- СП4, Столичне шосе, 5" at bounding box center [395, 100] width 463 height 23
select select
click at [260, 141] on span "Квартира" at bounding box center [392, 143] width 440 height 12
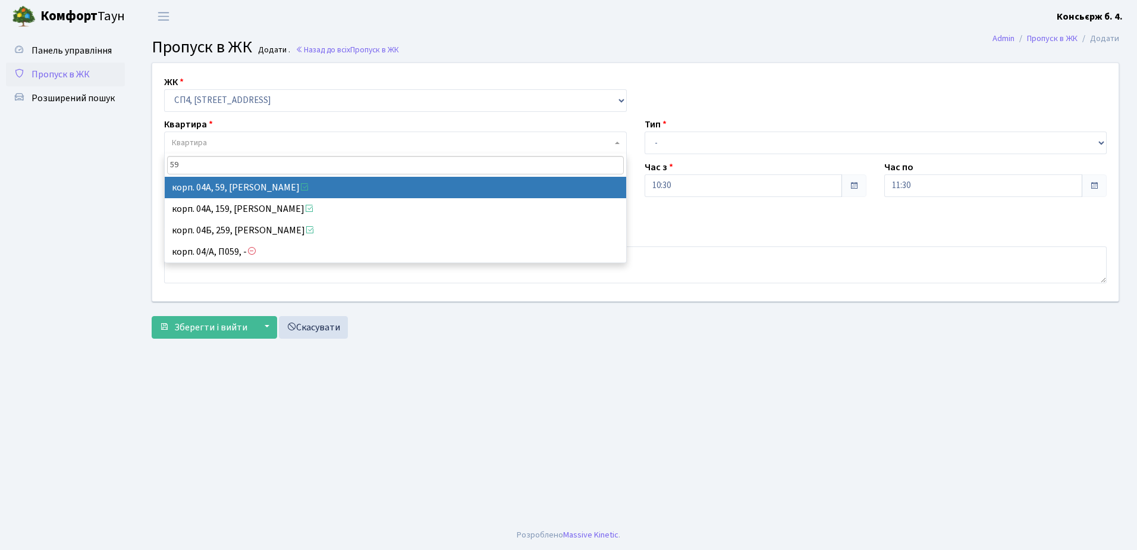
type input "59"
select select "21087"
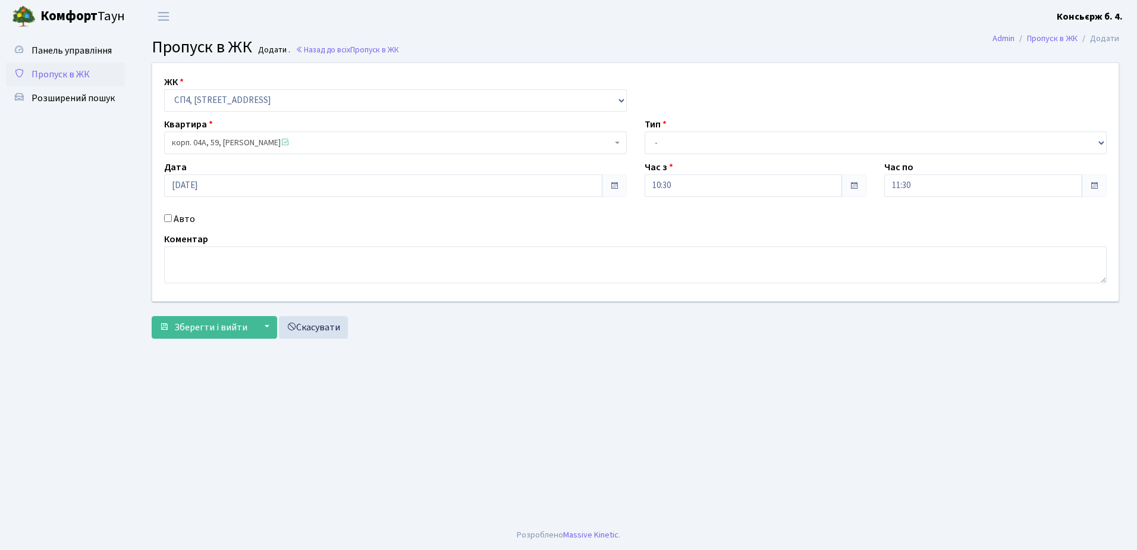
click at [168, 215] on input "Авто" at bounding box center [168, 218] width 8 height 8
checkbox input "true"
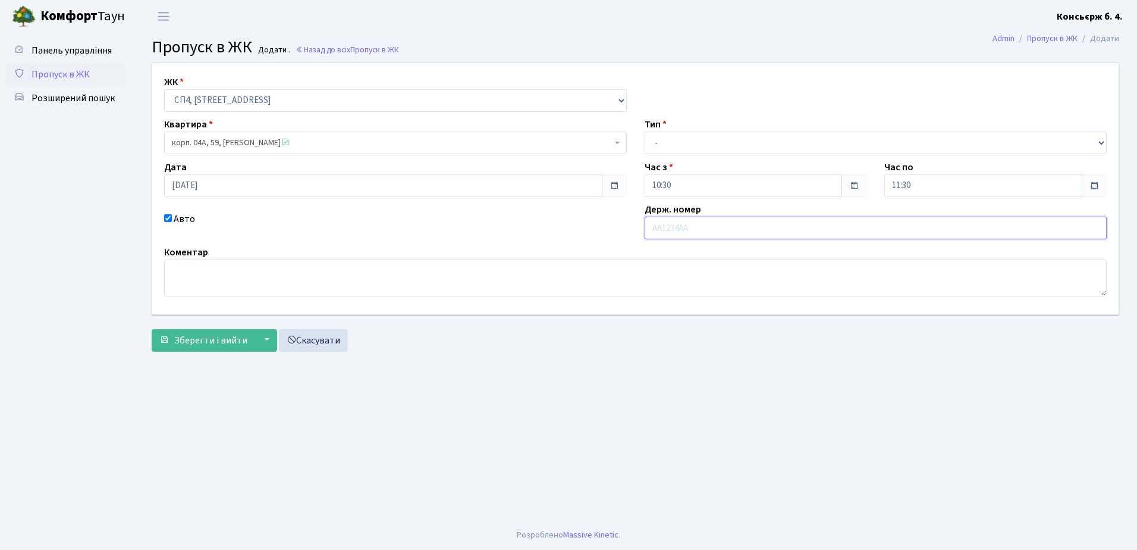
click at [700, 227] on input "text" at bounding box center [876, 227] width 463 height 23
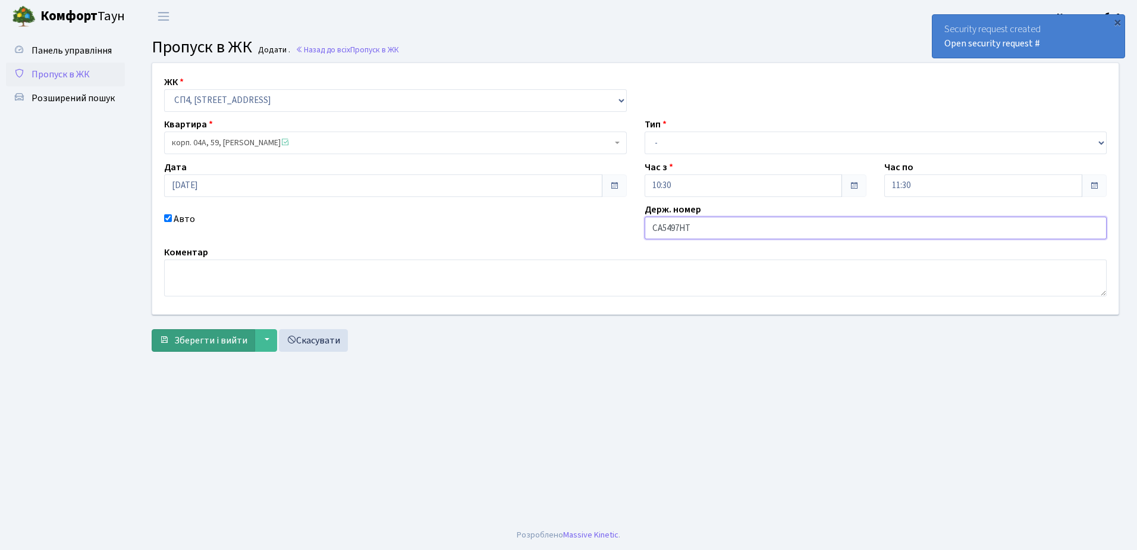
type input "СА5497НТ"
click at [227, 336] on span "Зберегти і вийти" at bounding box center [210, 340] width 73 height 13
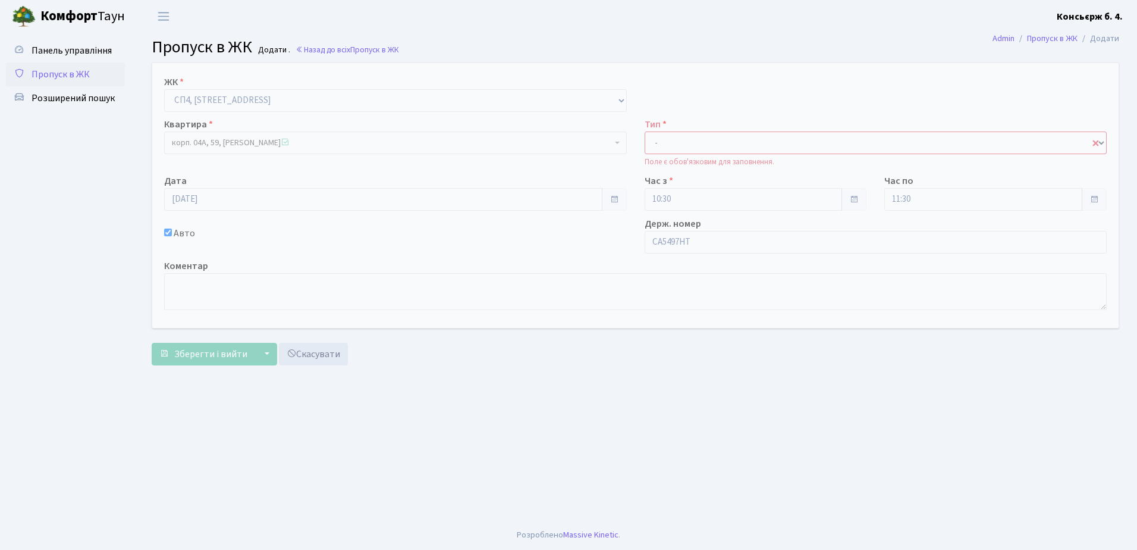
click at [741, 141] on select "- Доставка Таксі Гості Сервіс" at bounding box center [876, 142] width 463 height 23
select select "18"
click at [645, 131] on select "- Доставка Таксі Гості Сервіс" at bounding box center [876, 142] width 463 height 23
click at [198, 356] on span "Зберегти і вийти" at bounding box center [210, 353] width 73 height 13
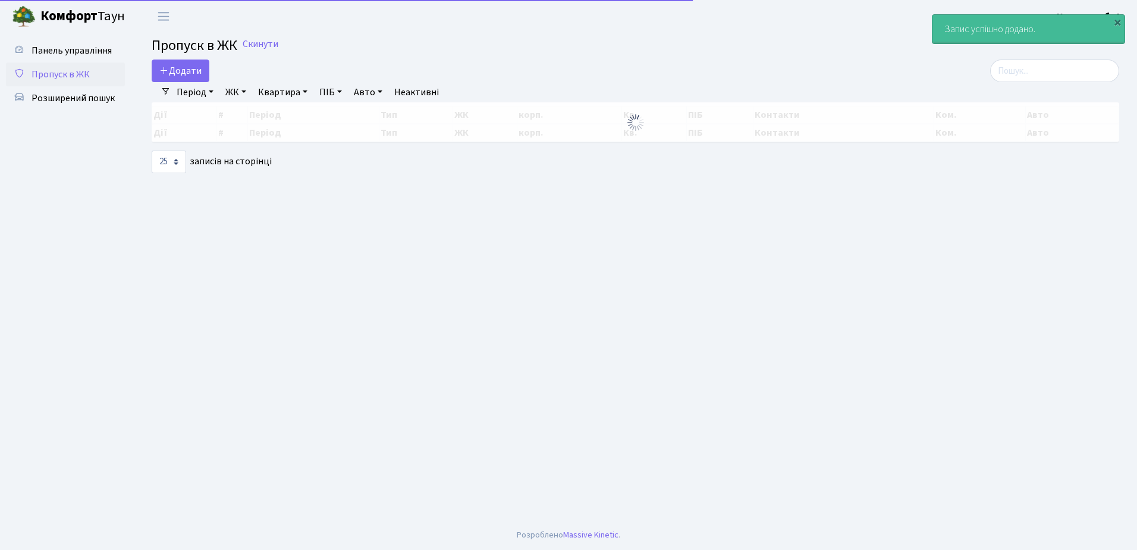
select select "25"
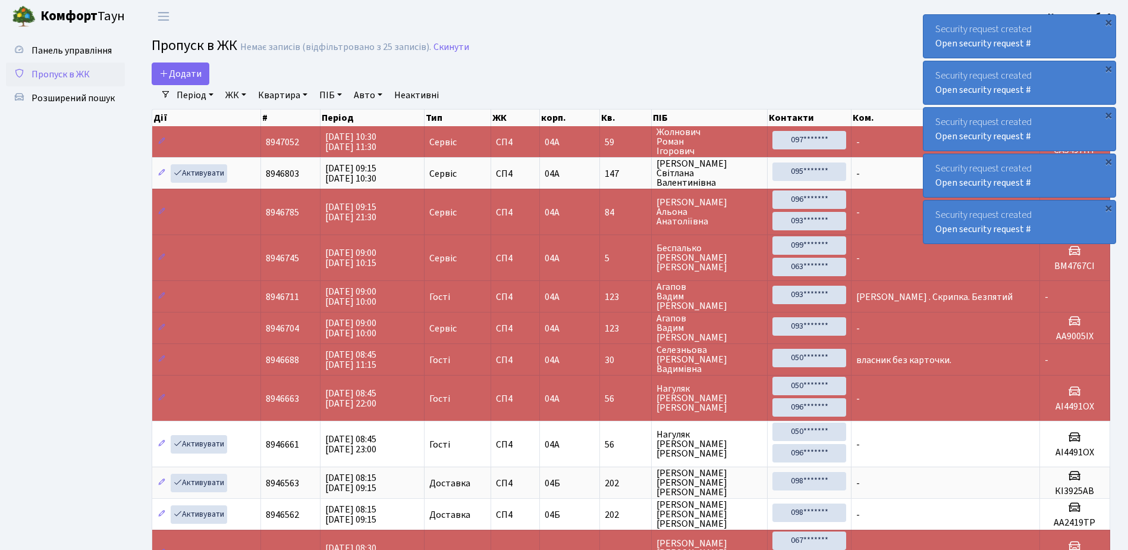
click at [931, 21] on div "Security request created Open security request #" at bounding box center [1020, 36] width 192 height 43
click at [932, 21] on div "Security request created Open security request #" at bounding box center [1020, 36] width 192 height 43
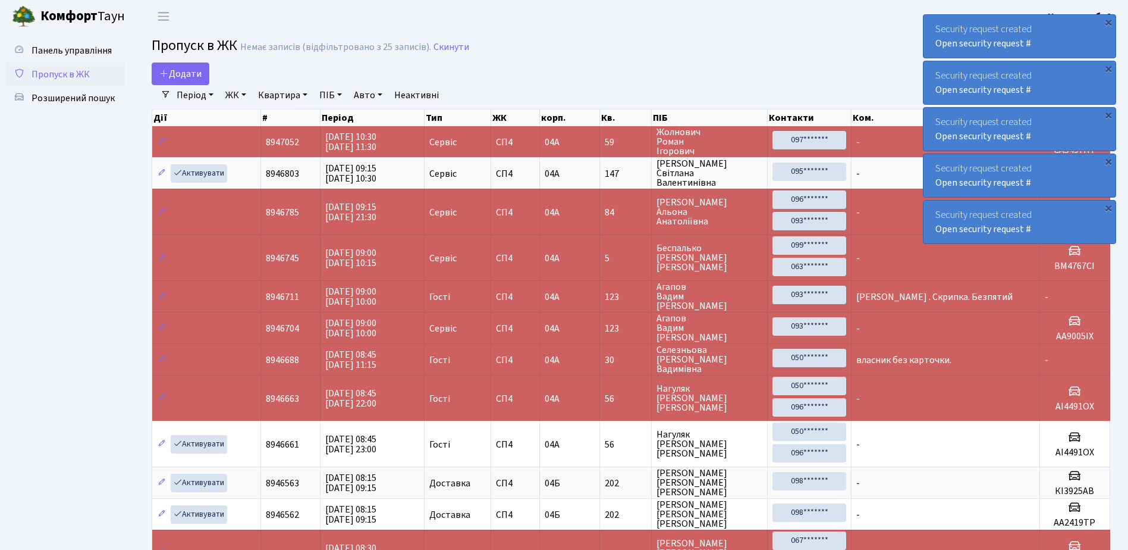
click at [932, 21] on div "Security request created Open security request #" at bounding box center [1020, 36] width 192 height 43
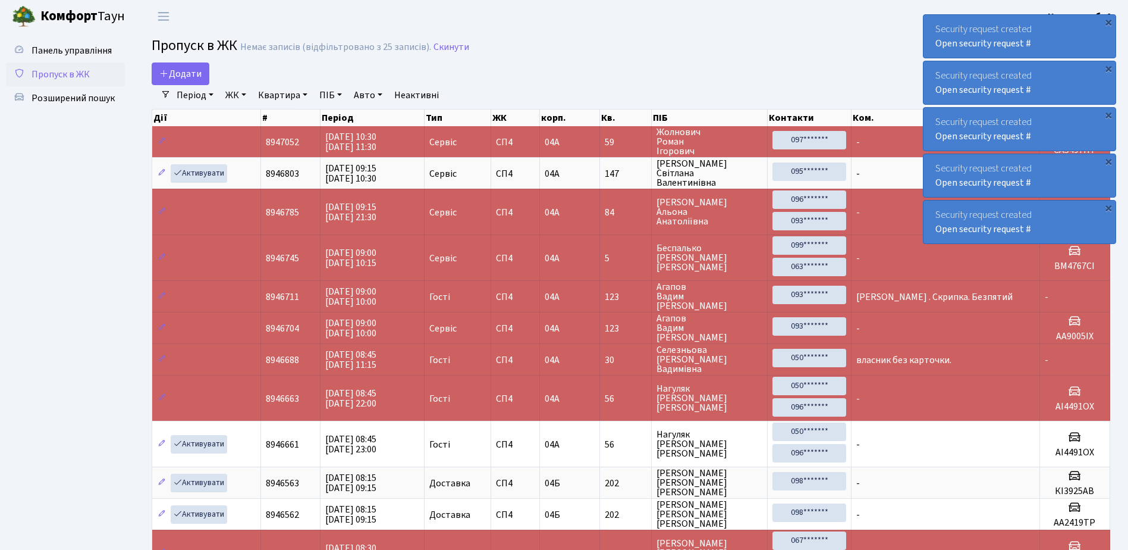
click at [932, 21] on div "Security request created Open security request #" at bounding box center [1020, 36] width 192 height 43
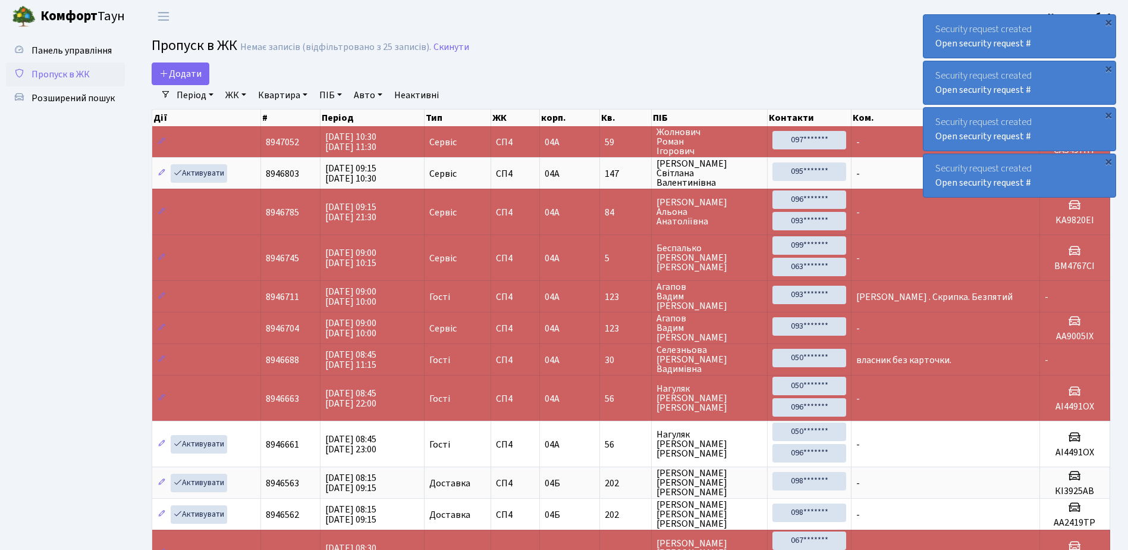
click at [932, 21] on div "Security request created Open security request #" at bounding box center [1020, 36] width 192 height 43
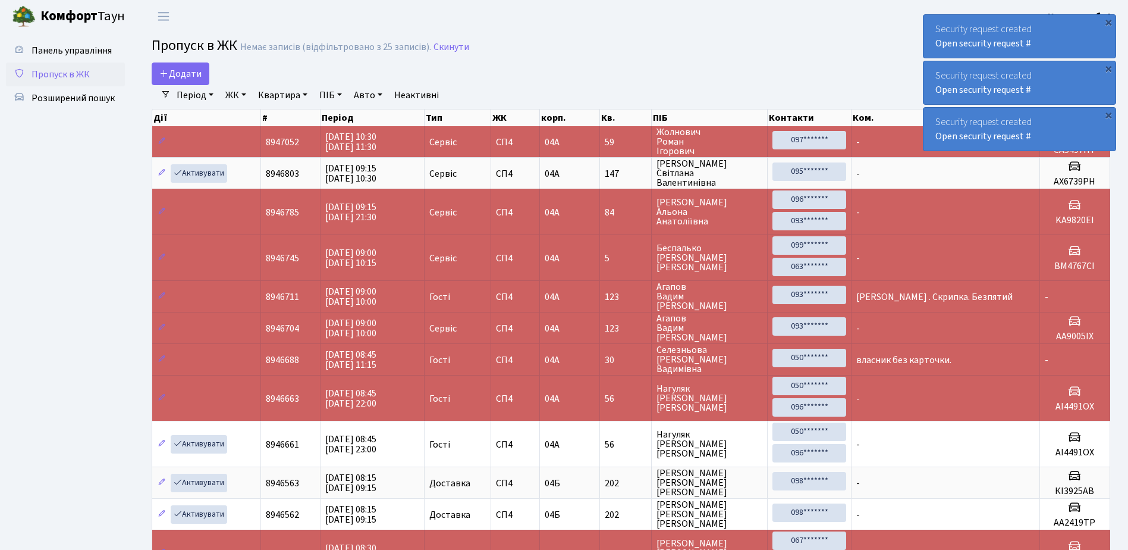
click at [932, 21] on div "Security request created Open security request #" at bounding box center [1020, 36] width 192 height 43
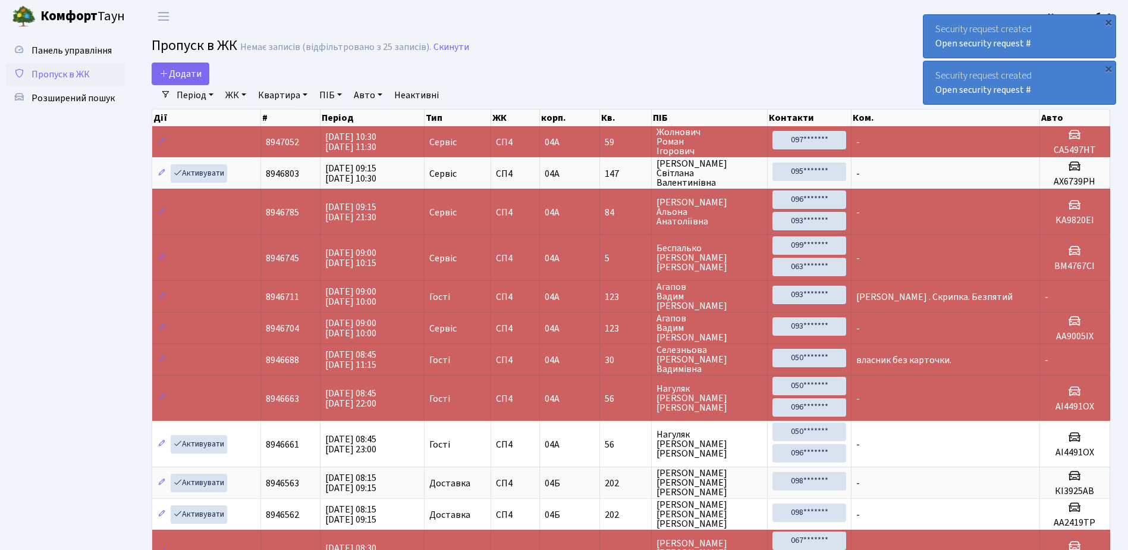
click at [932, 21] on div "Security request created Open security request #" at bounding box center [1020, 36] width 192 height 43
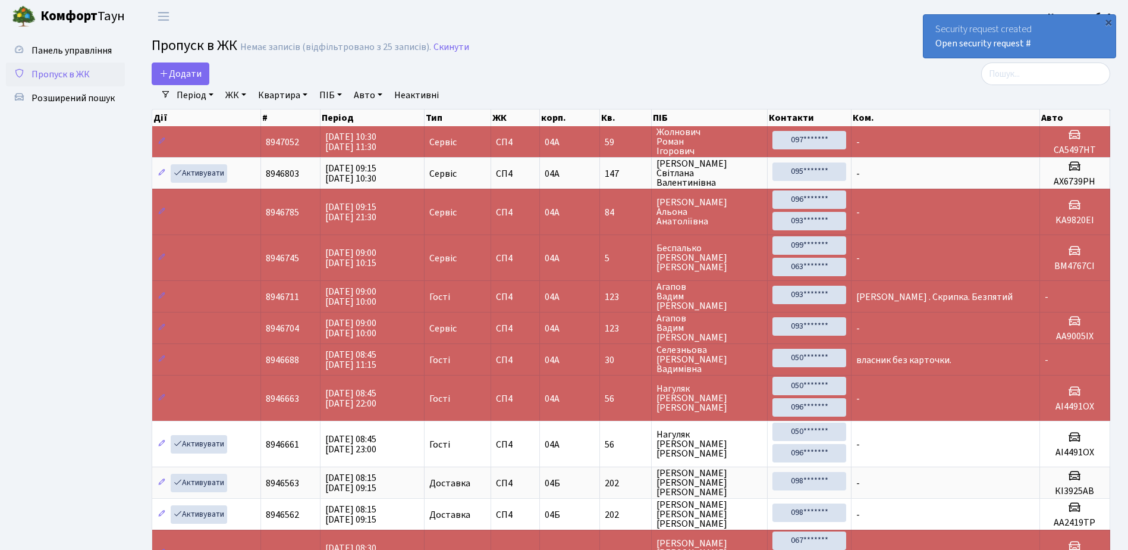
click at [932, 21] on div "Security request created Open security request #" at bounding box center [1020, 36] width 192 height 43
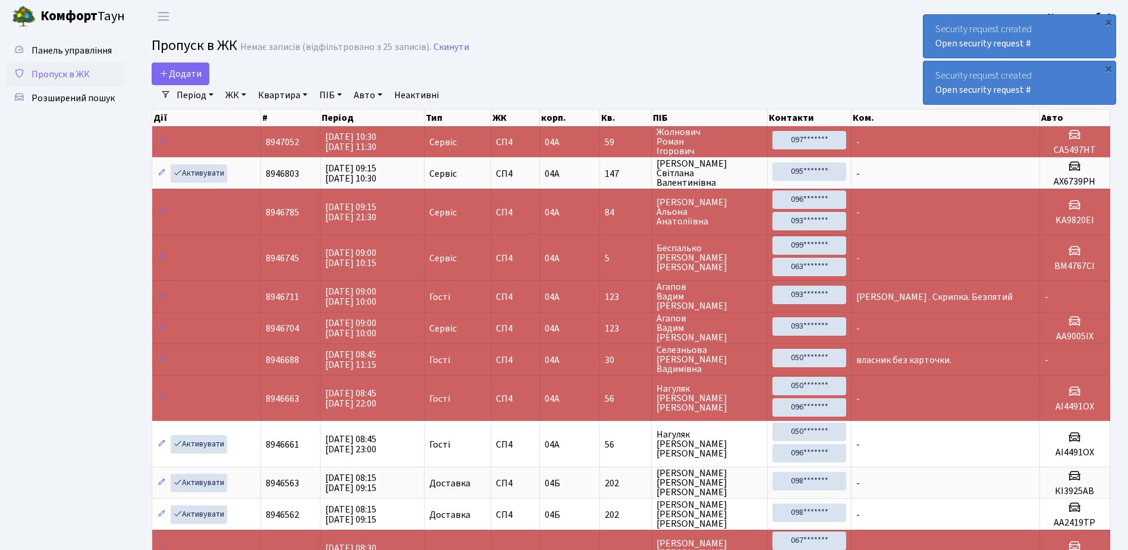
click at [930, 23] on div "Security request created Open security request #" at bounding box center [1020, 36] width 192 height 43
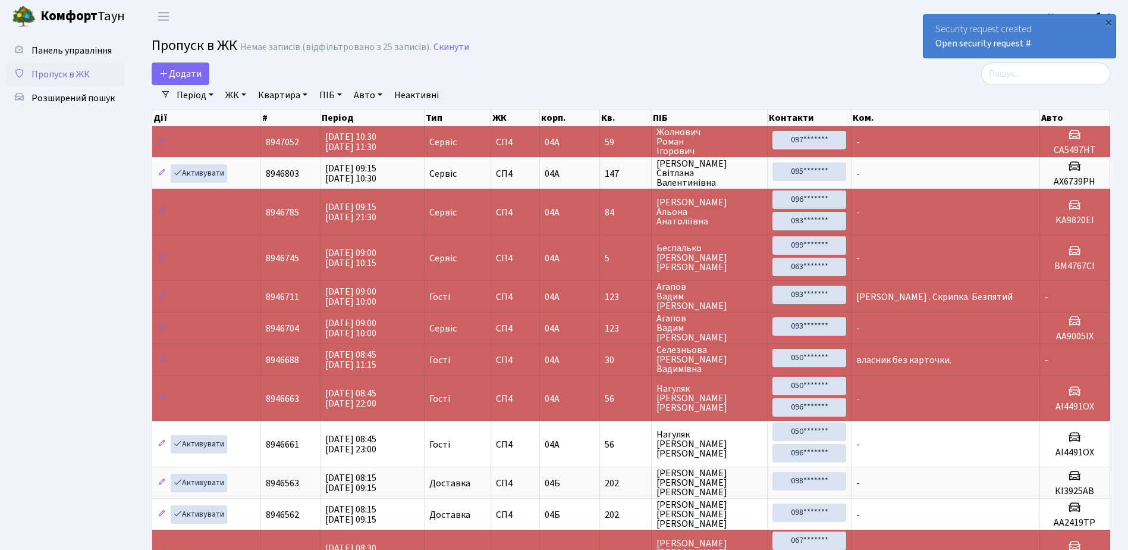
click at [930, 23] on div "Security request created Open security request #" at bounding box center [1020, 36] width 192 height 43
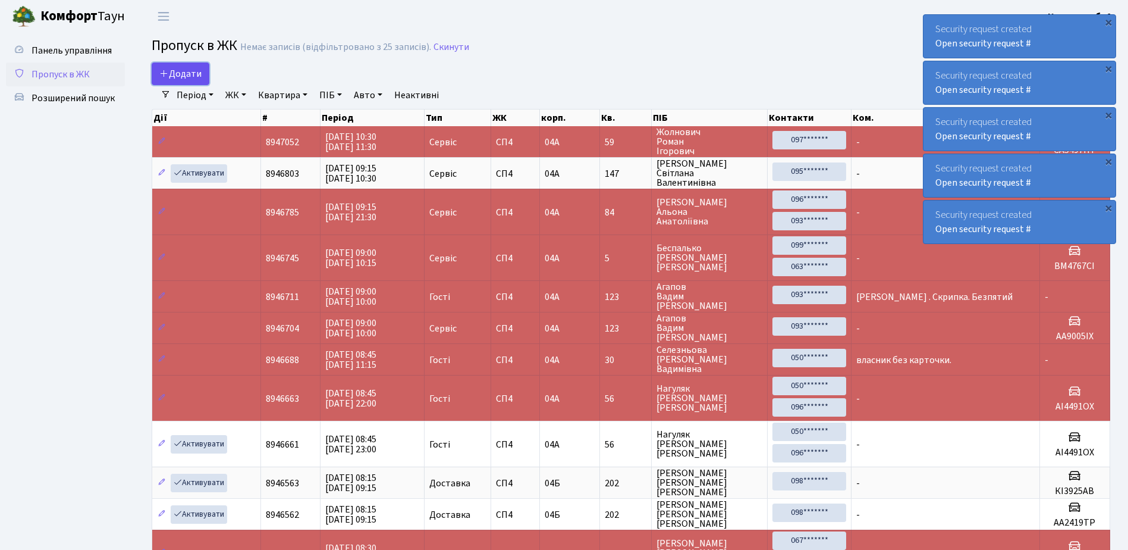
click at [176, 73] on span "Додати" at bounding box center [180, 73] width 42 height 13
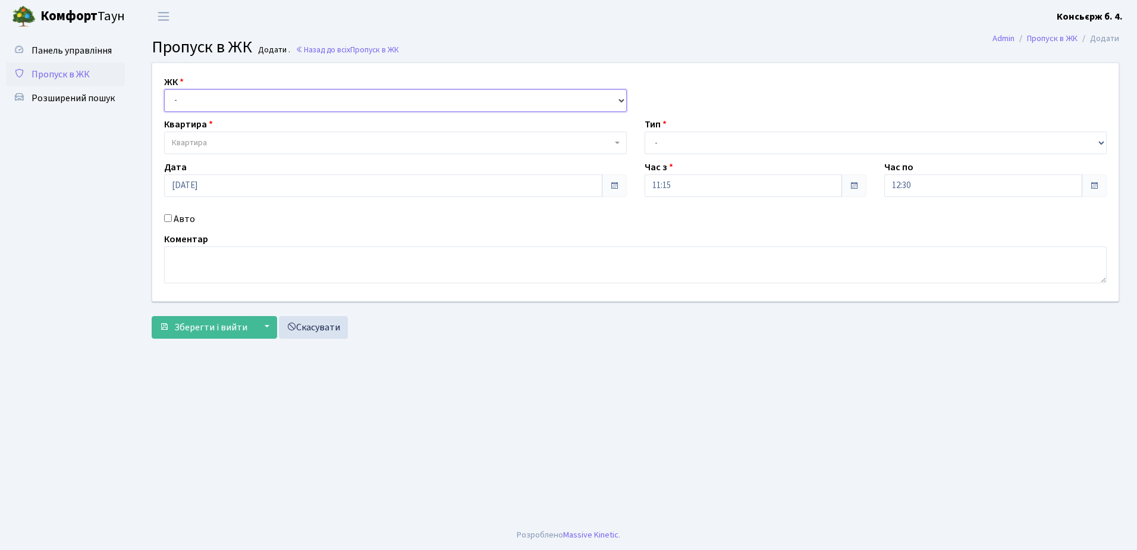
click at [203, 98] on select "- [STREET_ADDRESS]" at bounding box center [395, 100] width 463 height 23
select select "325"
click at [164, 89] on select "- [STREET_ADDRESS]" at bounding box center [395, 100] width 463 height 23
select select
click at [240, 140] on span "Квартира" at bounding box center [392, 143] width 440 height 12
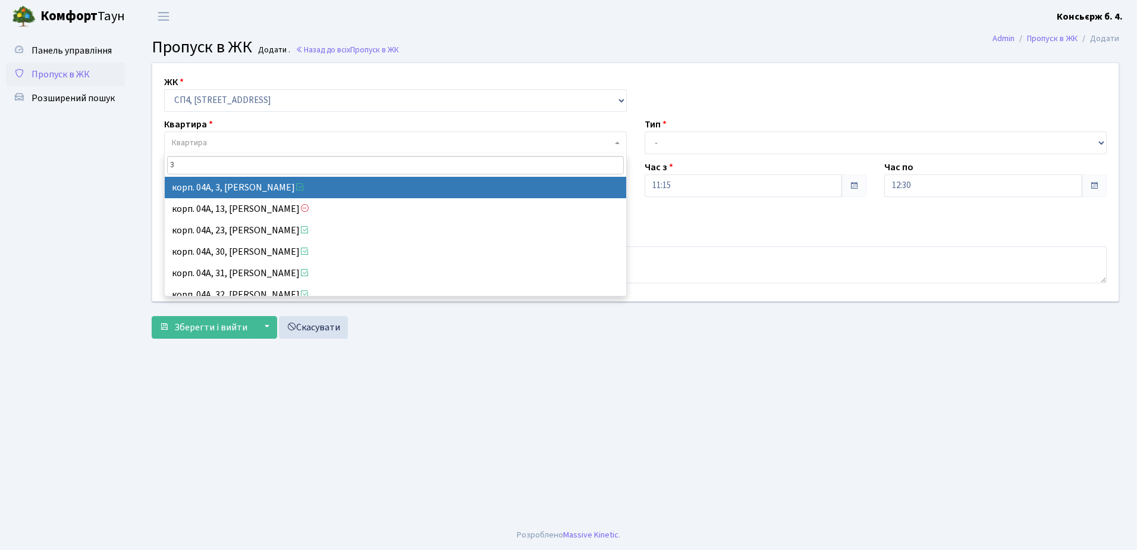
type input "3"
select select "21031"
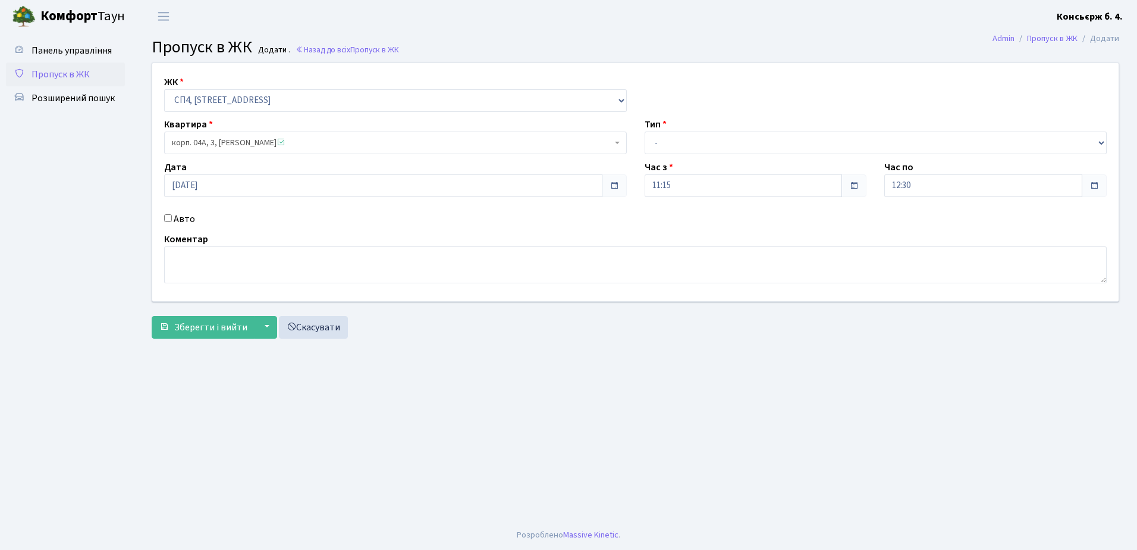
click at [167, 215] on input "Авто" at bounding box center [168, 218] width 8 height 8
checkbox input "true"
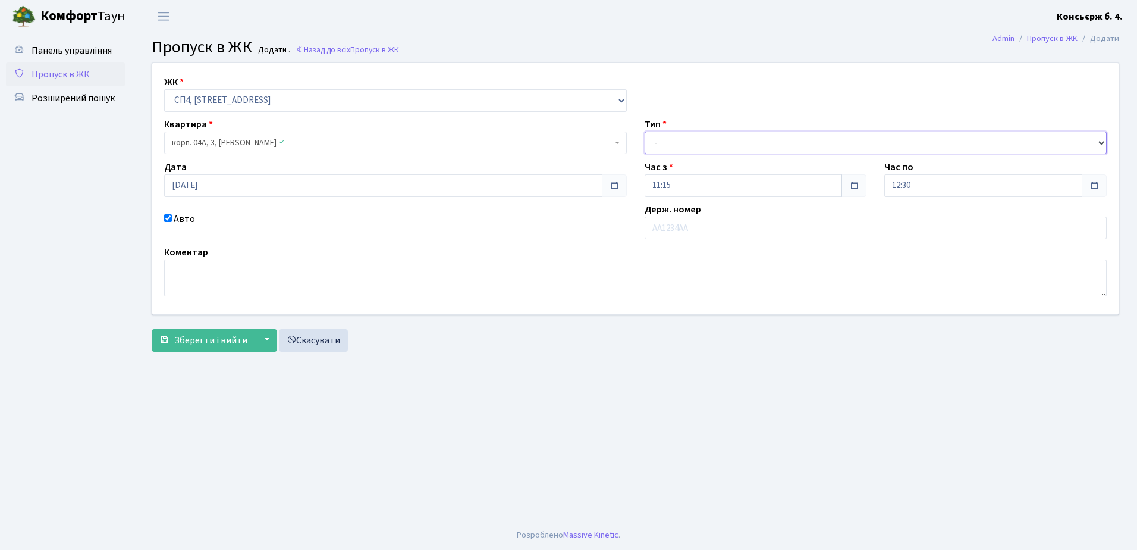
click at [702, 140] on select "- Доставка Таксі Гості Сервіс" at bounding box center [876, 142] width 463 height 23
select select "18"
click at [645, 131] on select "- Доставка Таксі Гості Сервіс" at bounding box center [876, 142] width 463 height 23
click at [701, 230] on input "text" at bounding box center [876, 227] width 463 height 23
type input "КА1537РІ"
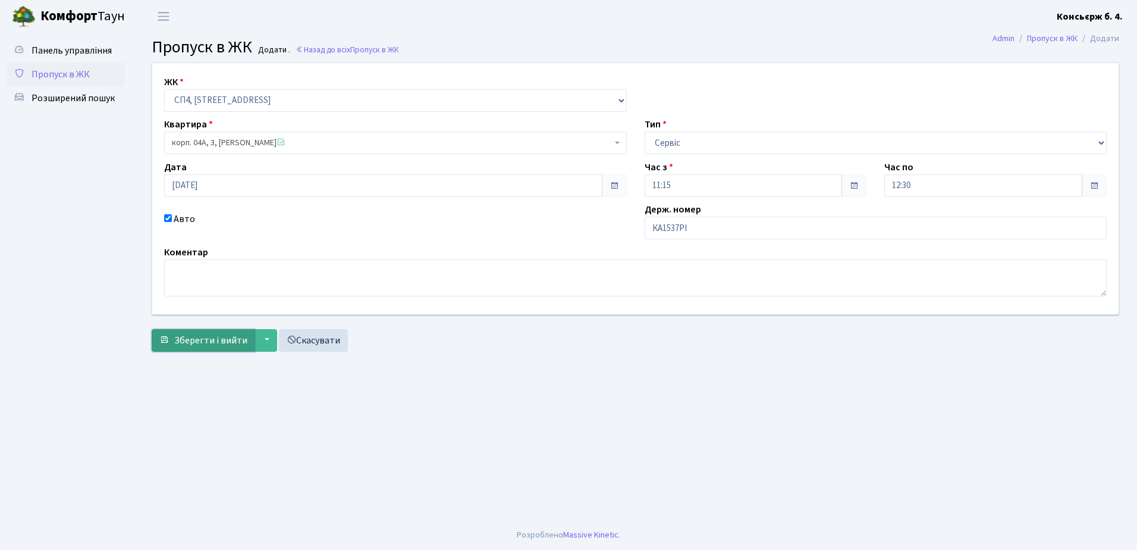
click at [225, 337] on span "Зберегти і вийти" at bounding box center [210, 340] width 73 height 13
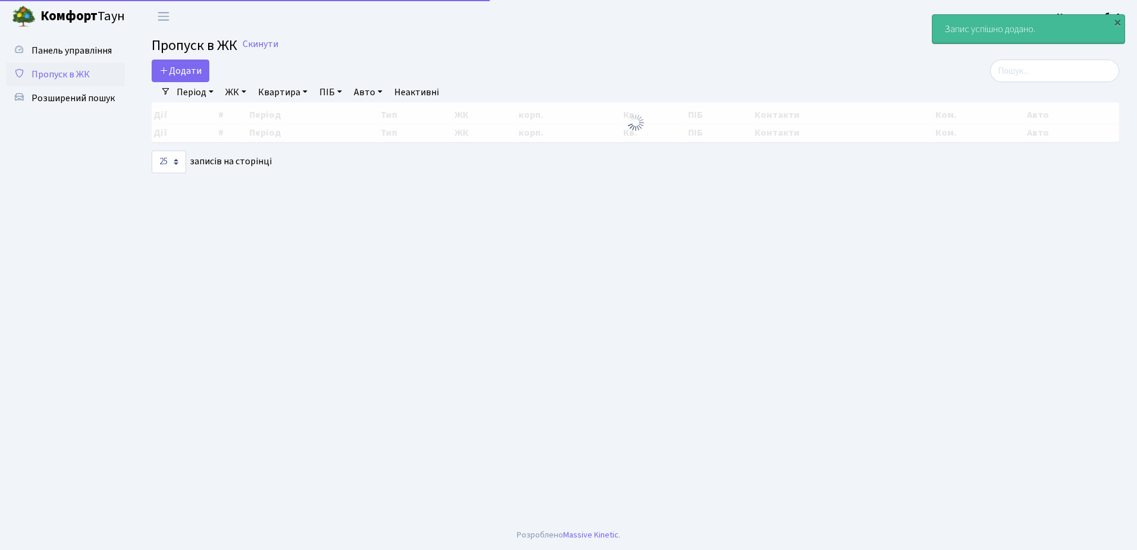
select select "25"
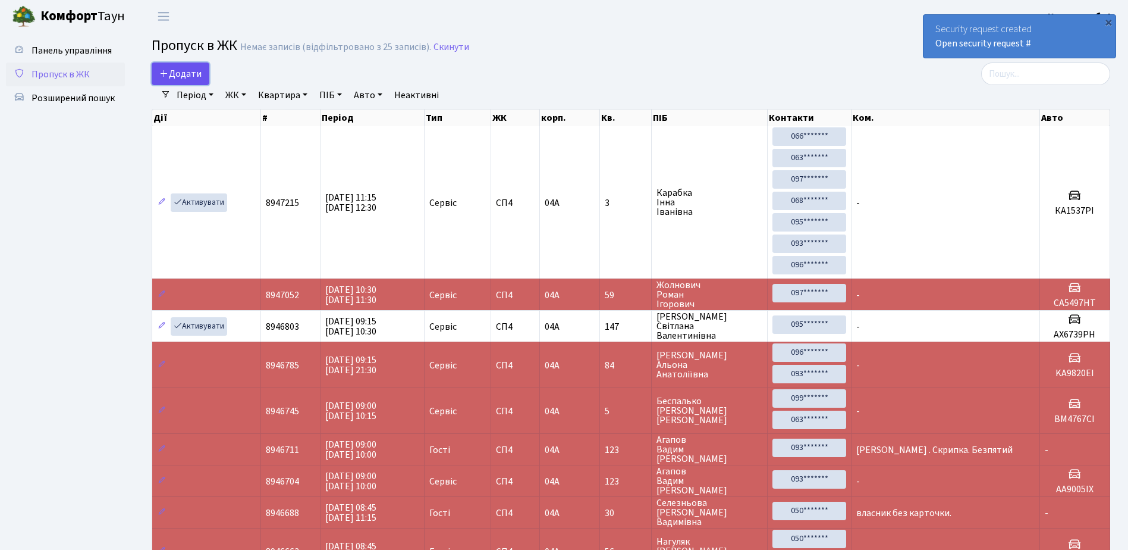
click at [187, 76] on span "Додати" at bounding box center [180, 73] width 42 height 13
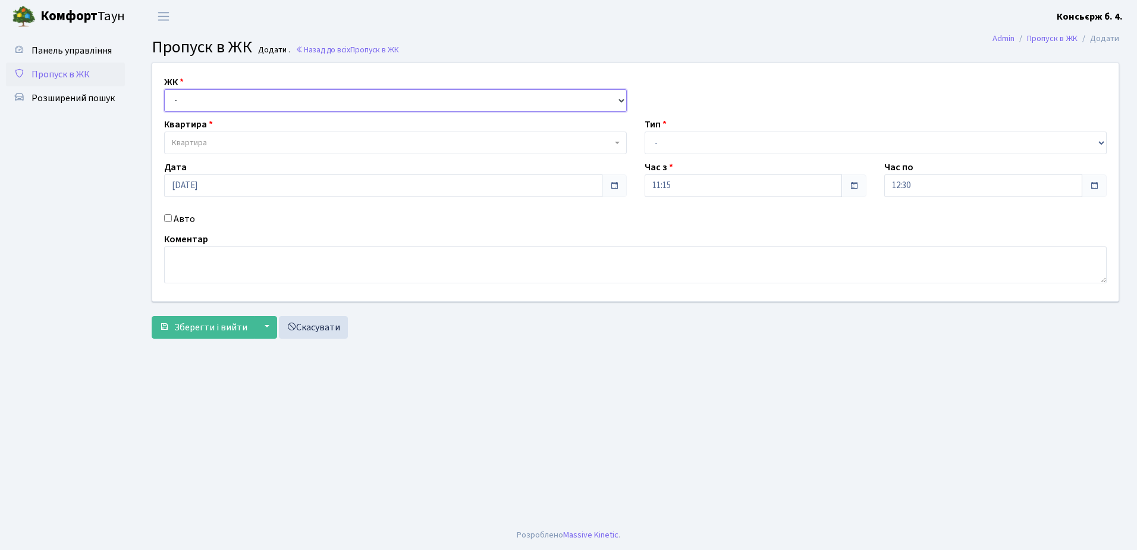
click at [234, 99] on select "- [STREET_ADDRESS]" at bounding box center [395, 100] width 463 height 23
select select "325"
click at [164, 89] on select "- [STREET_ADDRESS]" at bounding box center [395, 100] width 463 height 23
select select
click at [238, 142] on span "Квартира" at bounding box center [392, 143] width 440 height 12
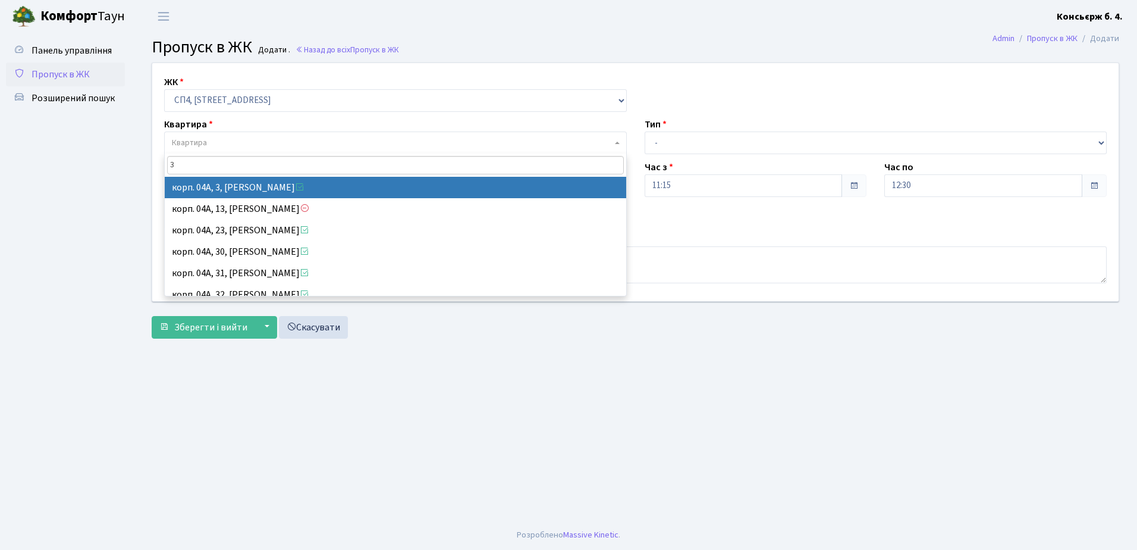
type input "3"
select select "21031"
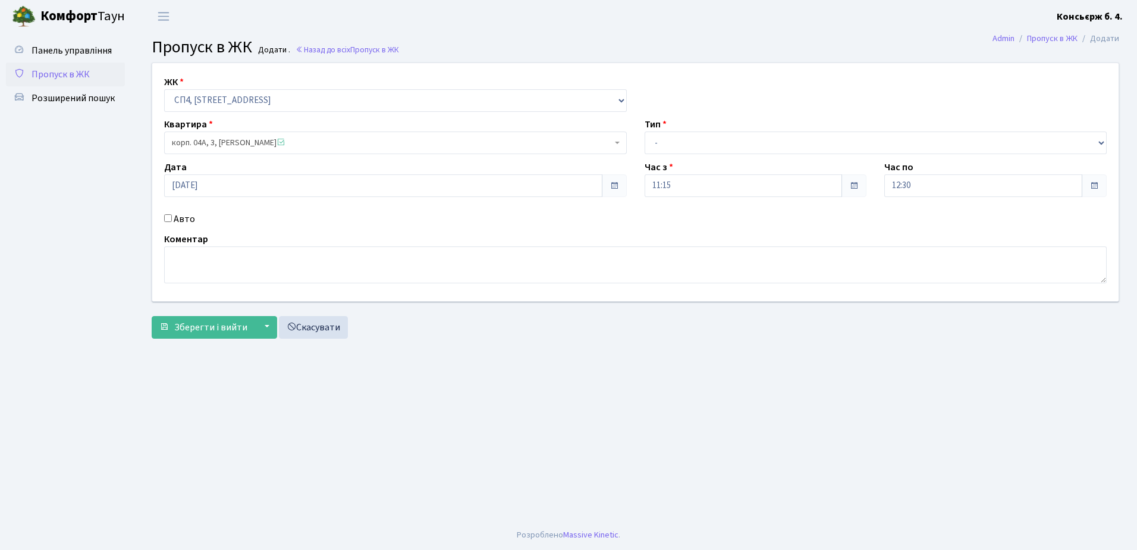
click at [168, 217] on input "Авто" at bounding box center [168, 218] width 8 height 8
checkbox input "true"
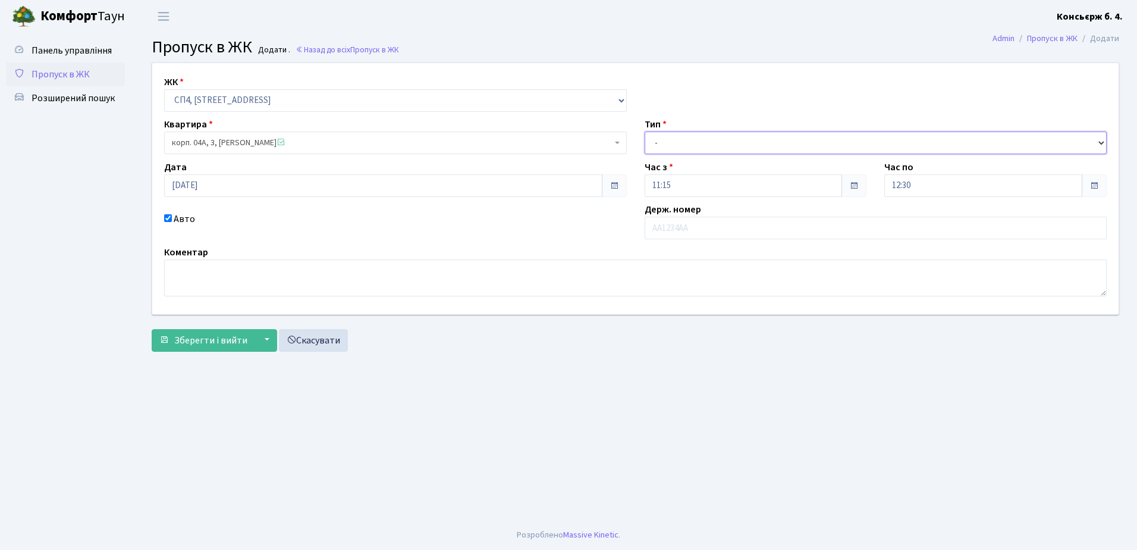
click at [720, 142] on select "- Доставка Таксі Гості Сервіс" at bounding box center [876, 142] width 463 height 23
select select "18"
click at [645, 131] on select "- Доставка Таксі Гості Сервіс" at bounding box center [876, 142] width 463 height 23
click at [707, 228] on input "text" at bounding box center [876, 227] width 463 height 23
type input "Ф"
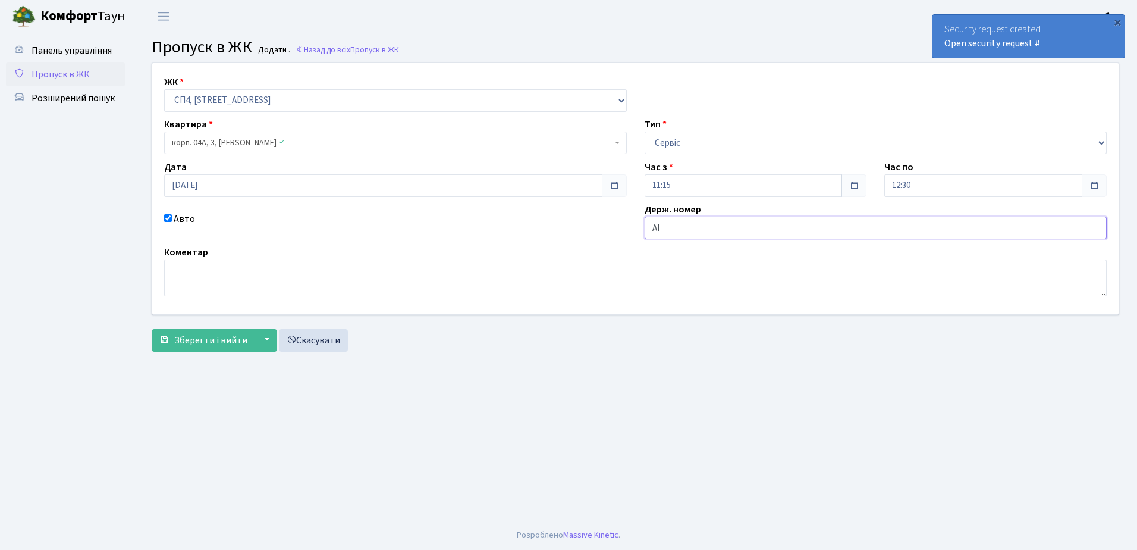
type input "АІ1160АТ"
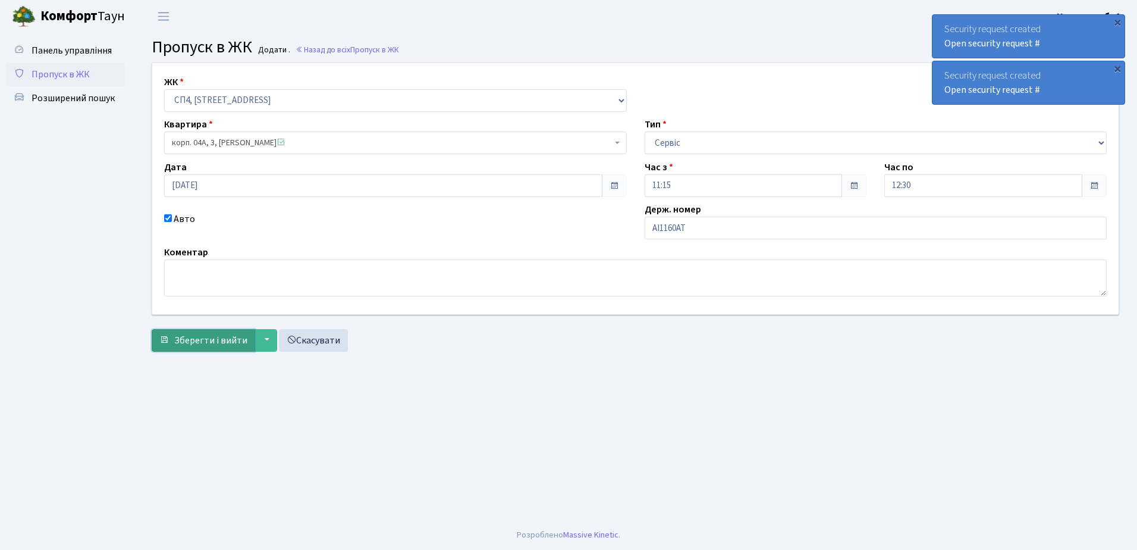
click at [205, 340] on span "Зберегти і вийти" at bounding box center [210, 340] width 73 height 13
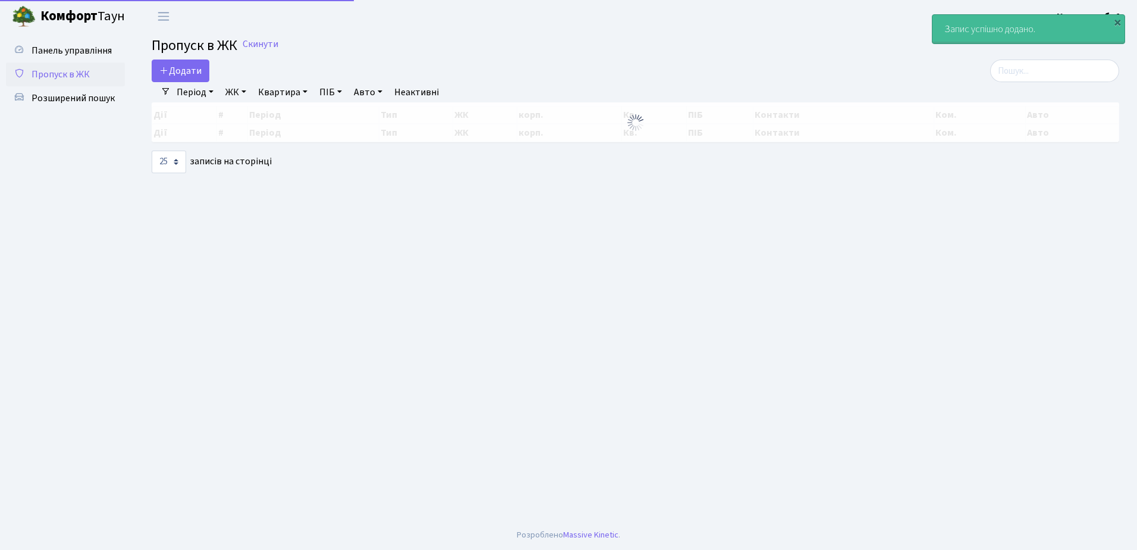
select select "25"
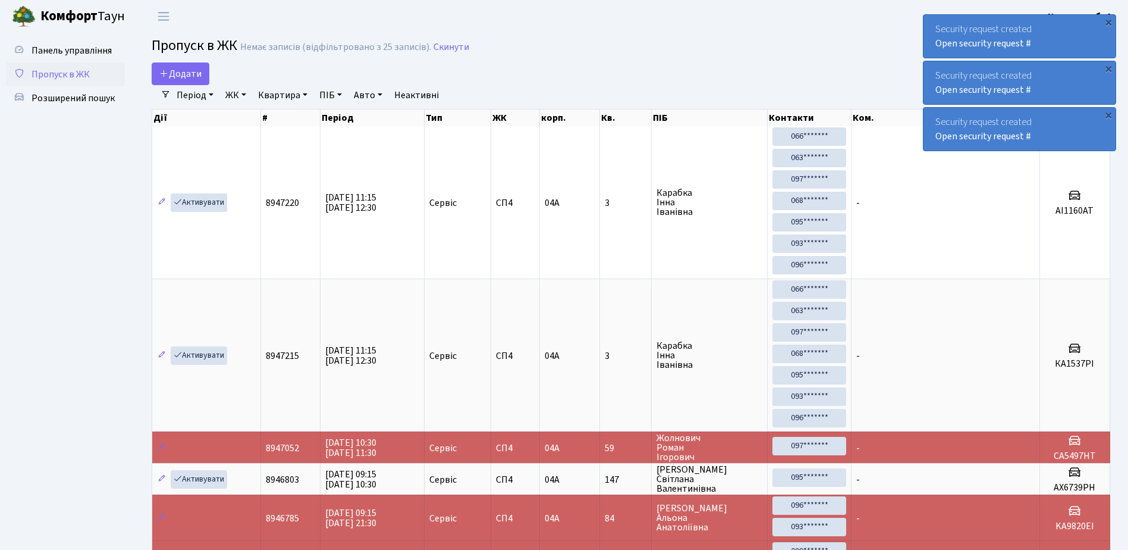
click at [933, 23] on div "Security request created Open security request #" at bounding box center [1020, 36] width 192 height 43
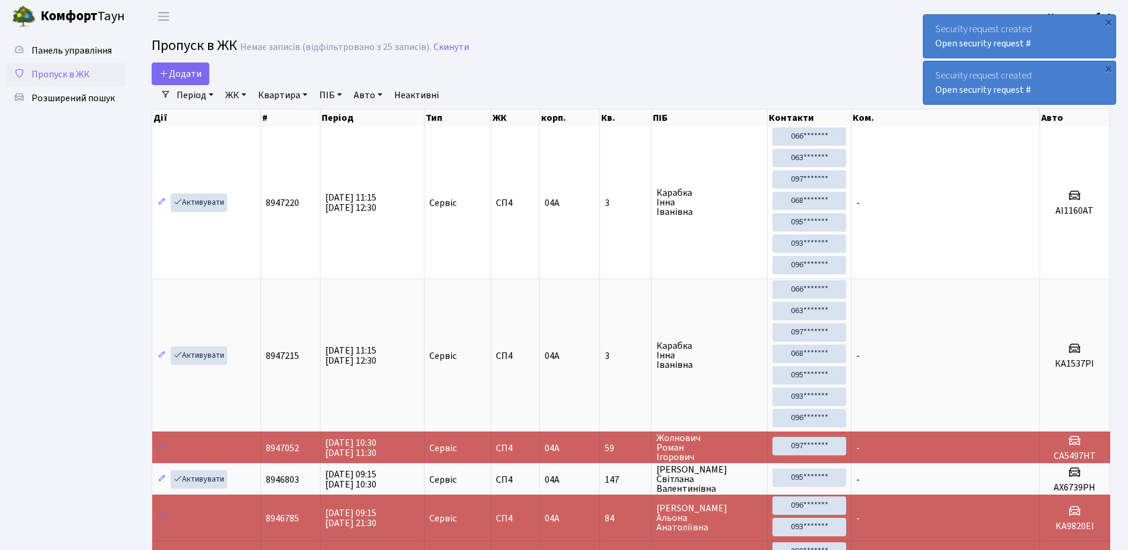
click at [933, 23] on div "Security request created Open security request #" at bounding box center [1020, 36] width 192 height 43
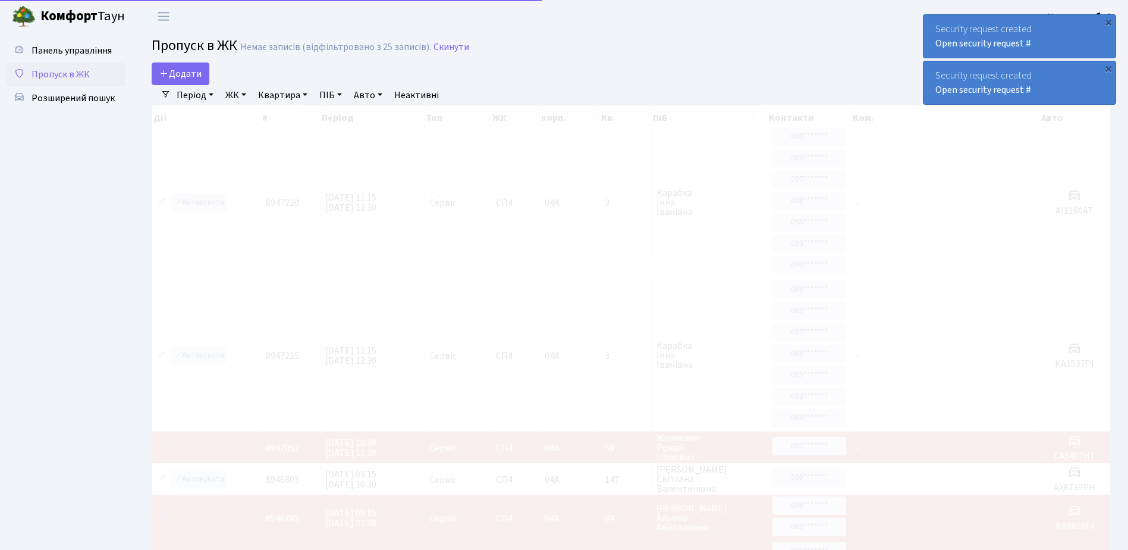
click at [933, 23] on div "Security request created Open security request #" at bounding box center [1020, 36] width 192 height 43
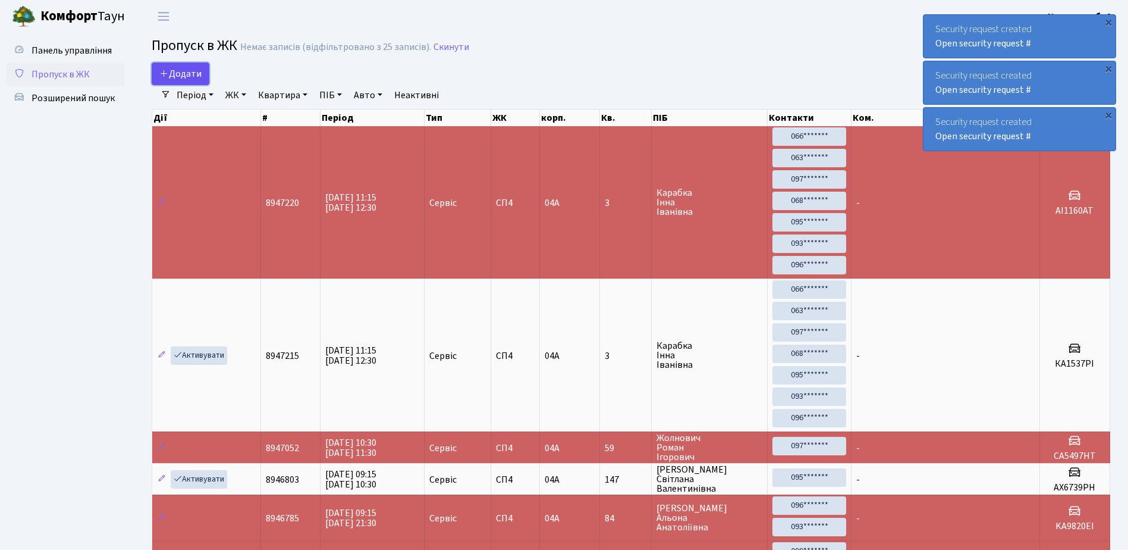
click at [177, 71] on span "Додати" at bounding box center [180, 73] width 42 height 13
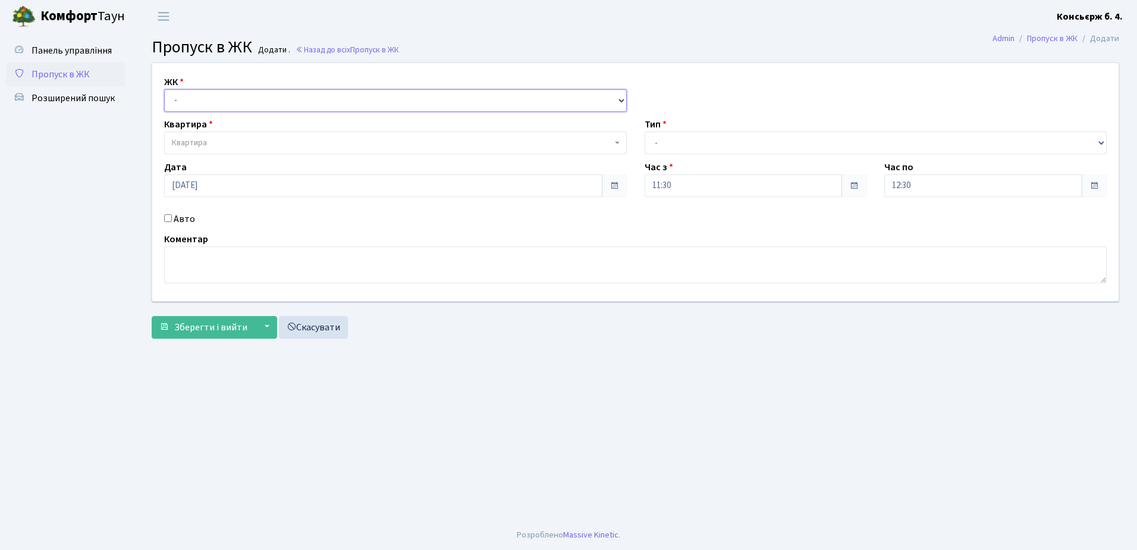
click at [250, 98] on select "- [STREET_ADDRESS]" at bounding box center [395, 100] width 463 height 23
select select "325"
click at [164, 89] on select "- СП4, Столичне шосе, 5" at bounding box center [395, 100] width 463 height 23
select select
click at [254, 134] on span "Квартира" at bounding box center [395, 142] width 463 height 23
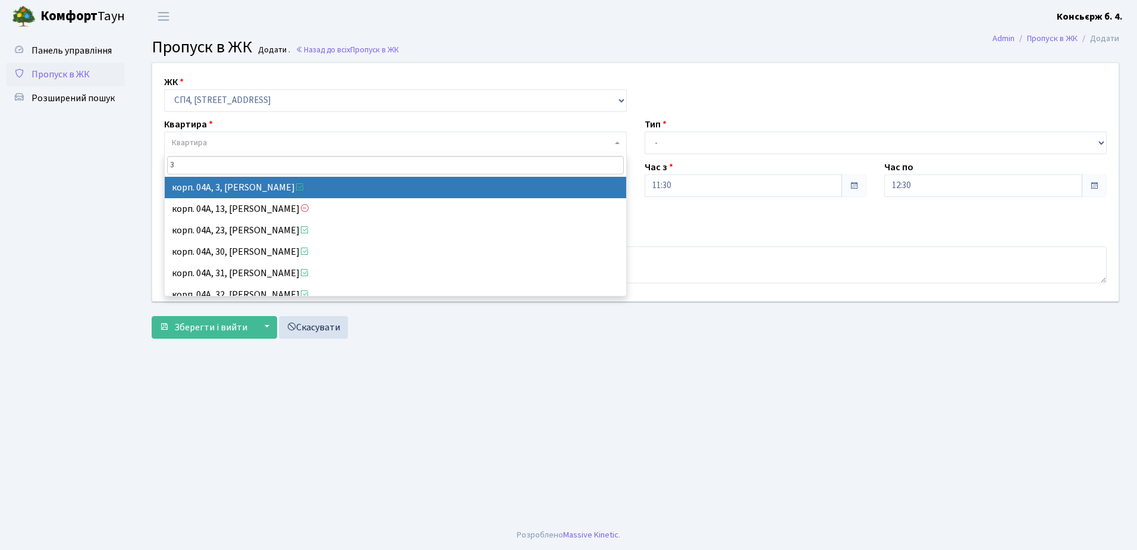
type input "3"
select select "21031"
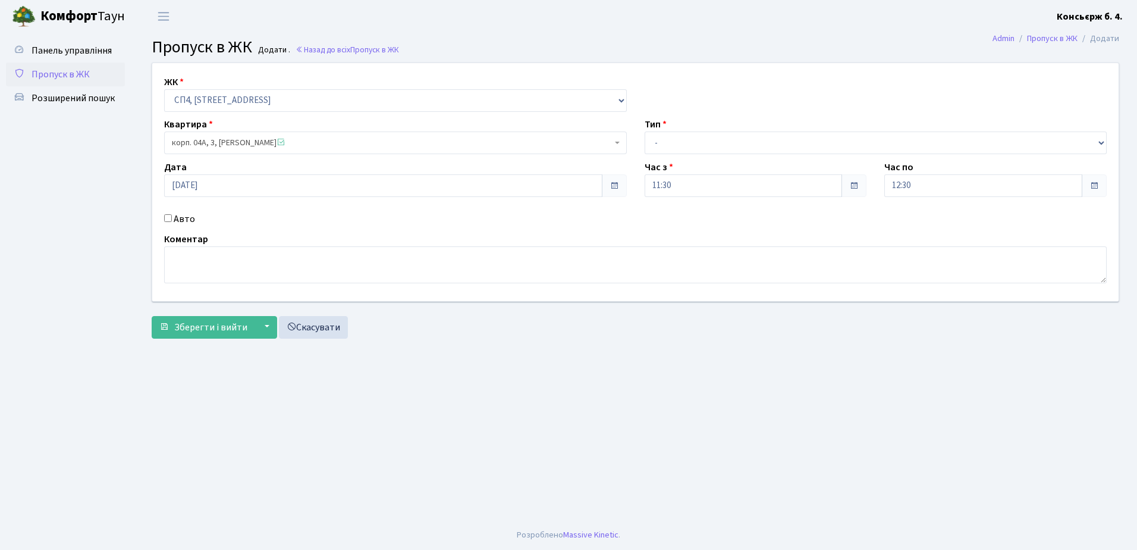
click at [167, 216] on input "Авто" at bounding box center [168, 218] width 8 height 8
checkbox input "true"
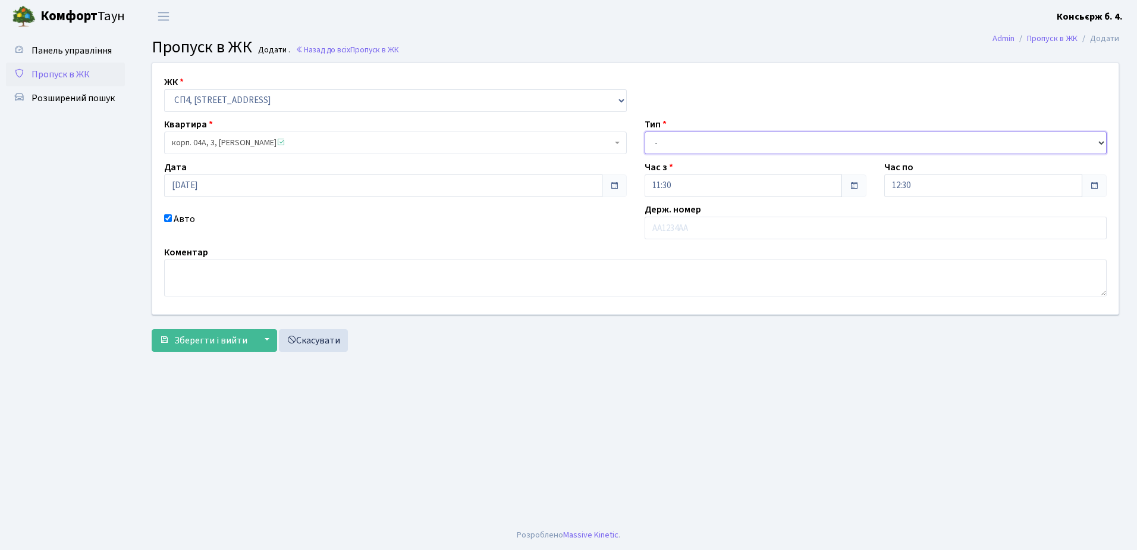
click at [734, 141] on select "- Доставка Таксі Гості Сервіс" at bounding box center [876, 142] width 463 height 23
select select "18"
click at [645, 131] on select "- Доставка Таксі Гості Сервіс" at bounding box center [876, 142] width 463 height 23
click at [695, 227] on input "text" at bounding box center [876, 227] width 463 height 23
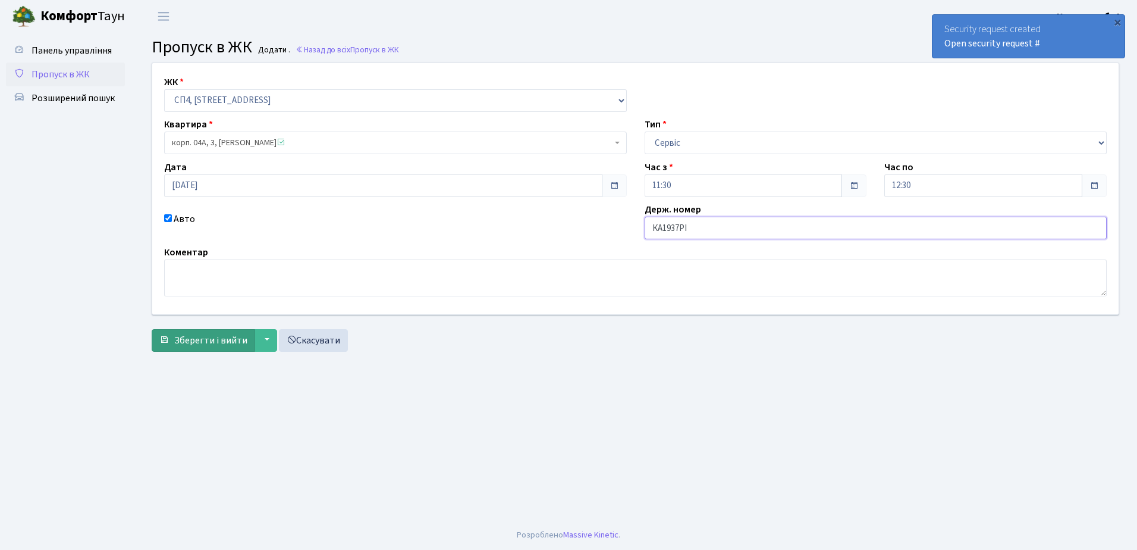
type input "КА1937РІ"
click at [209, 337] on span "Зберегти і вийти" at bounding box center [210, 340] width 73 height 13
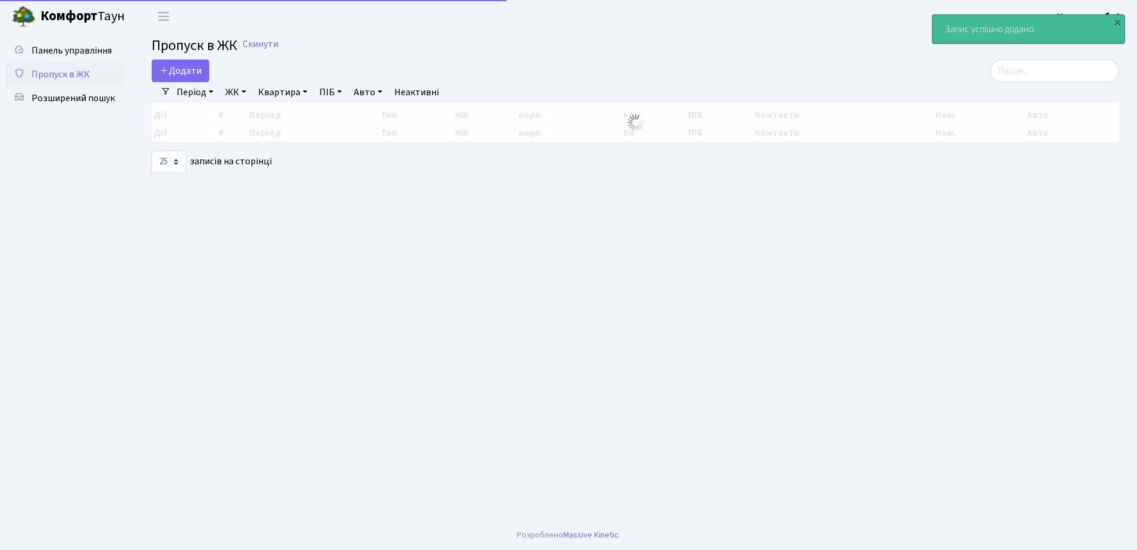
select select "25"
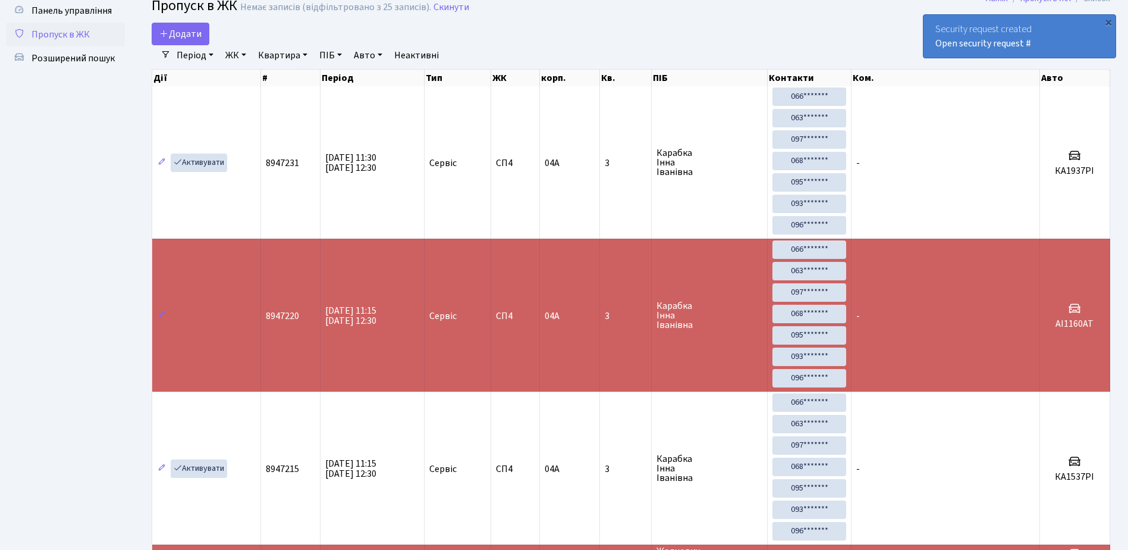
scroll to position [119, 0]
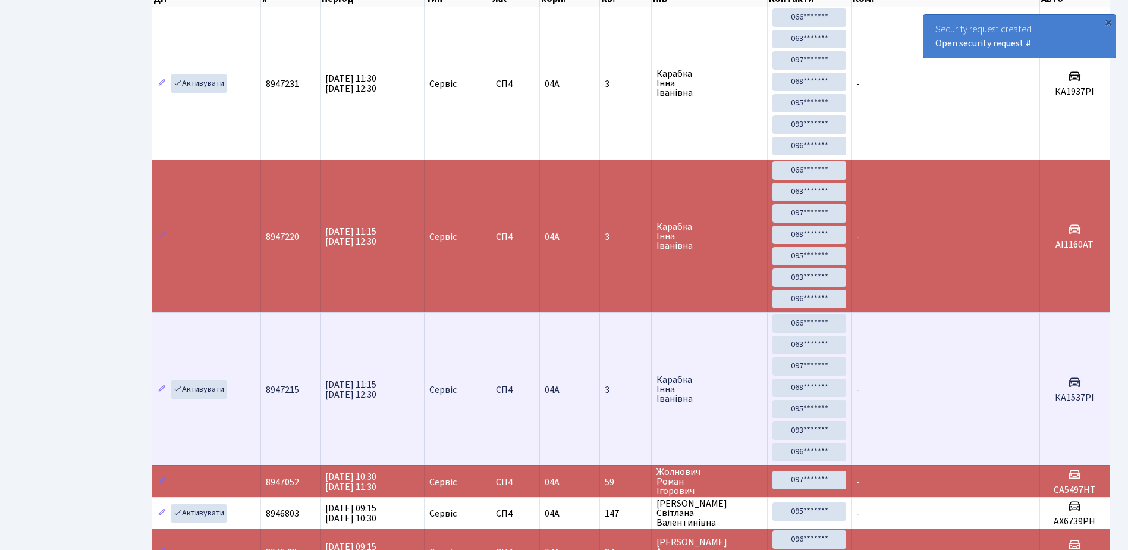
click at [977, 397] on td "-" at bounding box center [946, 388] width 189 height 153
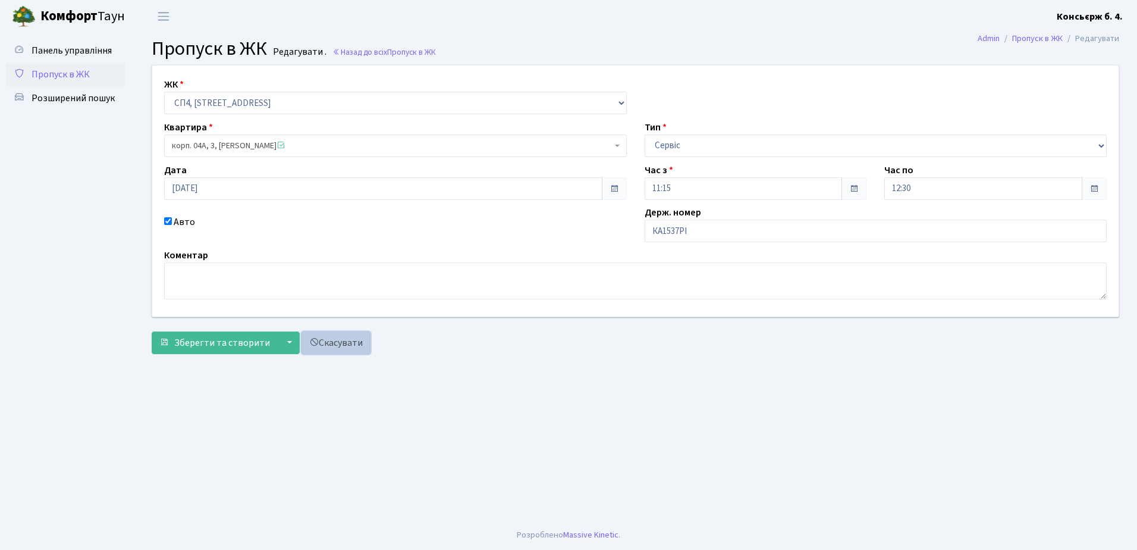
click at [341, 338] on link "Скасувати" at bounding box center [336, 342] width 69 height 23
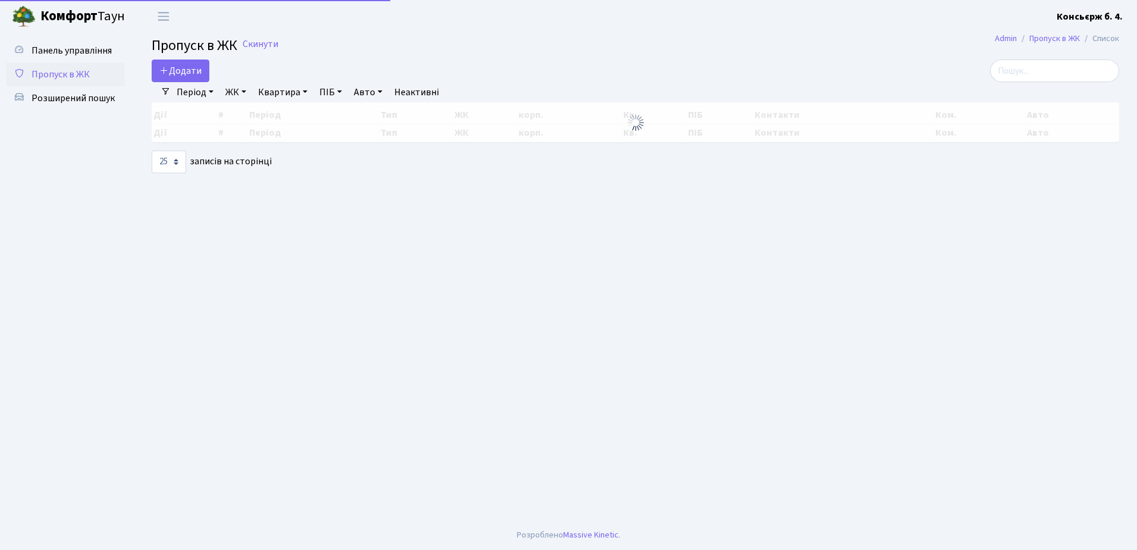
select select "25"
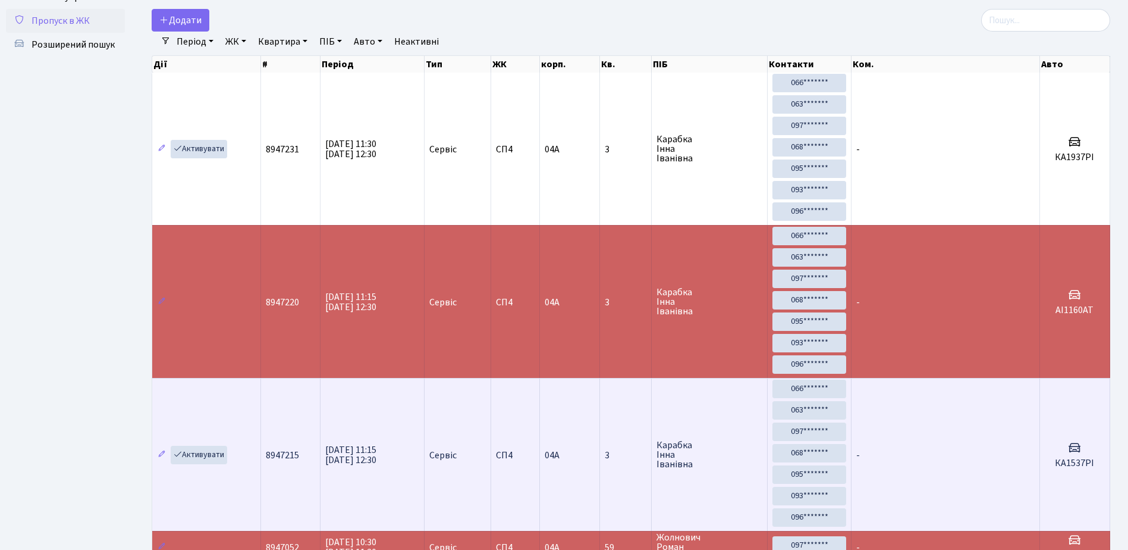
scroll to position [119, 0]
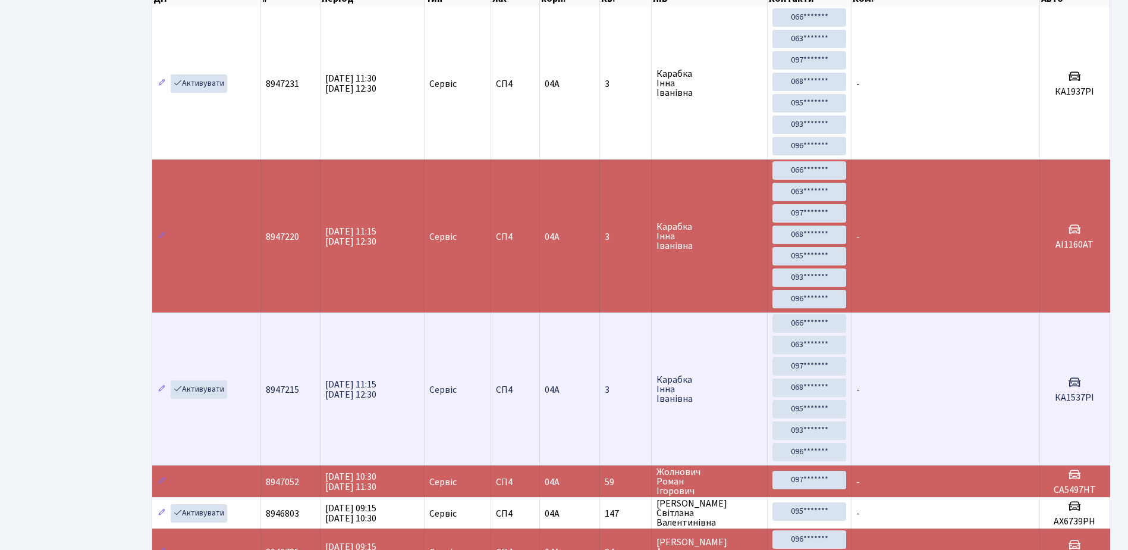
click at [931, 374] on td "-" at bounding box center [946, 388] width 189 height 153
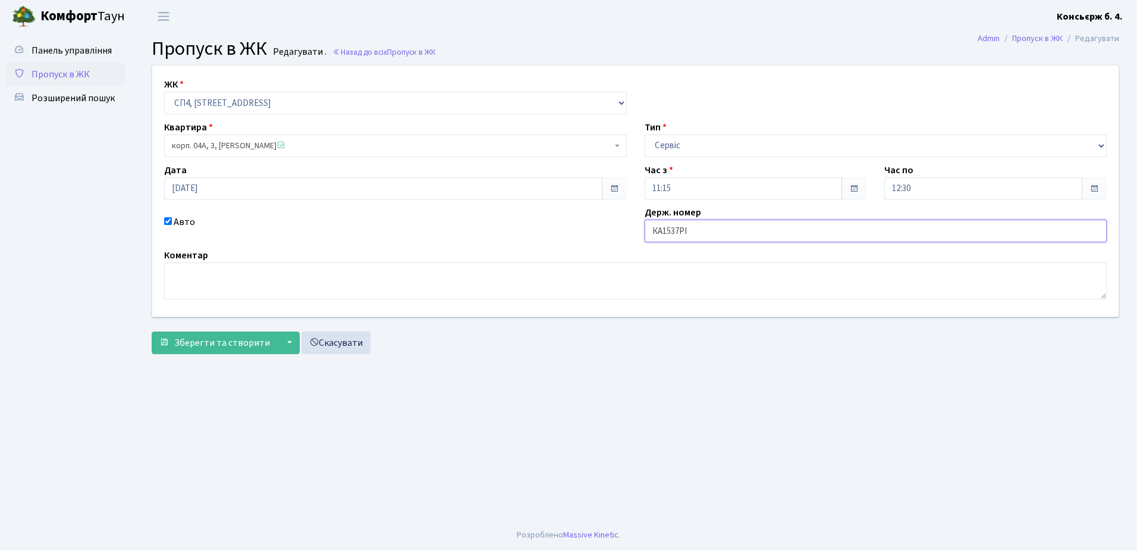
click at [734, 228] on input "КА1537РІ" at bounding box center [876, 230] width 463 height 23
click at [674, 230] on input "КА1537РІ" at bounding box center [876, 230] width 463 height 23
click at [668, 230] on input "КА1537РІ" at bounding box center [876, 230] width 463 height 23
click at [673, 231] on input "КА1537РІ" at bounding box center [876, 230] width 463 height 23
click at [336, 344] on link "Скасувати" at bounding box center [336, 342] width 69 height 23
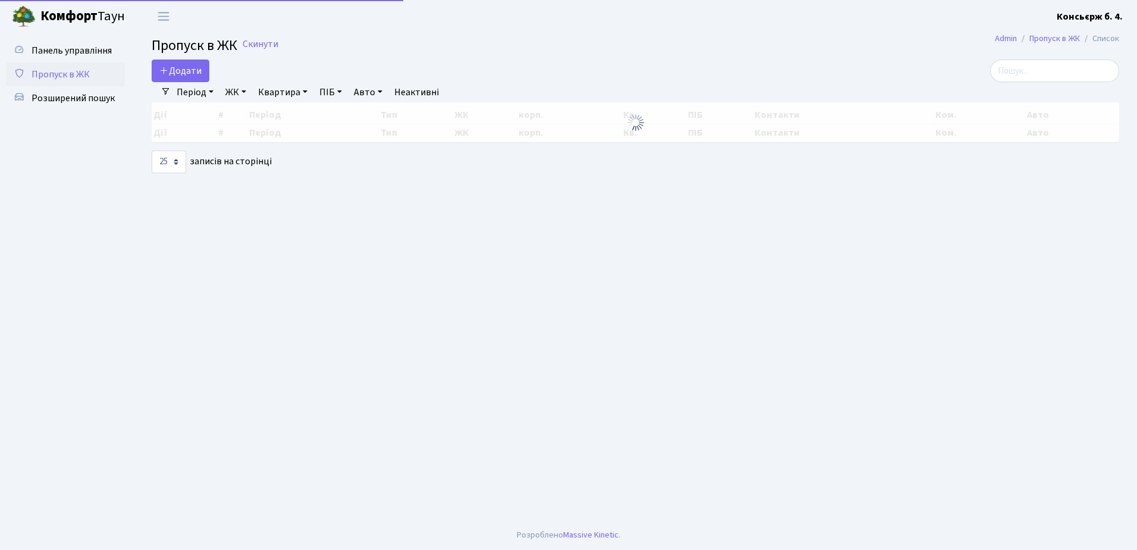
select select "25"
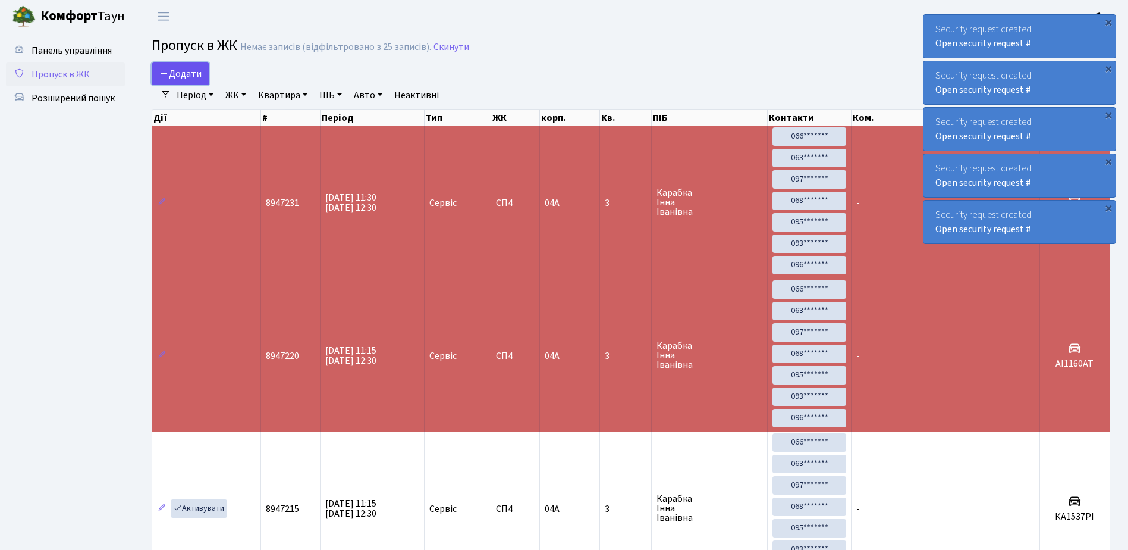
click at [183, 71] on span "Додати" at bounding box center [180, 73] width 42 height 13
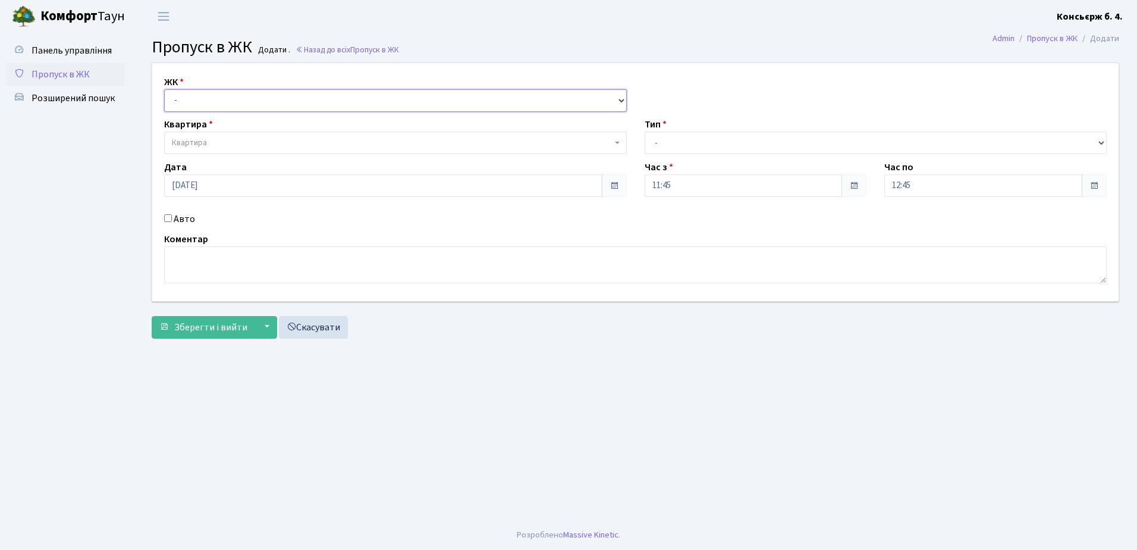
click at [214, 97] on select "- [STREET_ADDRESS]" at bounding box center [395, 100] width 463 height 23
select select "325"
click at [164, 89] on select "- [STREET_ADDRESS]" at bounding box center [395, 100] width 463 height 23
select select
click at [242, 142] on span "Квартира" at bounding box center [392, 143] width 440 height 12
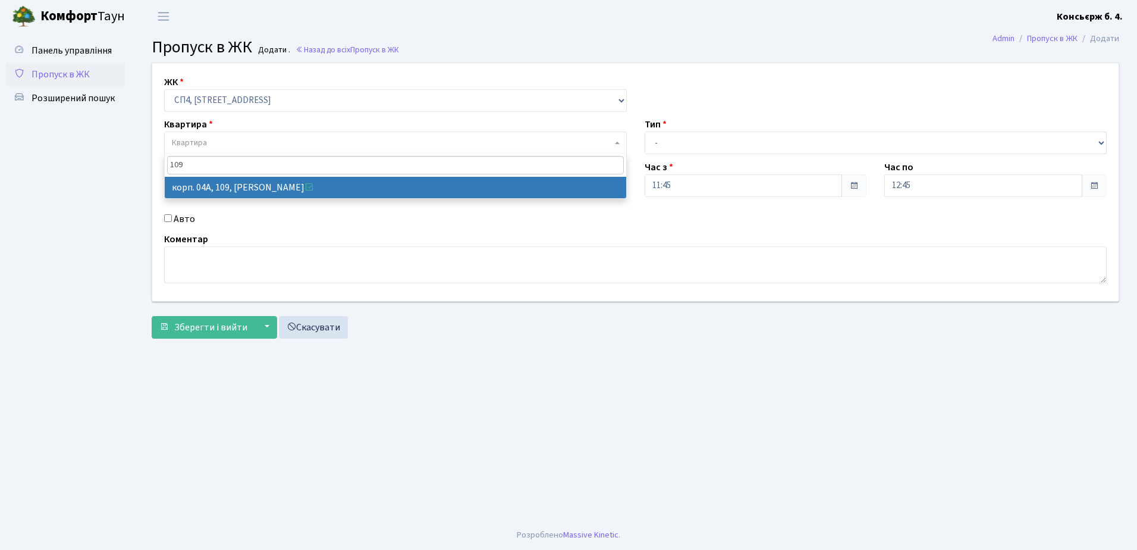
type input "109"
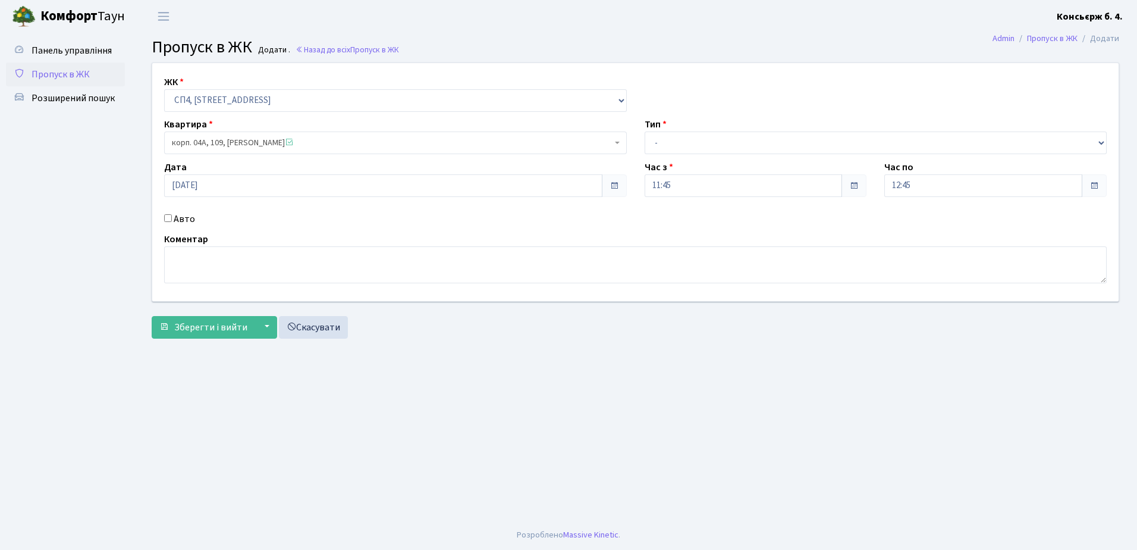
select select "21137"
click at [167, 217] on input "Авто" at bounding box center [168, 218] width 8 height 8
checkbox input "true"
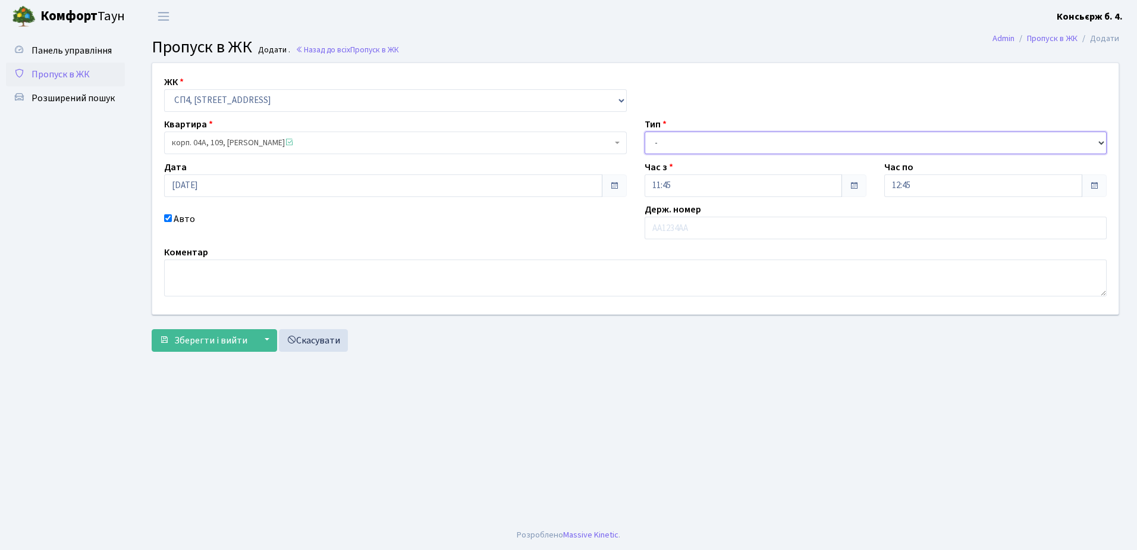
click at [682, 142] on select "- Доставка Таксі Гості Сервіс" at bounding box center [876, 142] width 463 height 23
select select "3"
click at [645, 131] on select "- Доставка Таксі Гості Сервіс" at bounding box center [876, 142] width 463 height 23
click at [169, 217] on input "Авто" at bounding box center [168, 218] width 8 height 8
checkbox input "false"
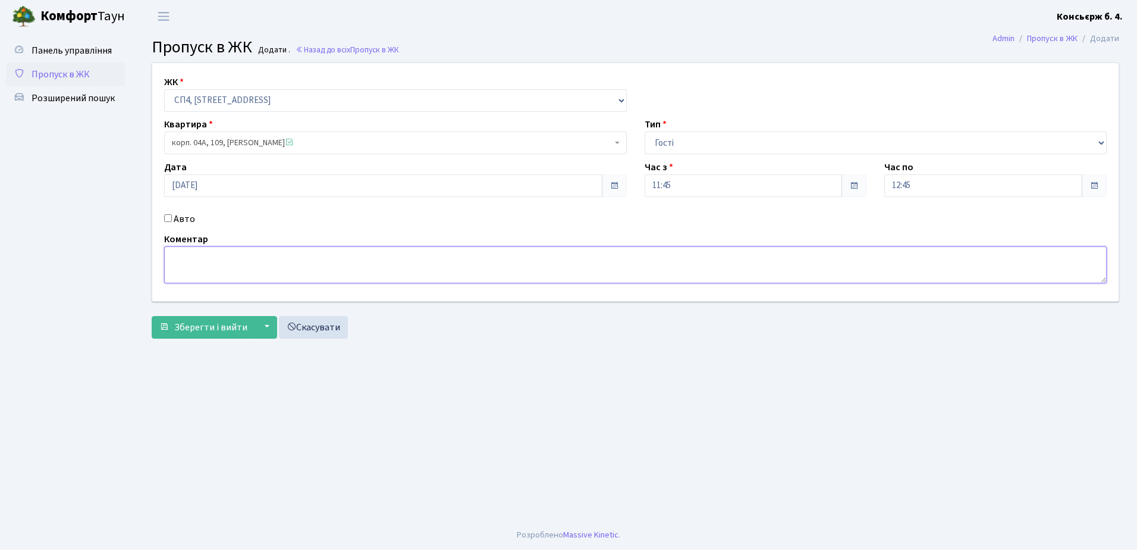
click at [263, 263] on textarea at bounding box center [635, 264] width 943 height 37
type textarea "Доля Ірина"
click at [203, 327] on span "Зберегти і вийти" at bounding box center [210, 327] width 73 height 13
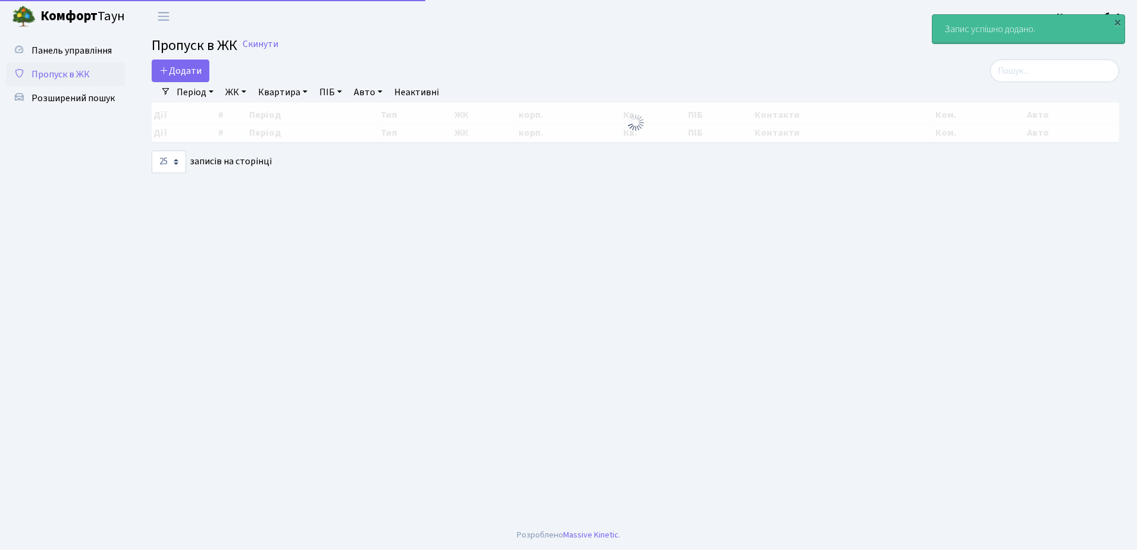
select select "25"
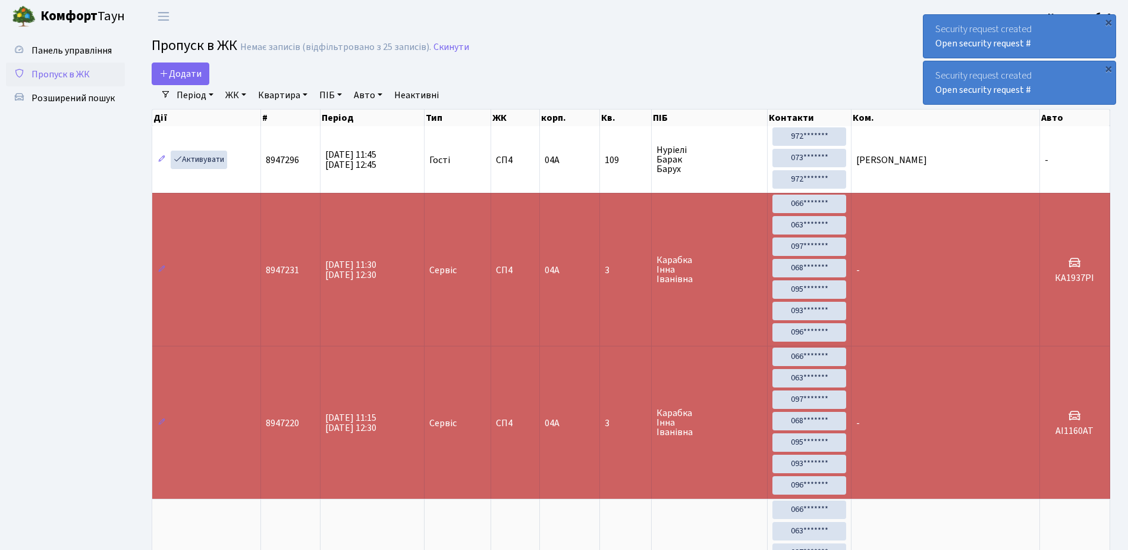
click at [934, 20] on div "Security request created Open security request #" at bounding box center [1020, 36] width 192 height 43
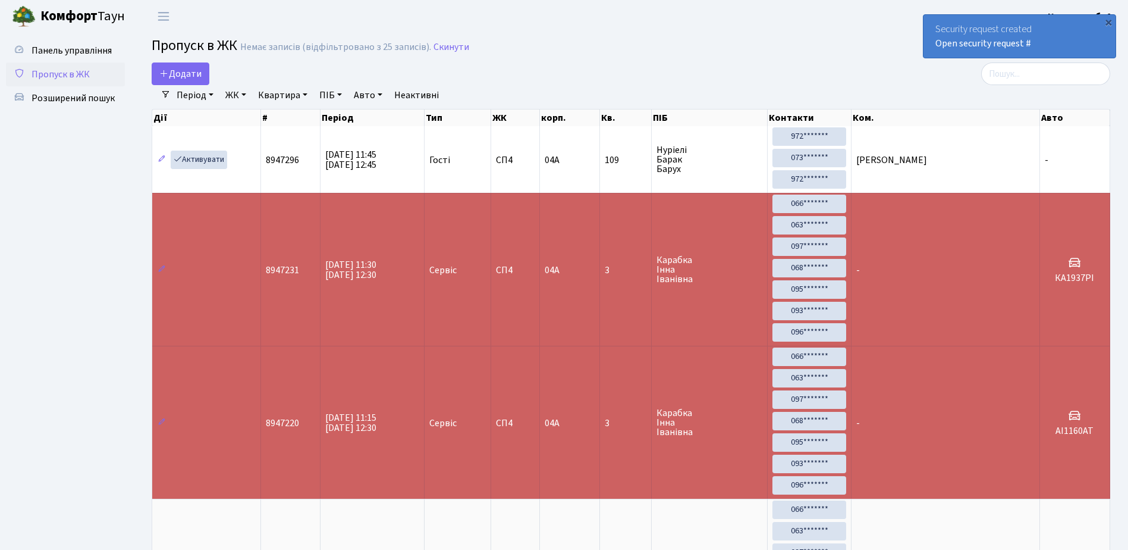
click at [934, 20] on div "Security request created Open security request #" at bounding box center [1020, 36] width 192 height 43
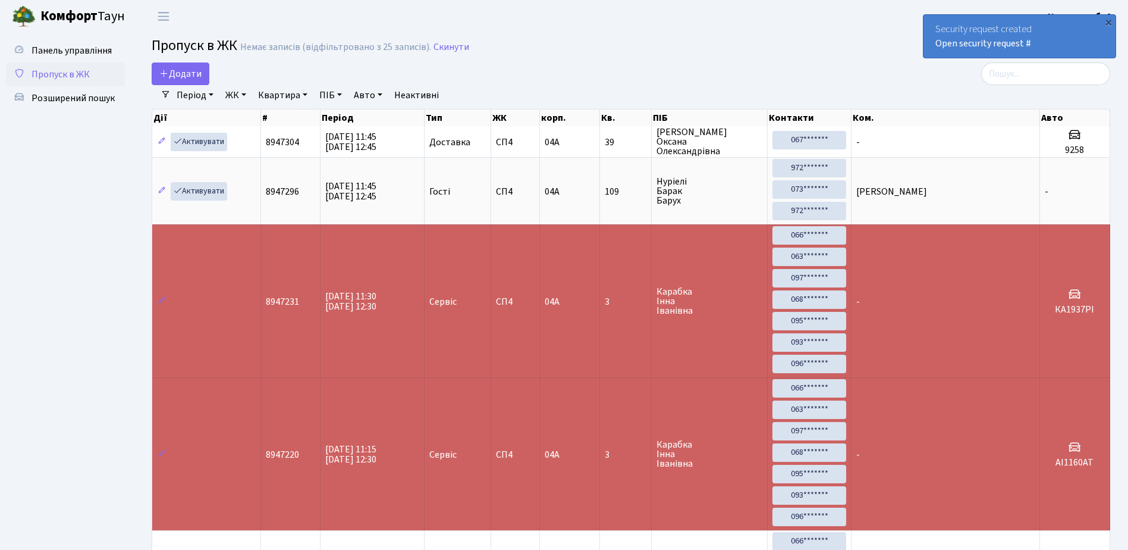
click at [927, 21] on div "Security request created Open security request #" at bounding box center [1020, 36] width 192 height 43
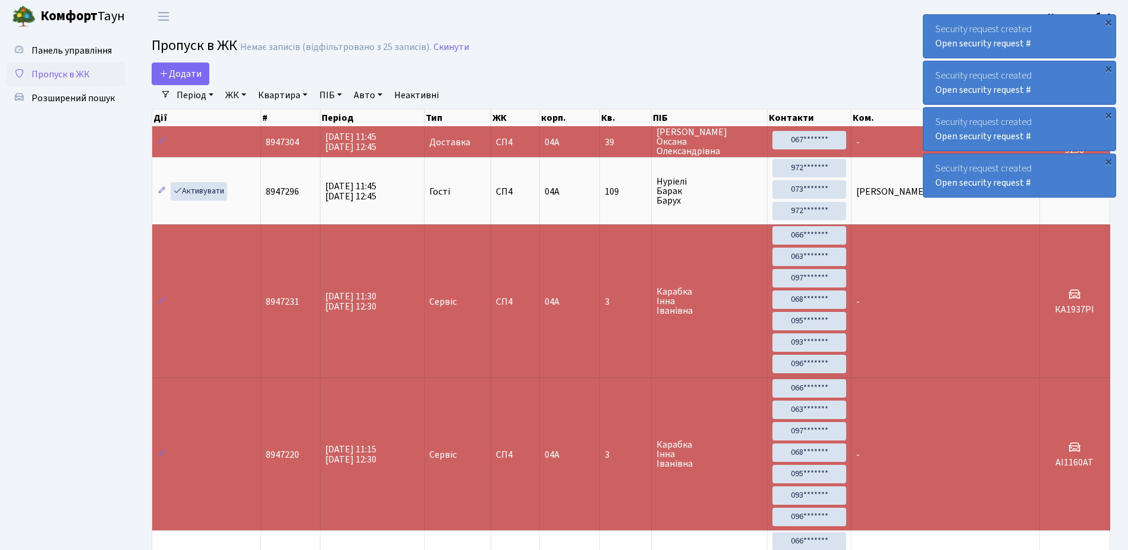
click at [933, 22] on div "Security request created Open security request #" at bounding box center [1020, 36] width 192 height 43
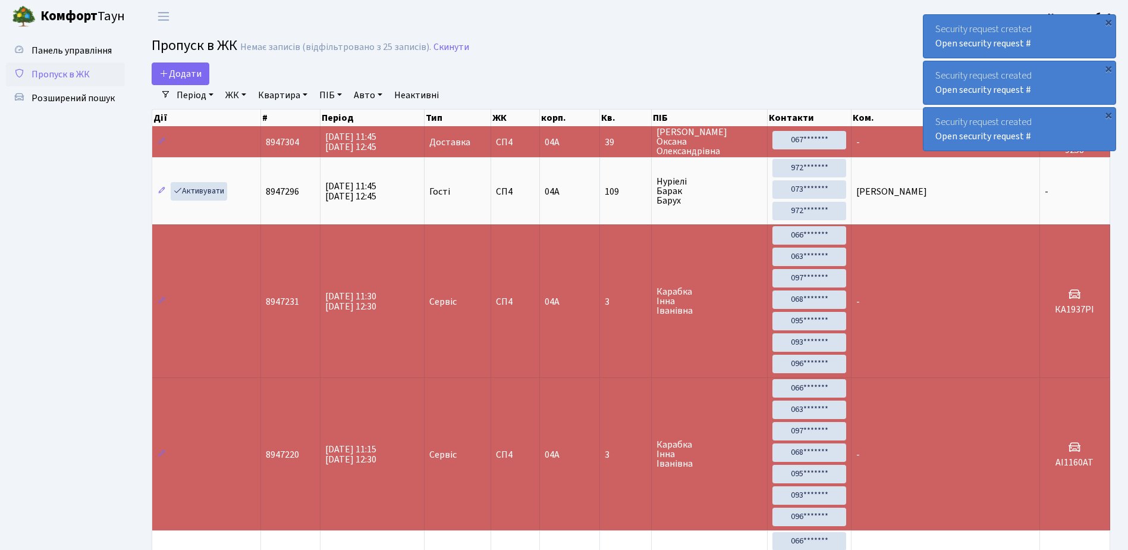
click at [933, 22] on div "Security request created Open security request #" at bounding box center [1020, 36] width 192 height 43
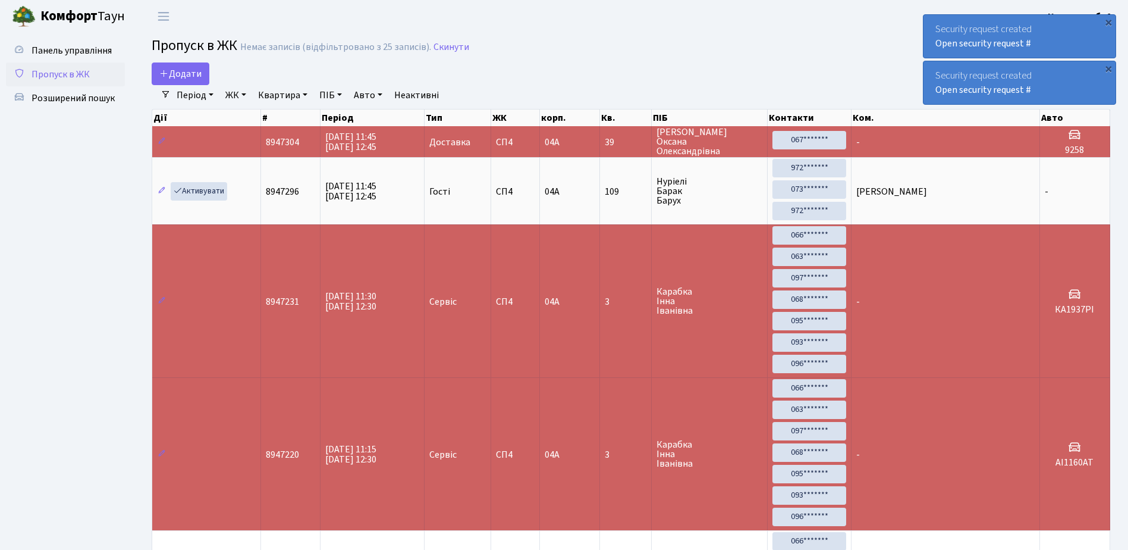
click at [933, 22] on div "Security request created Open security request #" at bounding box center [1020, 36] width 192 height 43
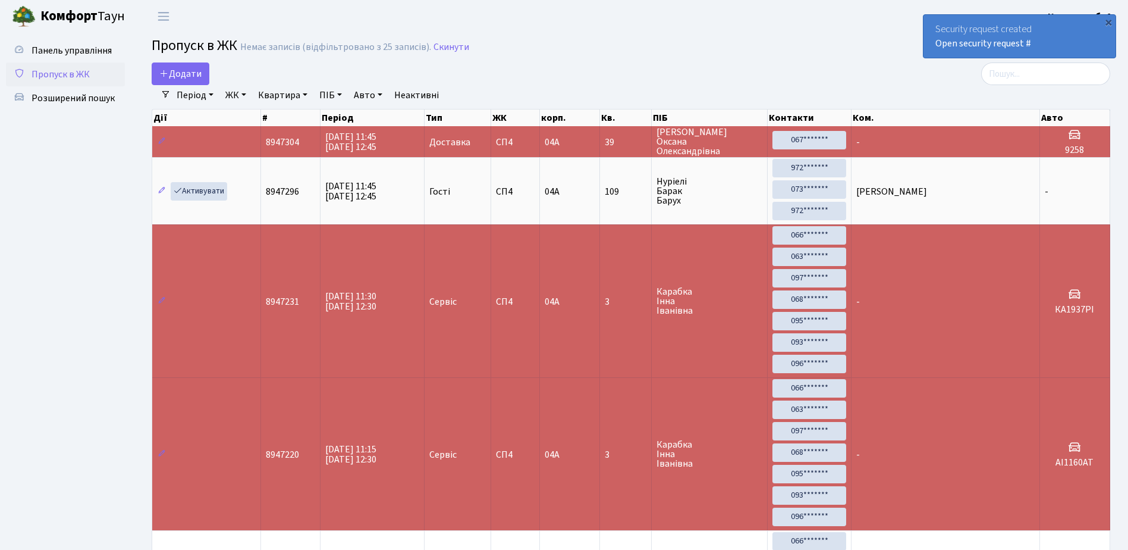
click at [933, 22] on div "Security request created Open security request #" at bounding box center [1020, 36] width 192 height 43
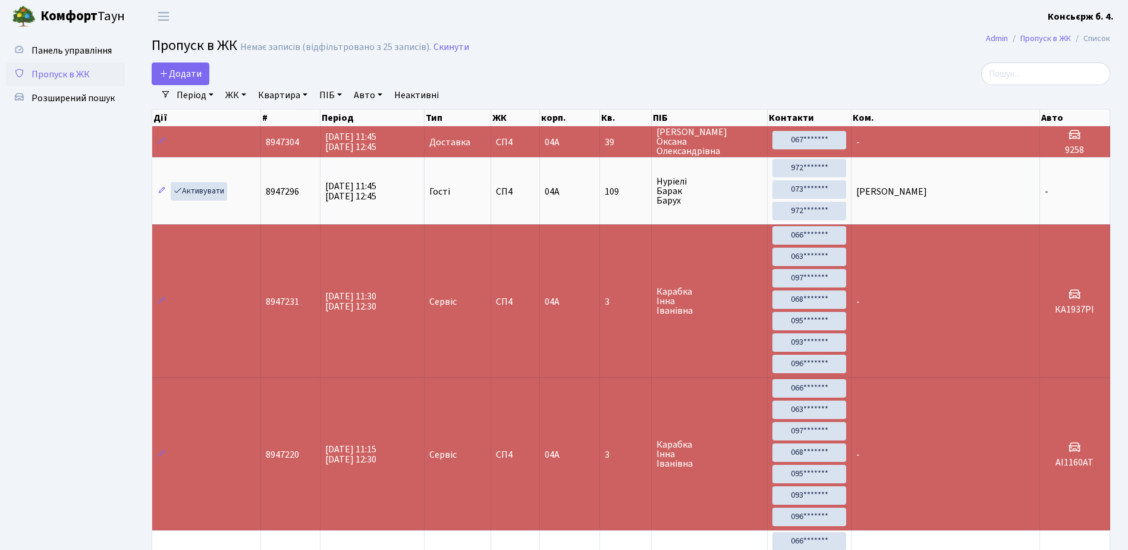
click at [933, 22] on header "Комфорт Таун Консьєрж б. 4. Мій обліковий запис Вийти" at bounding box center [564, 16] width 1128 height 33
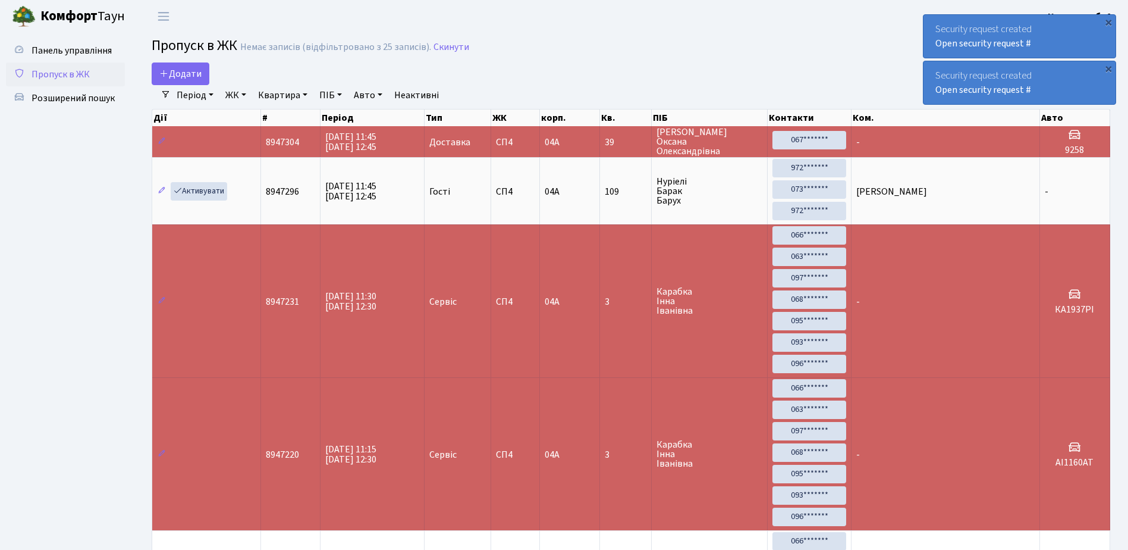
click at [932, 21] on div "Security request created Open security request #" at bounding box center [1020, 36] width 192 height 43
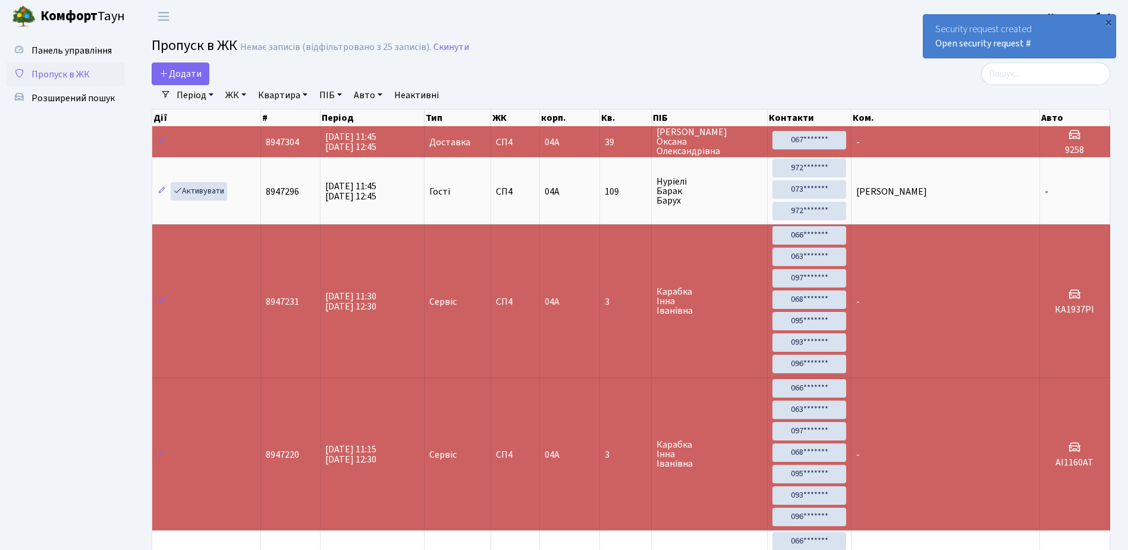
click at [932, 21] on div "Security request created Open security request #" at bounding box center [1020, 36] width 192 height 43
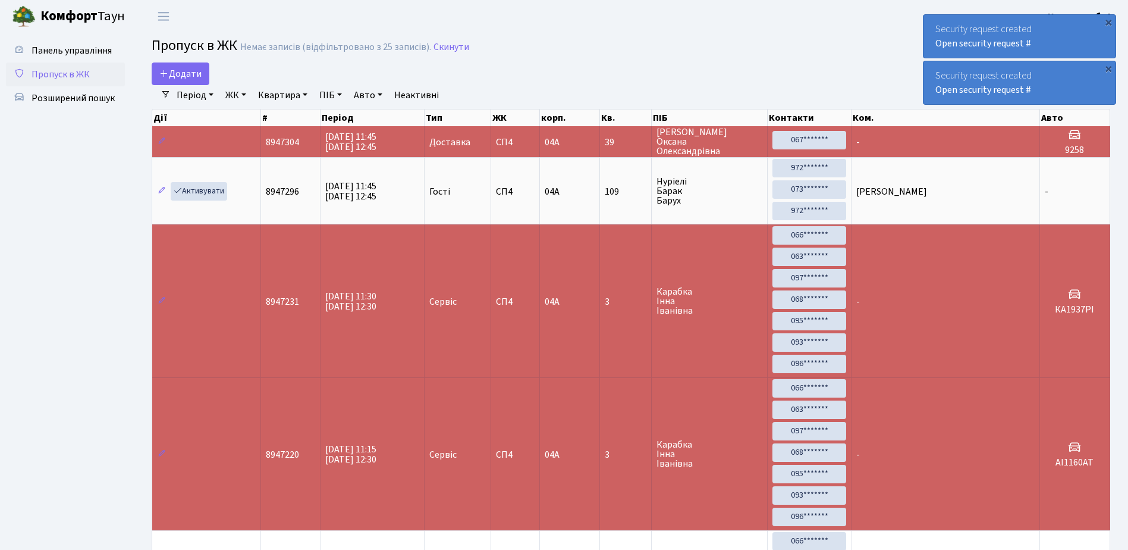
click at [933, 26] on div "Security request created Open security request #" at bounding box center [1020, 36] width 192 height 43
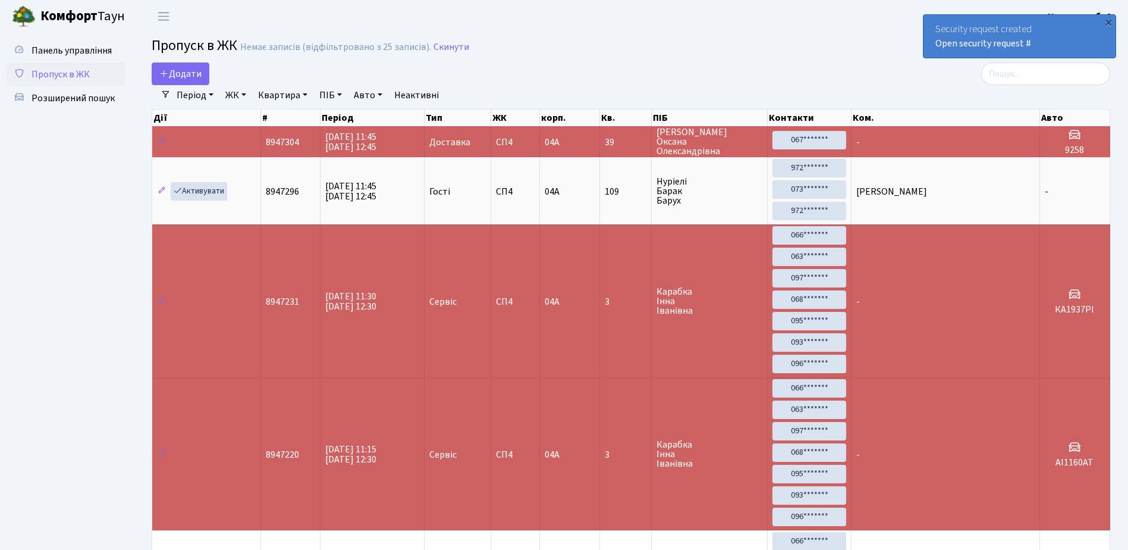
click at [933, 26] on div "Security request created Open security request #" at bounding box center [1020, 36] width 192 height 43
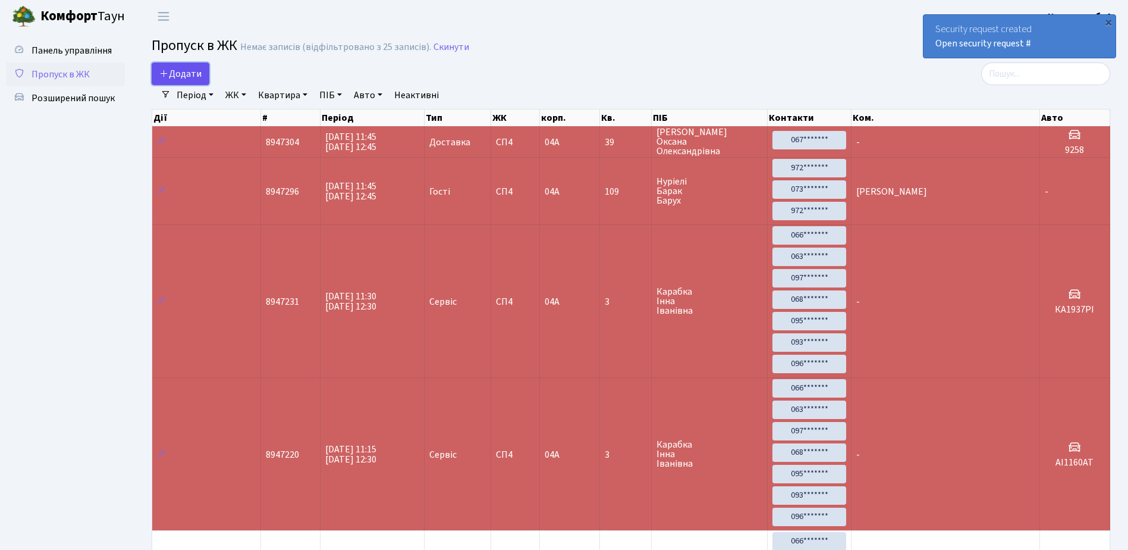
click at [178, 68] on span "Додати" at bounding box center [180, 73] width 42 height 13
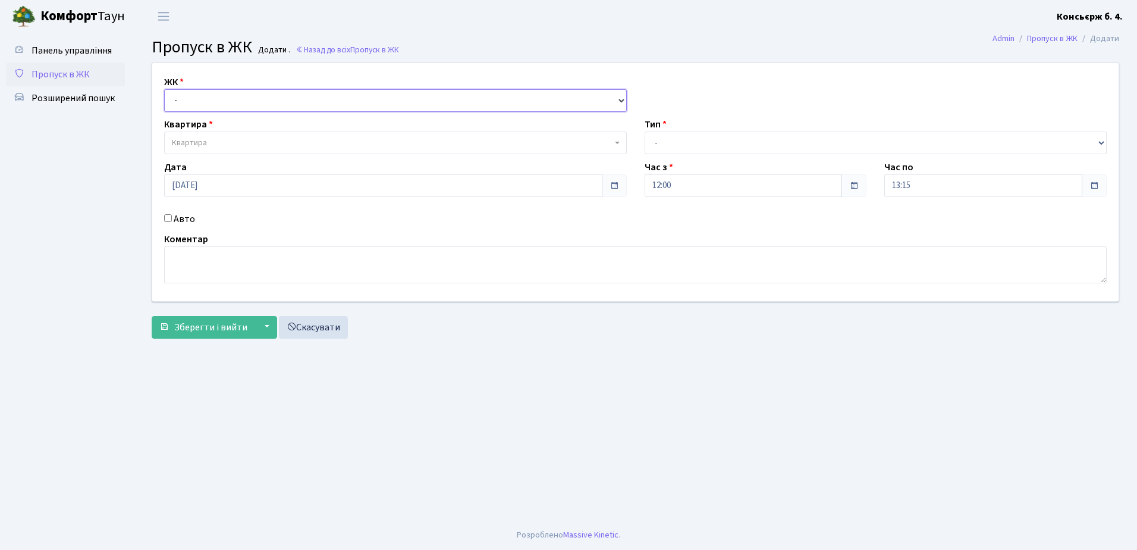
click at [231, 102] on select "- [STREET_ADDRESS]" at bounding box center [395, 100] width 463 height 23
select select "325"
click at [164, 89] on select "- [STREET_ADDRESS]" at bounding box center [395, 100] width 463 height 23
select select
click at [239, 143] on span "Квартира" at bounding box center [392, 143] width 440 height 12
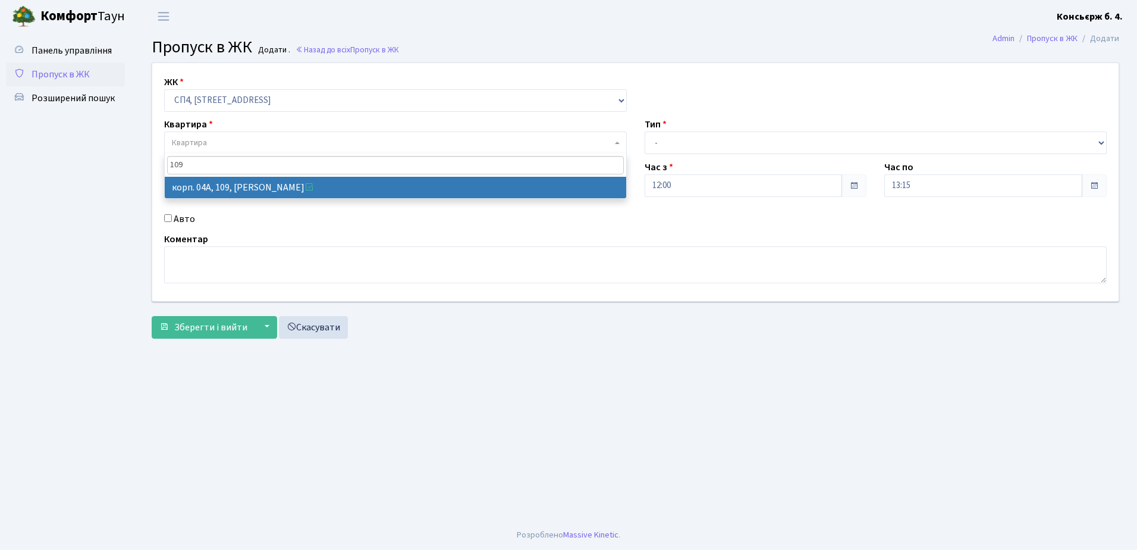
type input "109"
select select "21137"
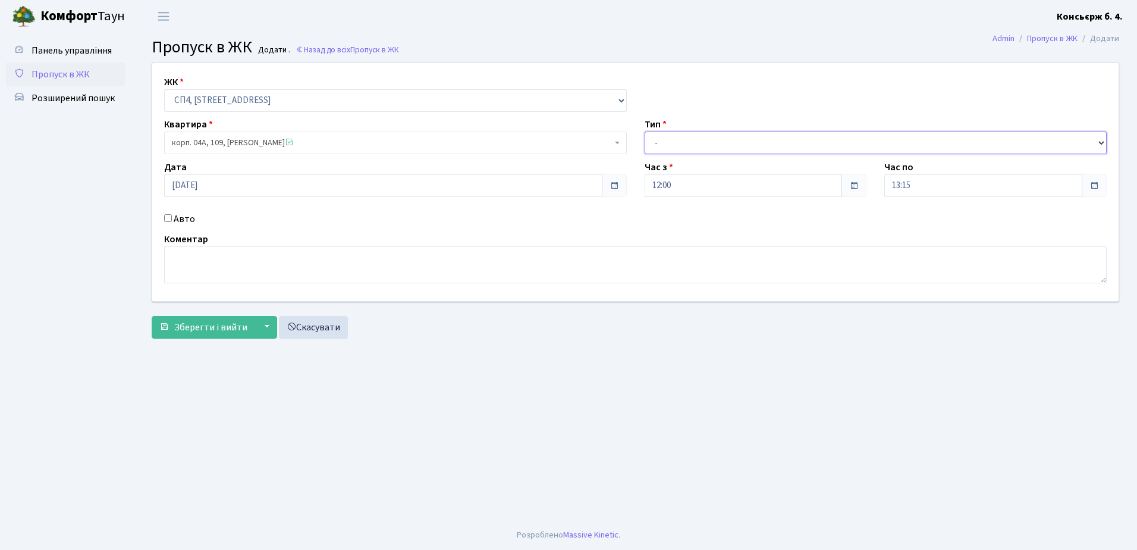
click at [768, 143] on select "- Доставка Таксі Гості Сервіс" at bounding box center [876, 142] width 463 height 23
select select "3"
click at [645, 131] on select "- Доставка Таксі Гості Сервіс" at bounding box center [876, 142] width 463 height 23
click at [410, 267] on textarea at bounding box center [635, 264] width 943 height 37
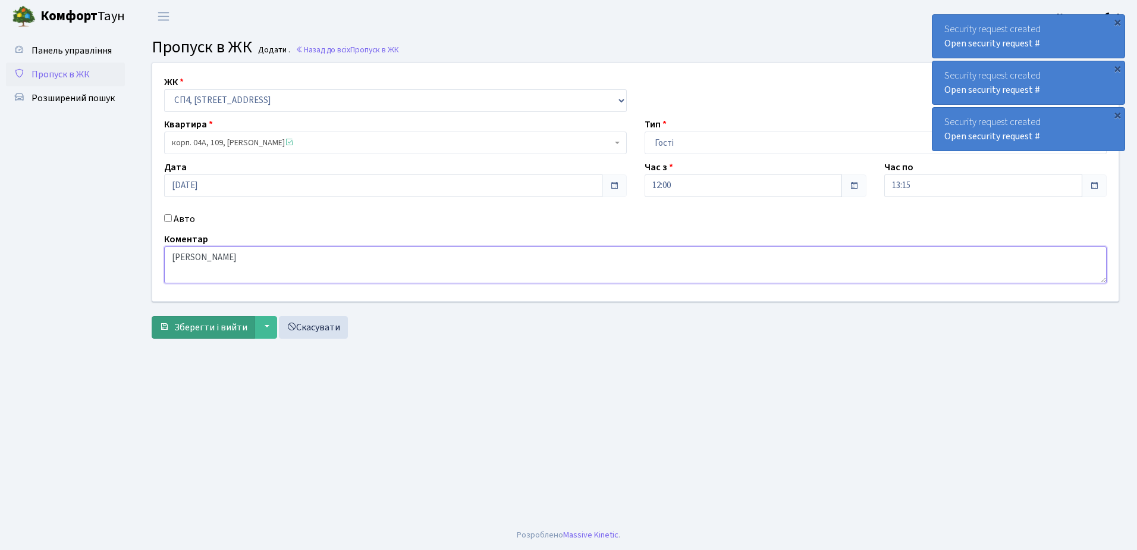
type textarea "[PERSON_NAME]"
click at [195, 328] on span "Зберегти і вийти" at bounding box center [210, 327] width 73 height 13
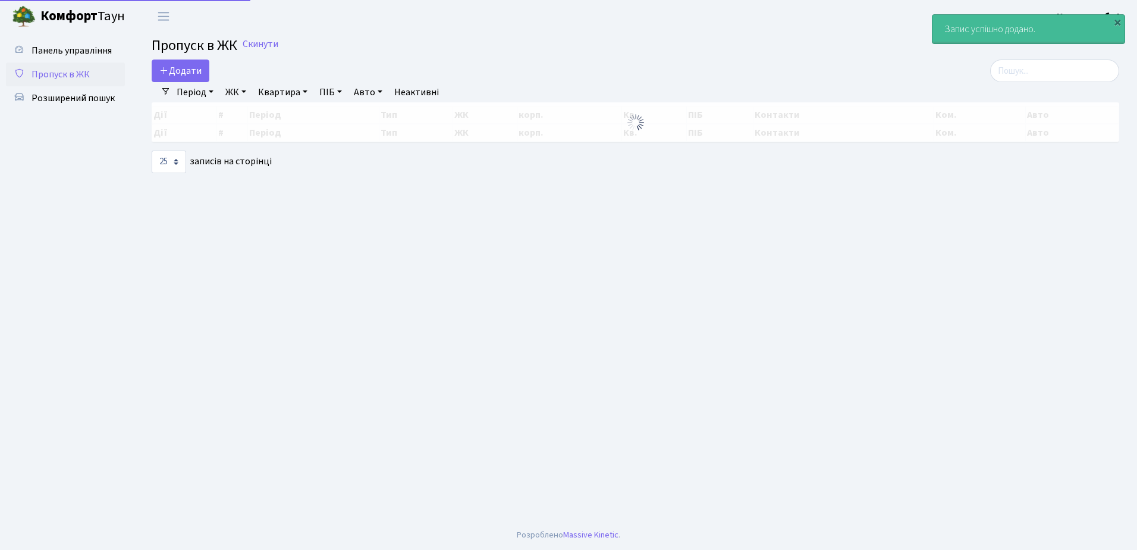
select select "25"
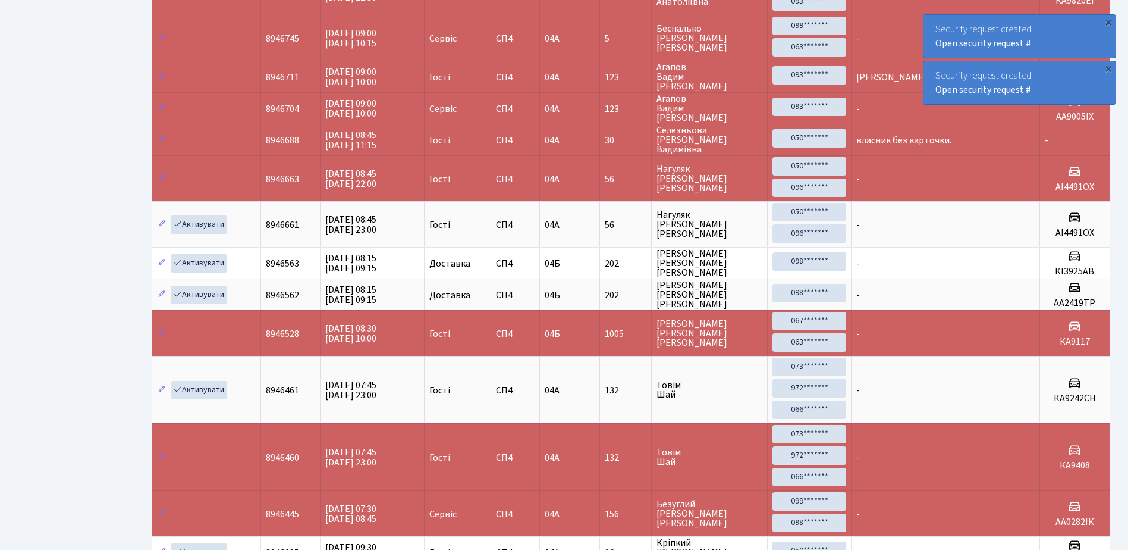
scroll to position [1037, 0]
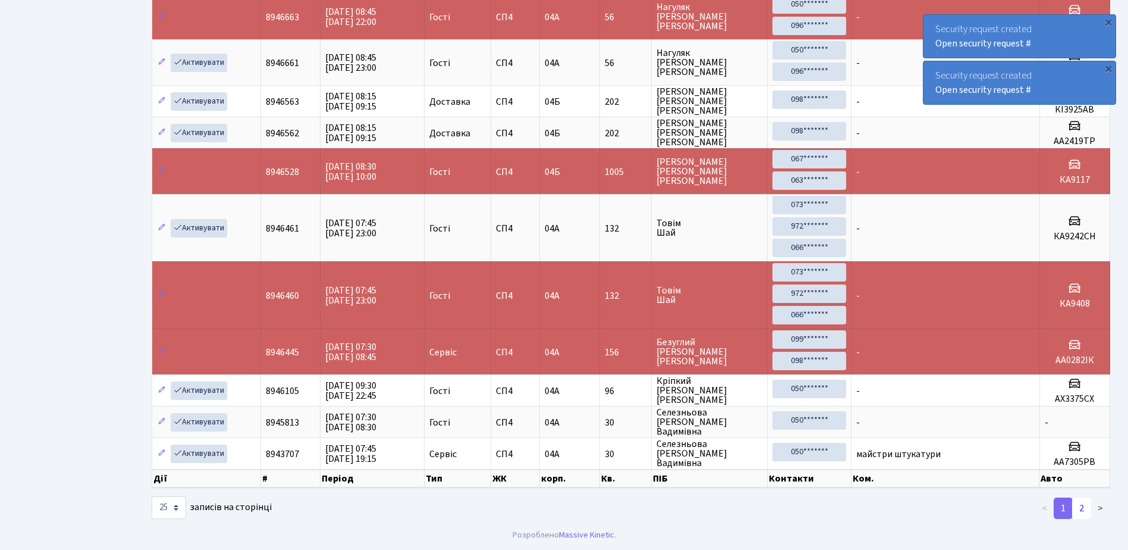
click at [1084, 508] on link "2" at bounding box center [1081, 507] width 19 height 21
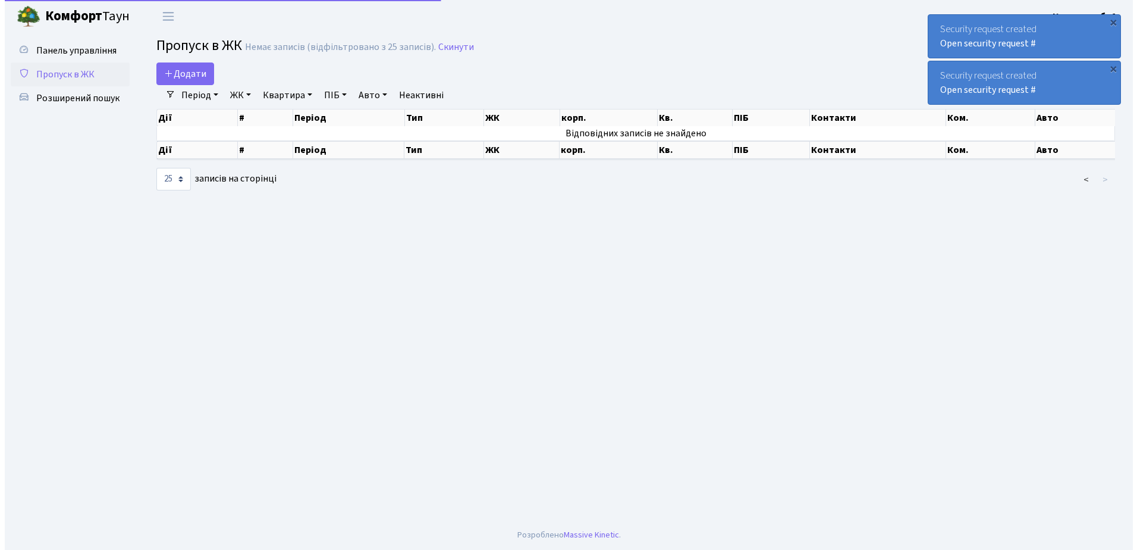
scroll to position [0, 0]
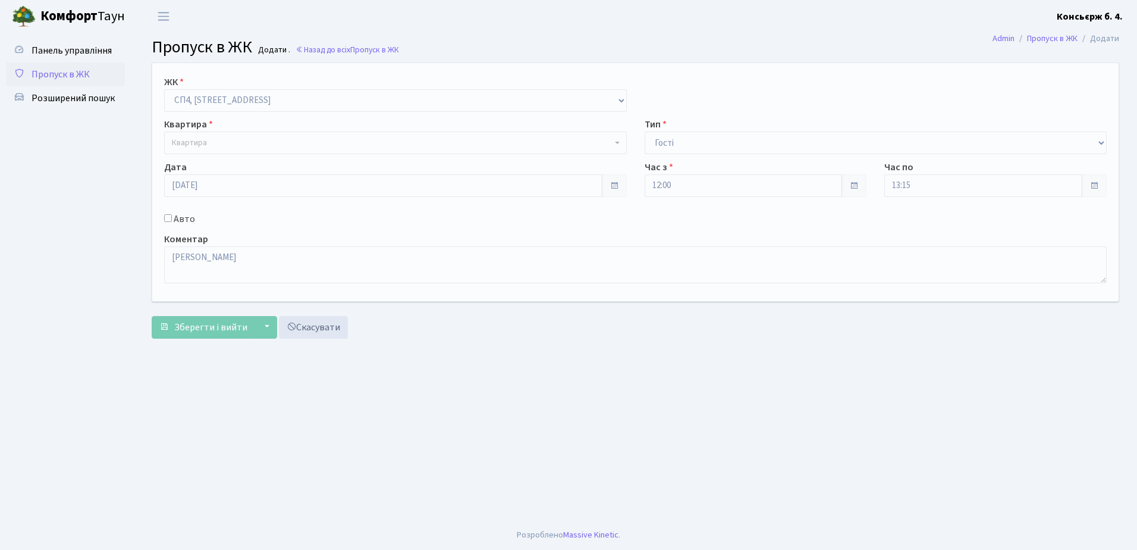
select select "325"
select select "3"
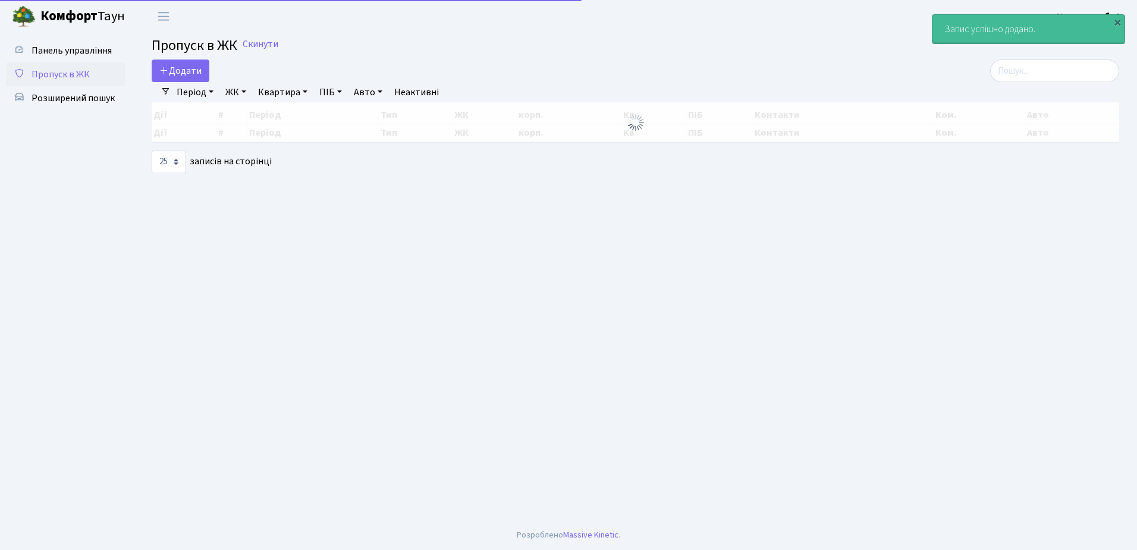
select select "25"
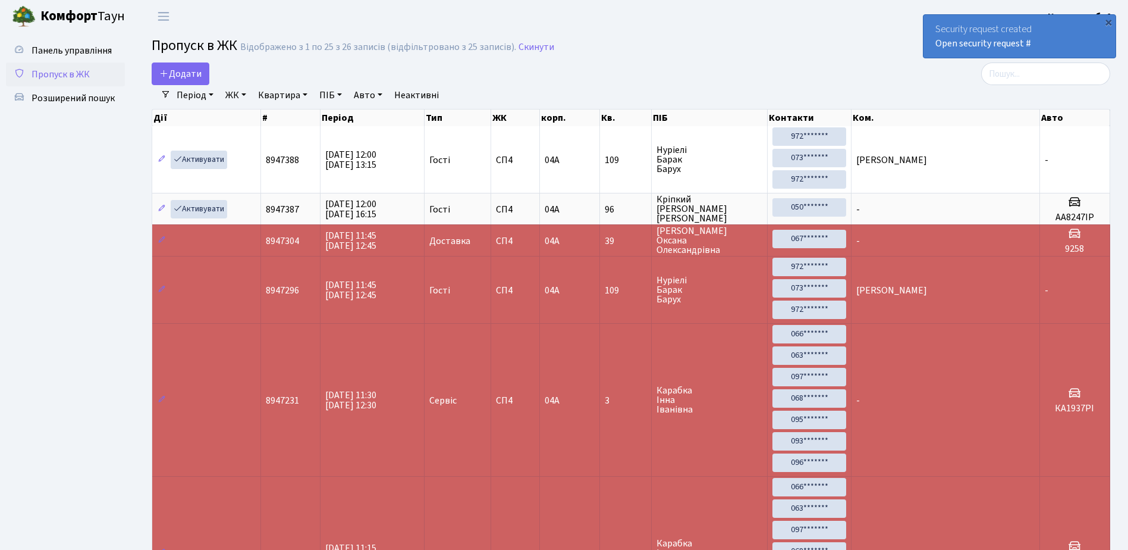
click at [929, 20] on div "Security request created Open security request #" at bounding box center [1020, 36] width 192 height 43
